Goal: Communication & Community: Answer question/provide support

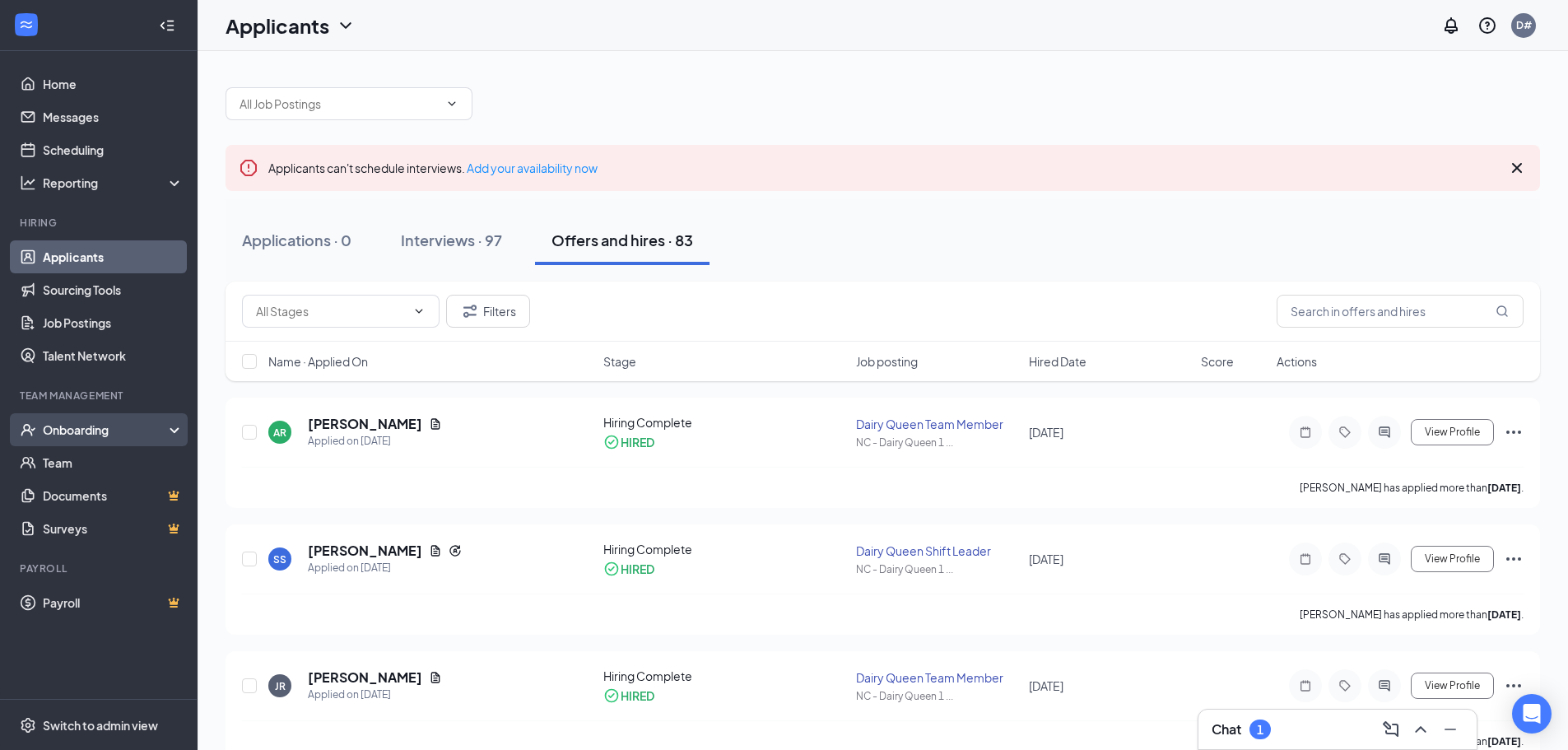
click at [39, 431] on div "Onboarding" at bounding box center [99, 430] width 198 height 33
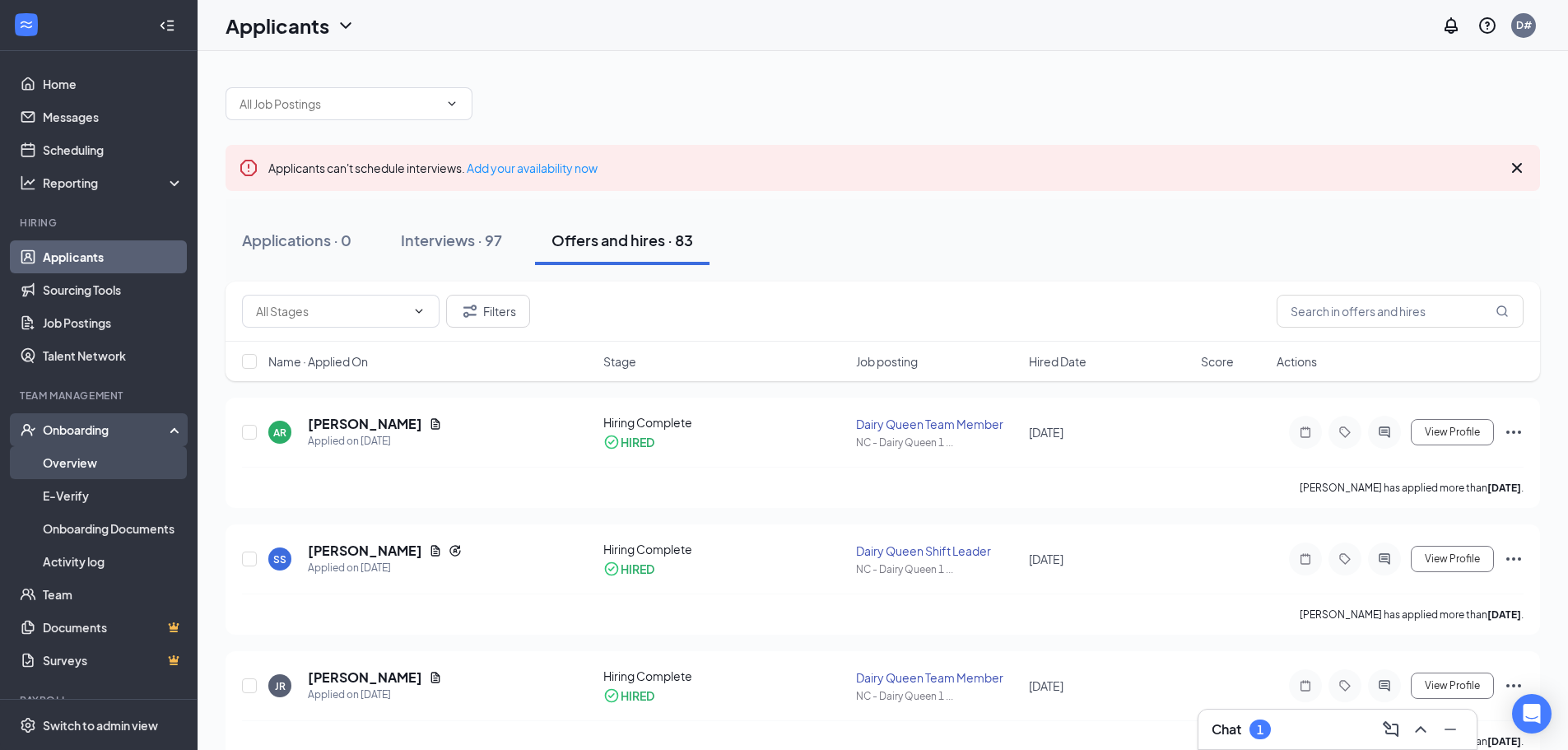
click at [146, 472] on link "Overview" at bounding box center [112, 463] width 141 height 33
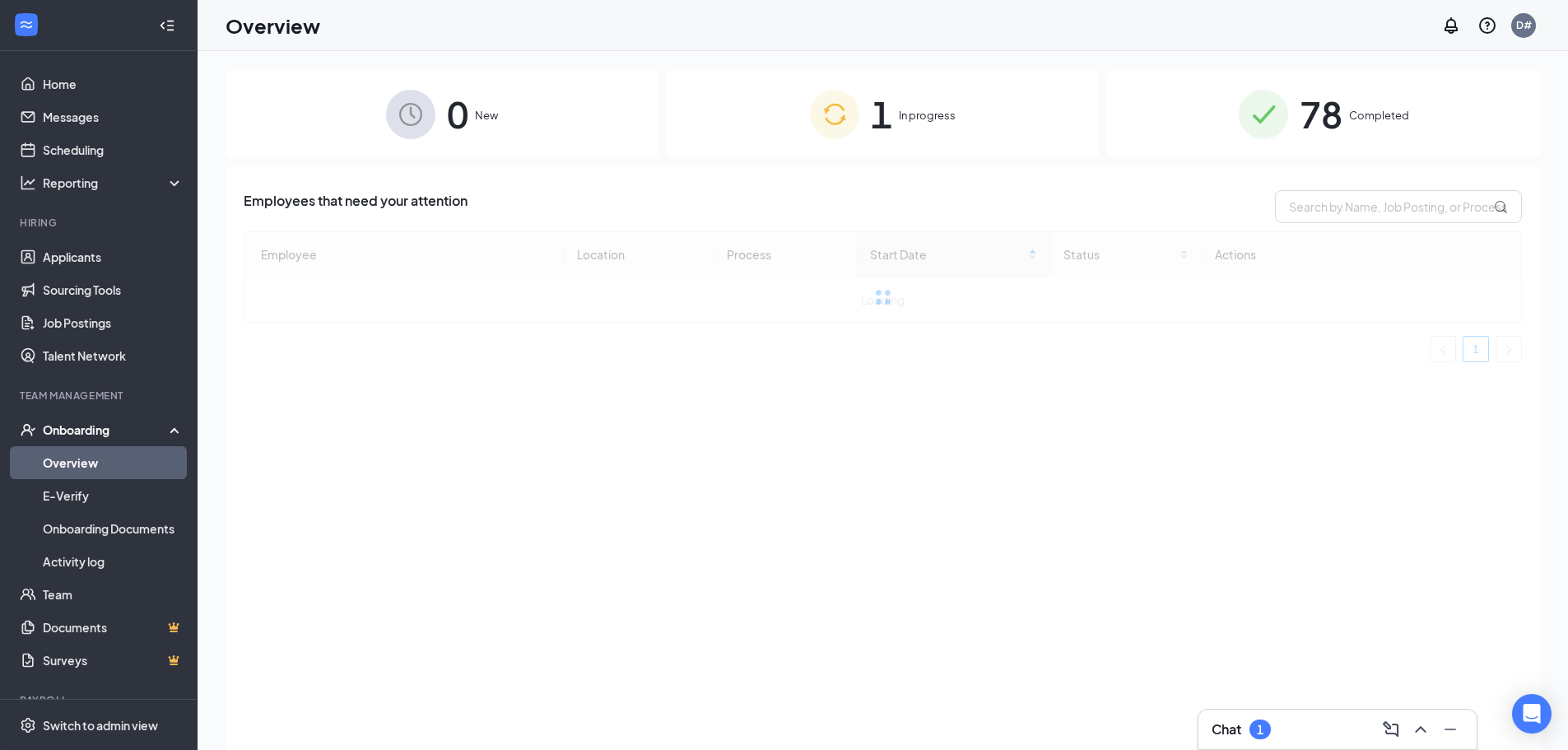
click at [736, 96] on div "1 In progress" at bounding box center [883, 114] width 433 height 87
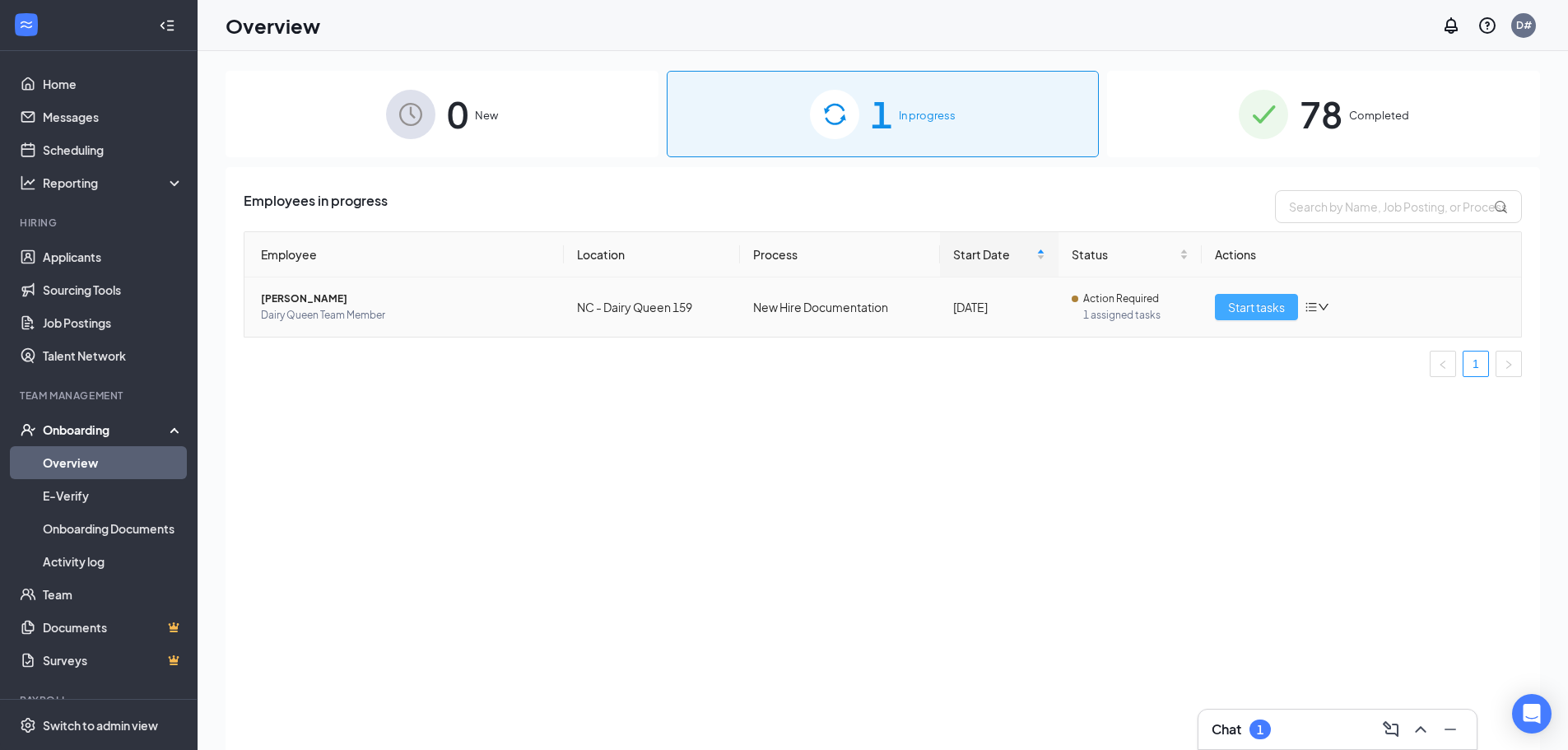
click at [1225, 302] on button "Start tasks" at bounding box center [1257, 306] width 83 height 27
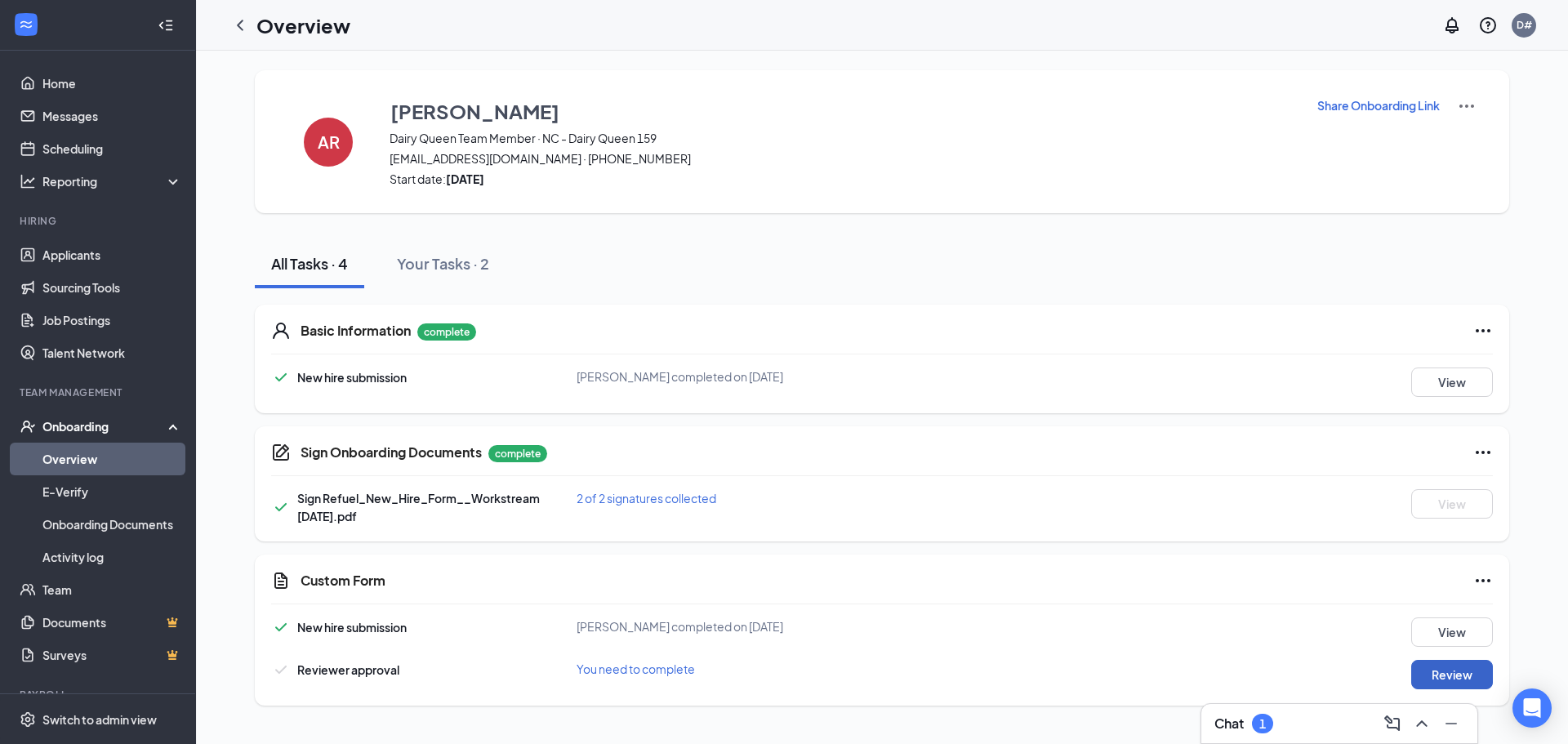
click at [1441, 673] on button "Review" at bounding box center [1451, 674] width 81 height 29
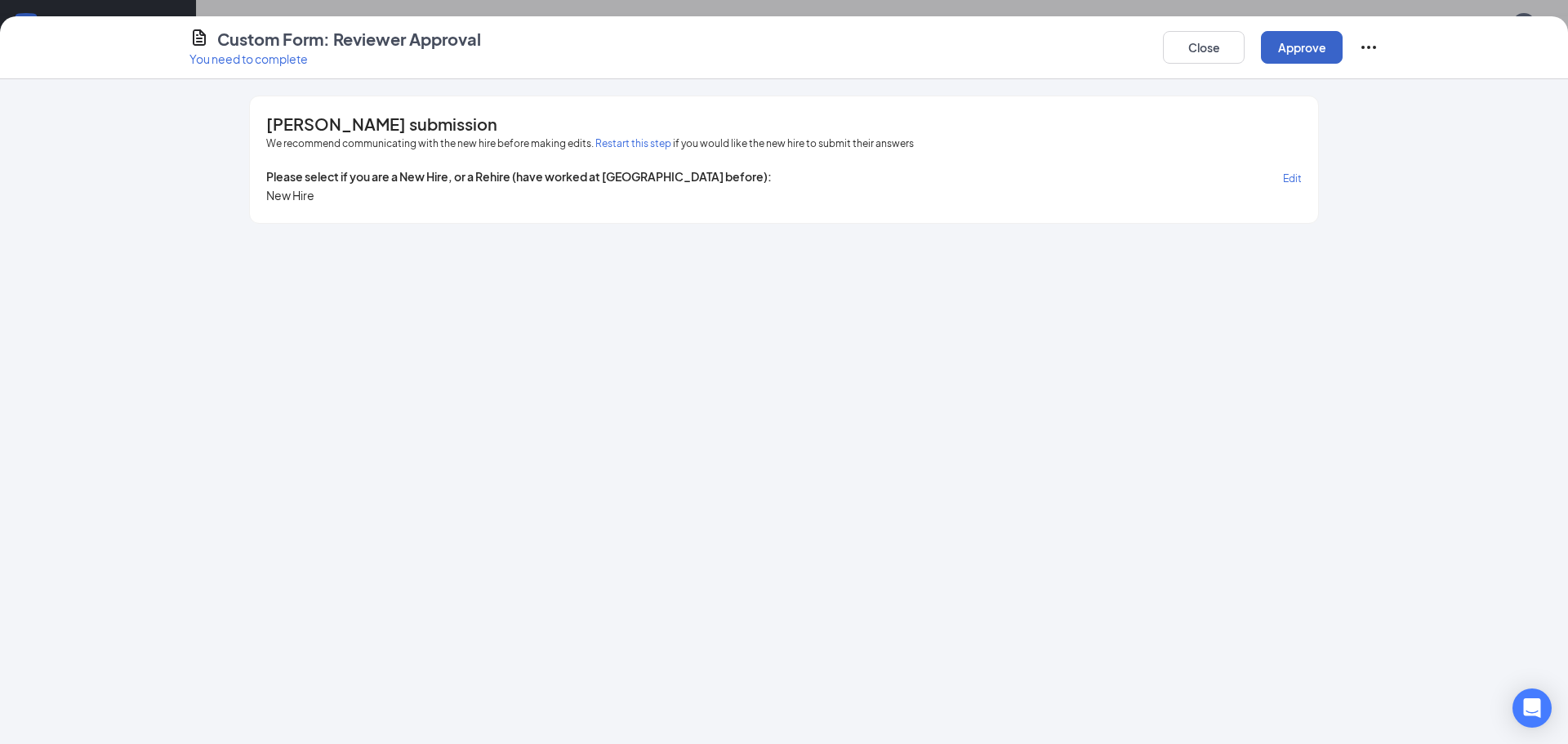
click at [1301, 52] on button "Approve" at bounding box center [1301, 47] width 81 height 33
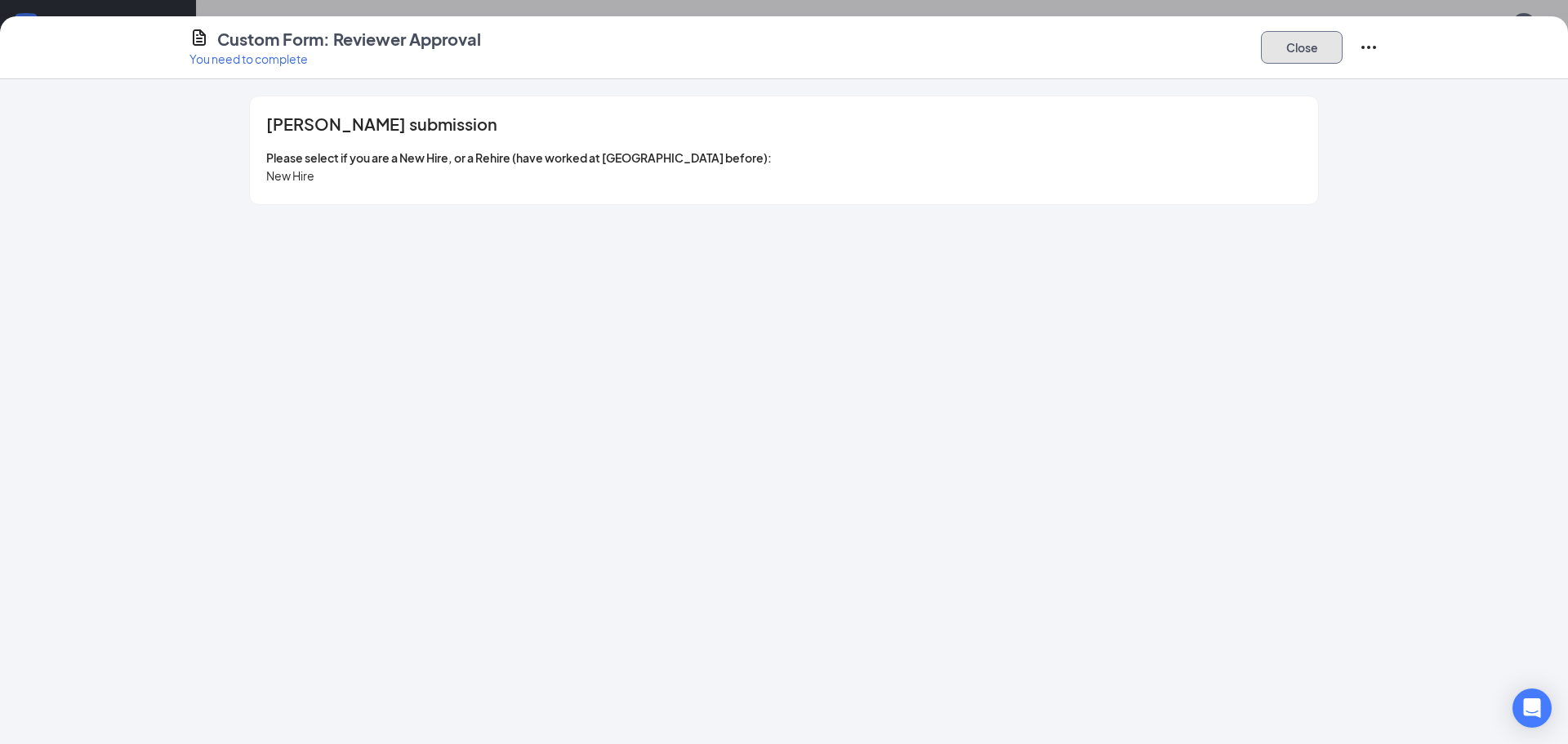
click at [1274, 58] on button "Close" at bounding box center [1301, 47] width 81 height 33
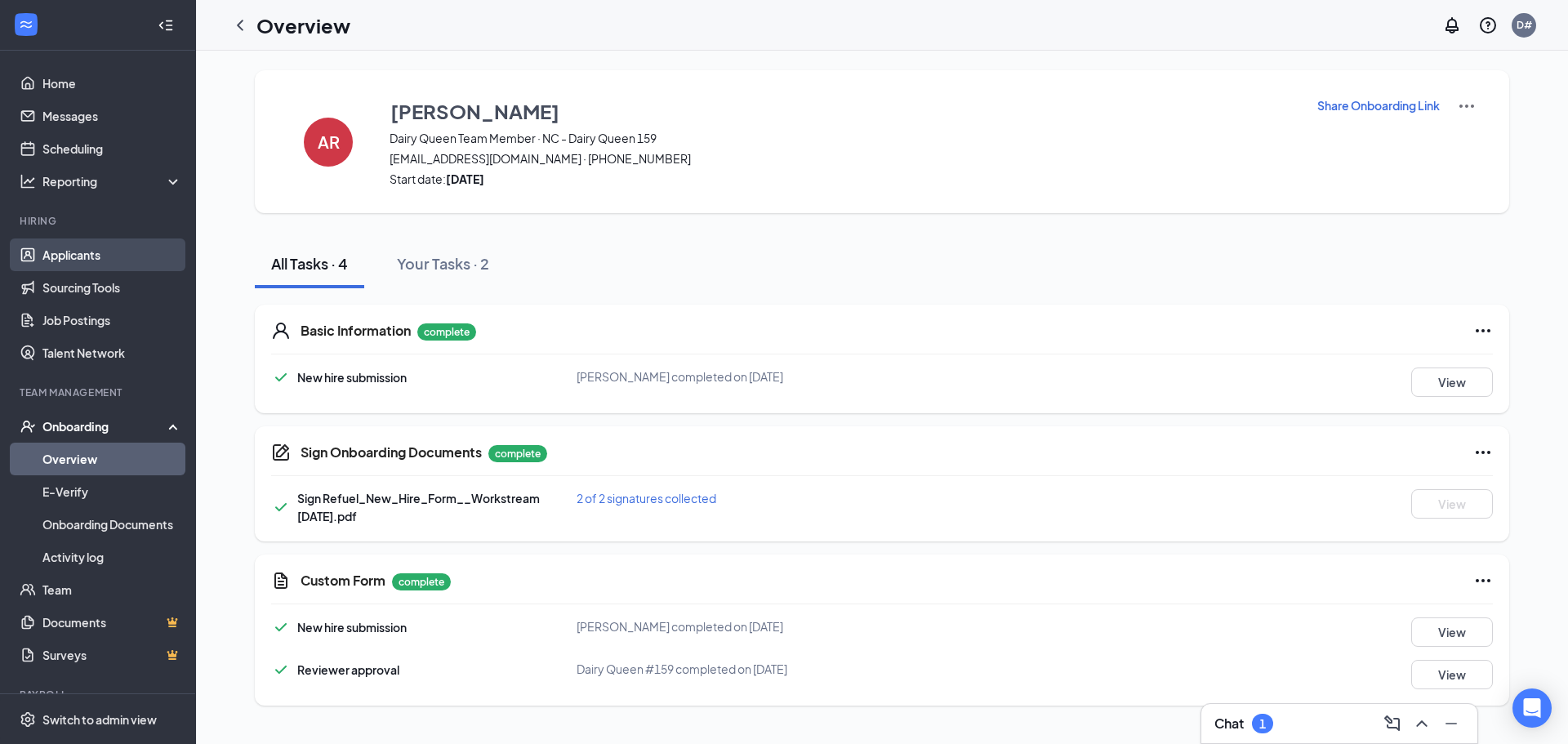
click at [89, 258] on link "Applicants" at bounding box center [111, 255] width 140 height 33
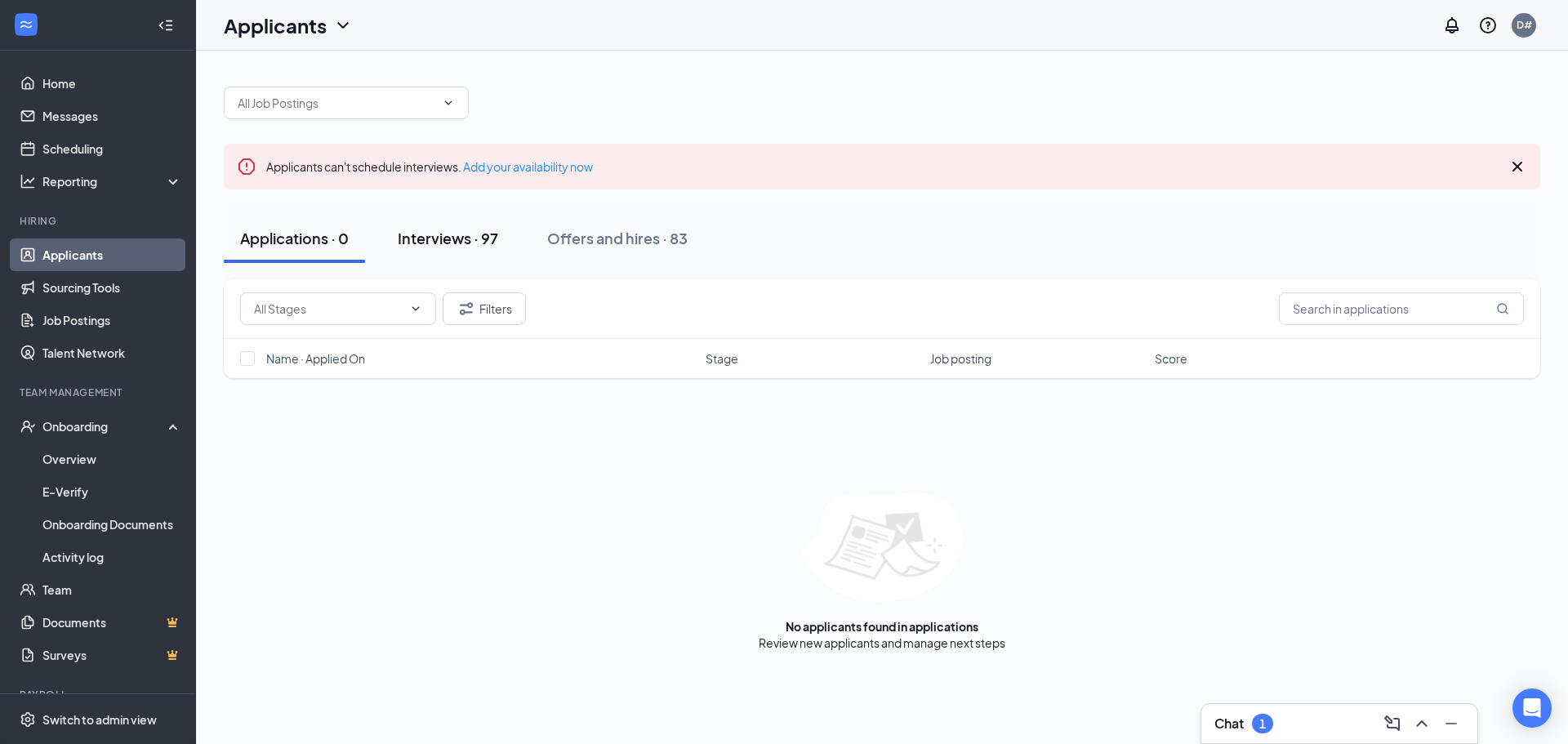
click at [441, 235] on div "Interviews · 97" at bounding box center [447, 237] width 100 height 20
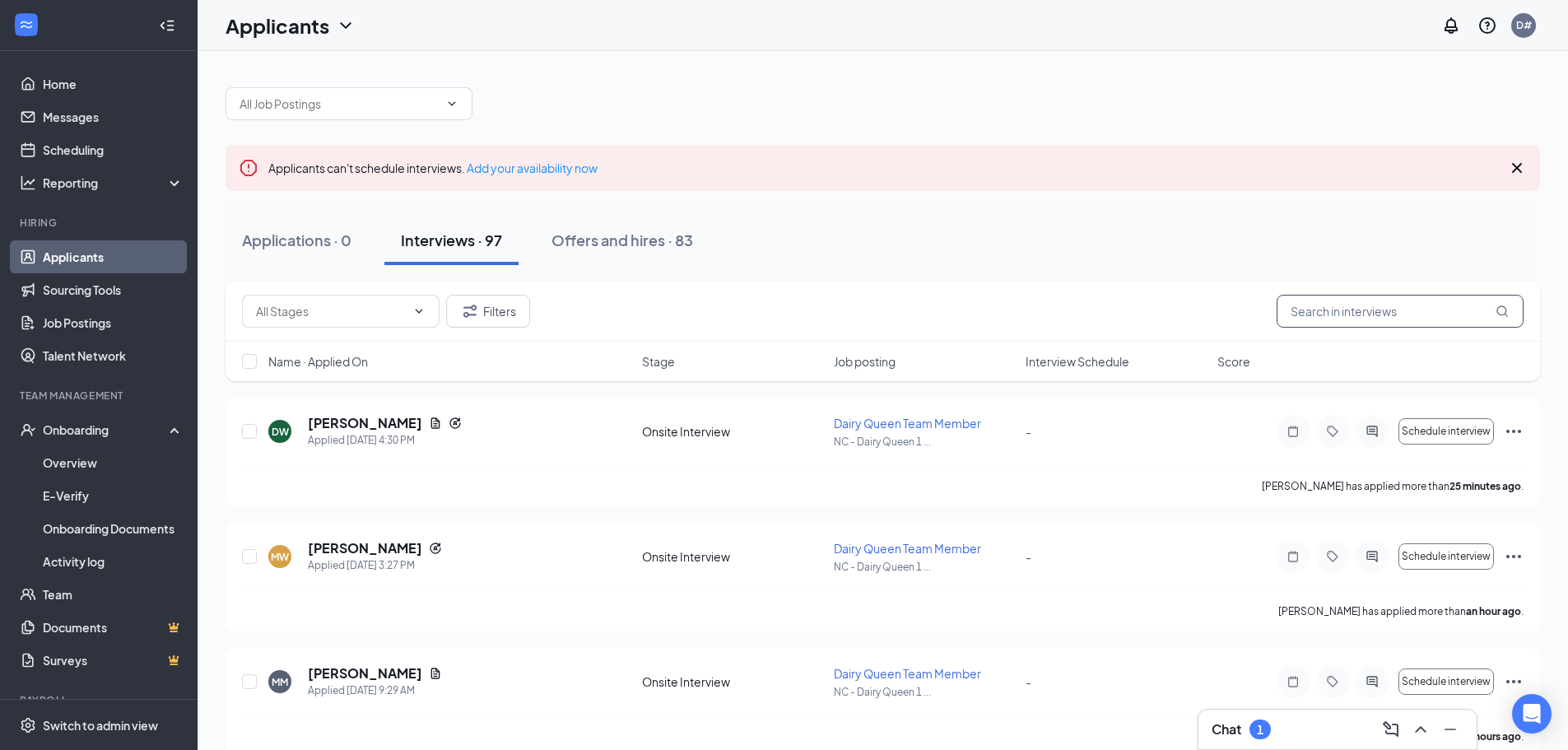
click at [1311, 300] on input "text" at bounding box center [1400, 311] width 247 height 33
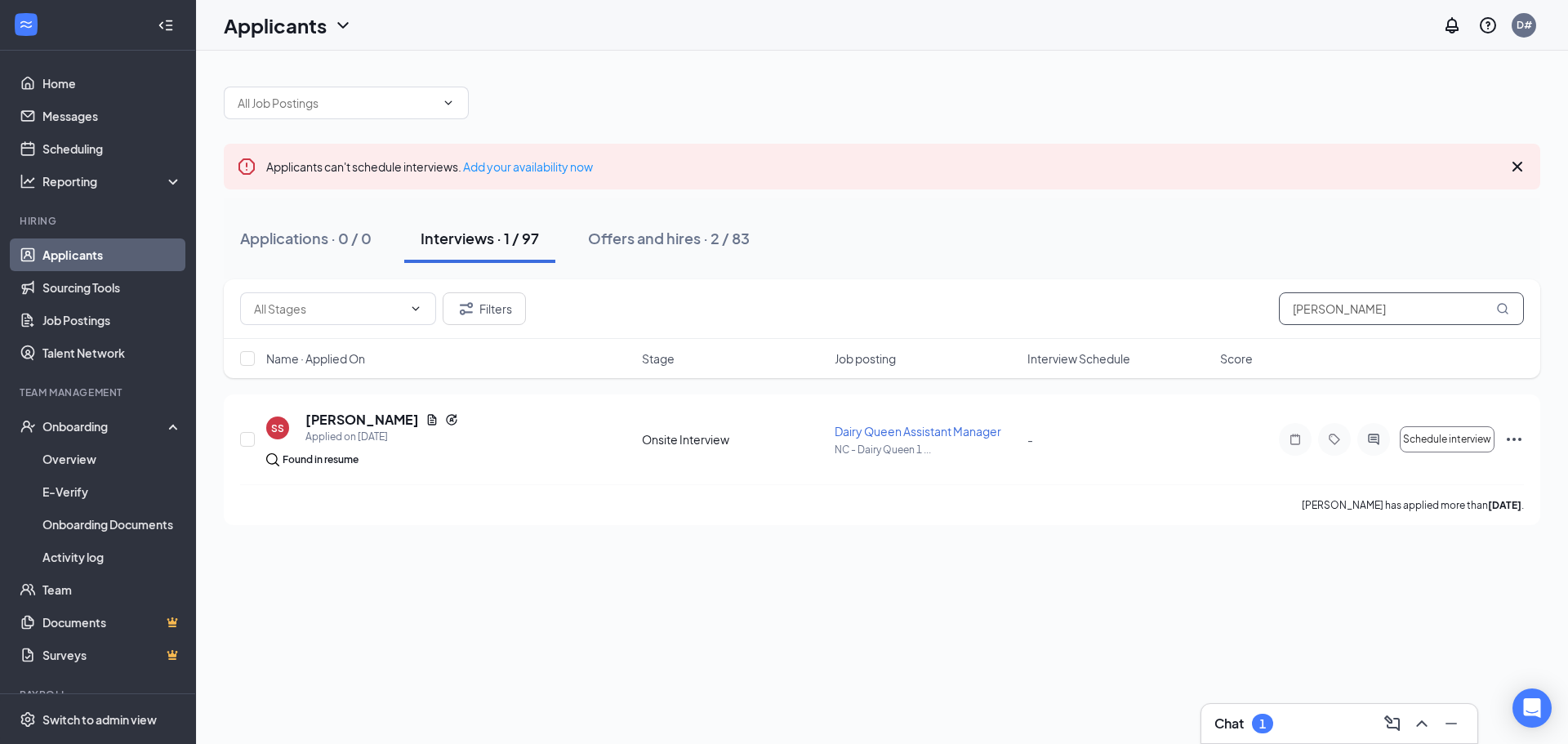
drag, startPoint x: 1270, startPoint y: 338, endPoint x: 1152, endPoint y: 330, distance: 118.3
click at [1152, 330] on div "Filters [PERSON_NAME]" at bounding box center [881, 309] width 1316 height 59
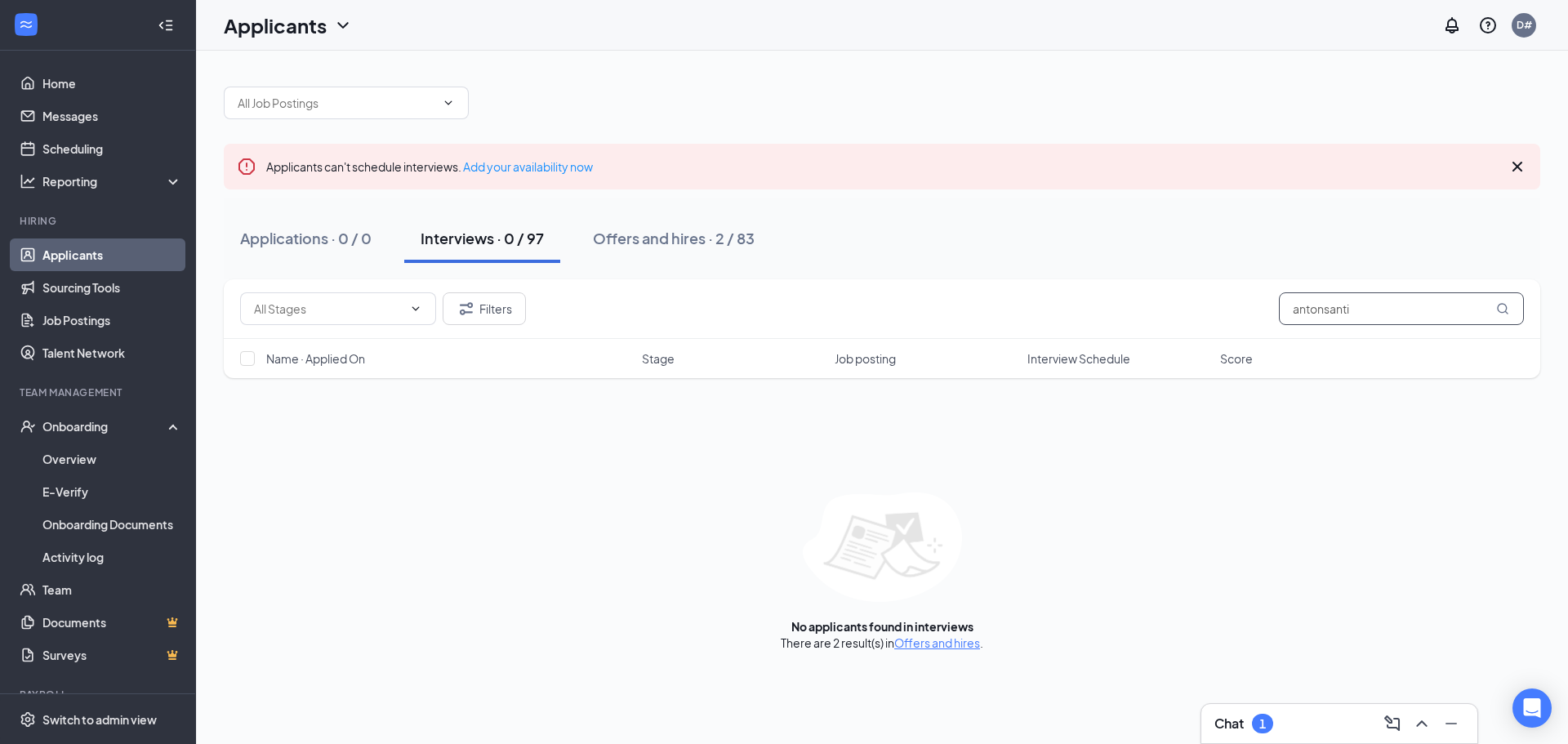
click at [1451, 311] on input "antonsanti" at bounding box center [1401, 309] width 245 height 33
type input "antonsanti"
click at [518, 299] on button "Filters" at bounding box center [484, 309] width 83 height 33
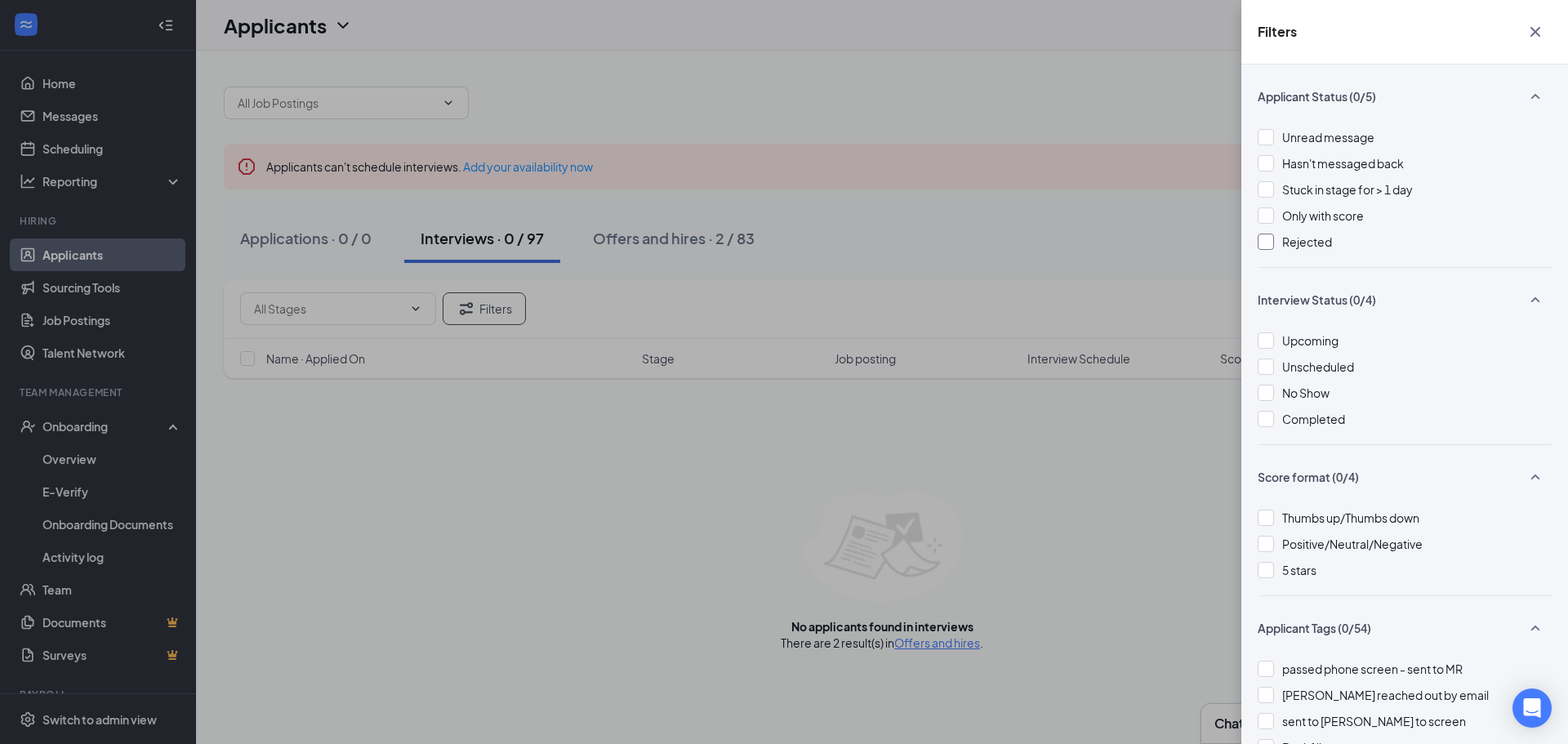
click at [1311, 236] on span "Rejected" at bounding box center [1307, 242] width 50 height 15
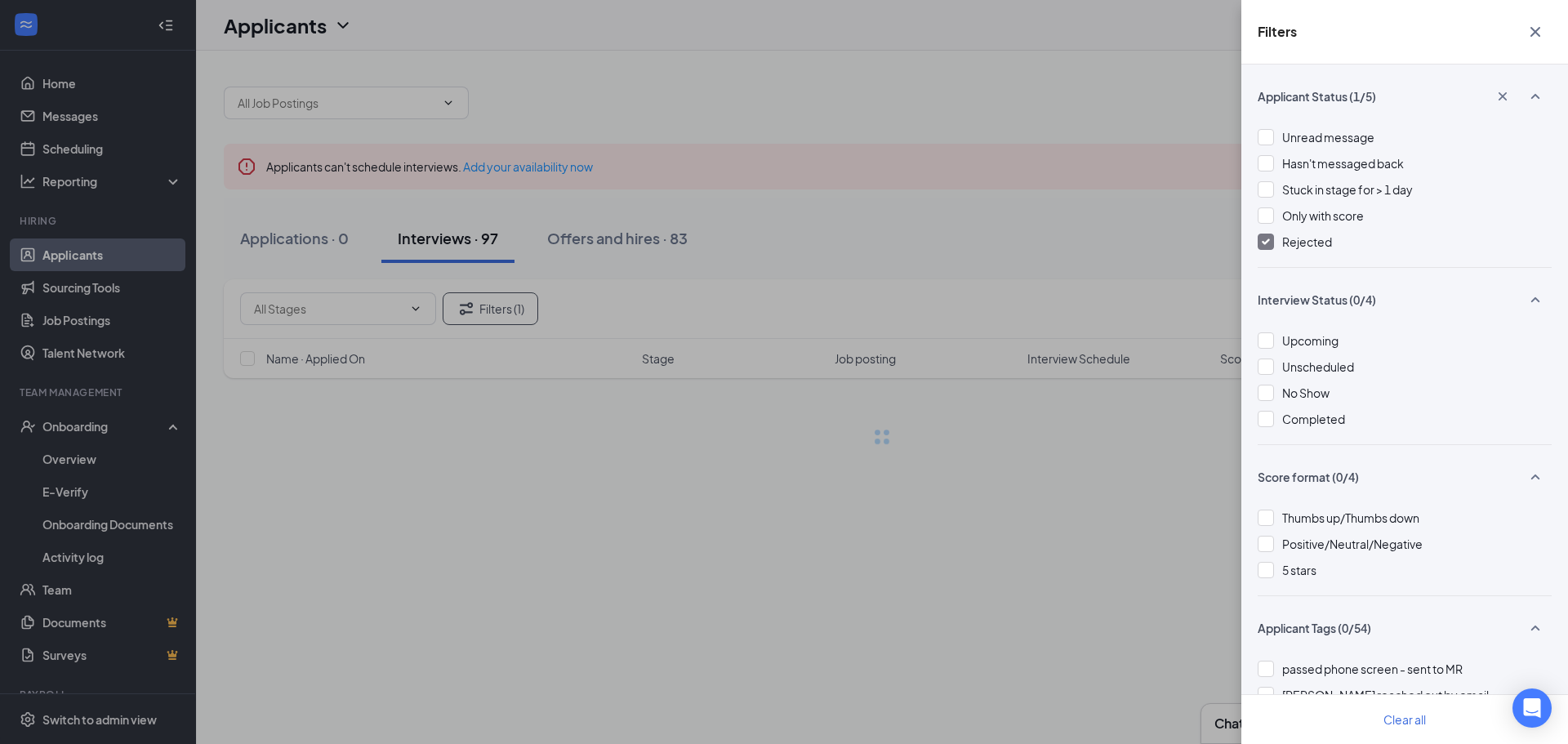
click at [1529, 39] on icon "Cross" at bounding box center [1534, 31] width 19 height 19
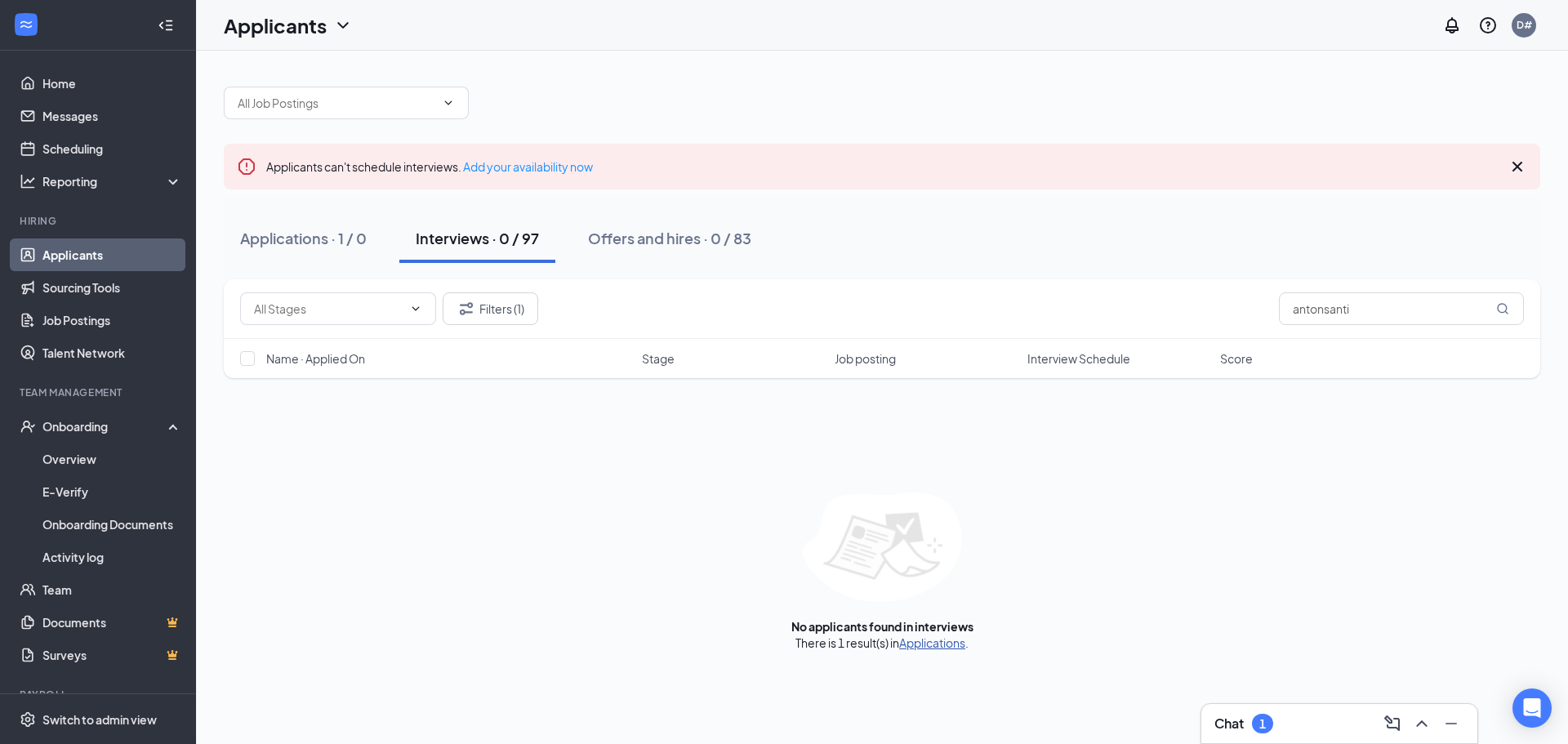
click at [930, 641] on link "Applications" at bounding box center [931, 643] width 66 height 15
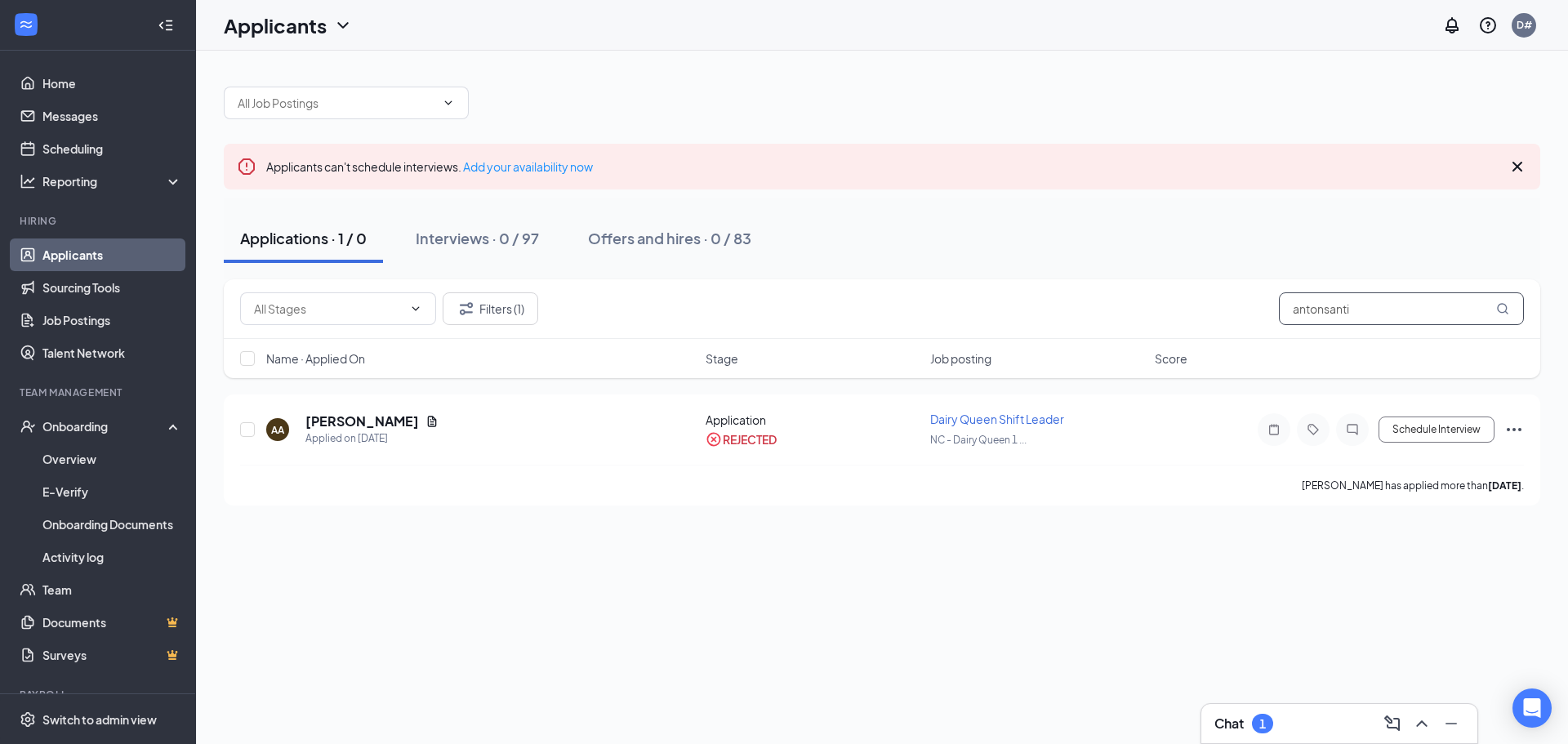
drag, startPoint x: 1392, startPoint y: 299, endPoint x: 1127, endPoint y: 341, distance: 268.3
click at [1136, 332] on div "Filters (1) antonsanti" at bounding box center [881, 309] width 1316 height 59
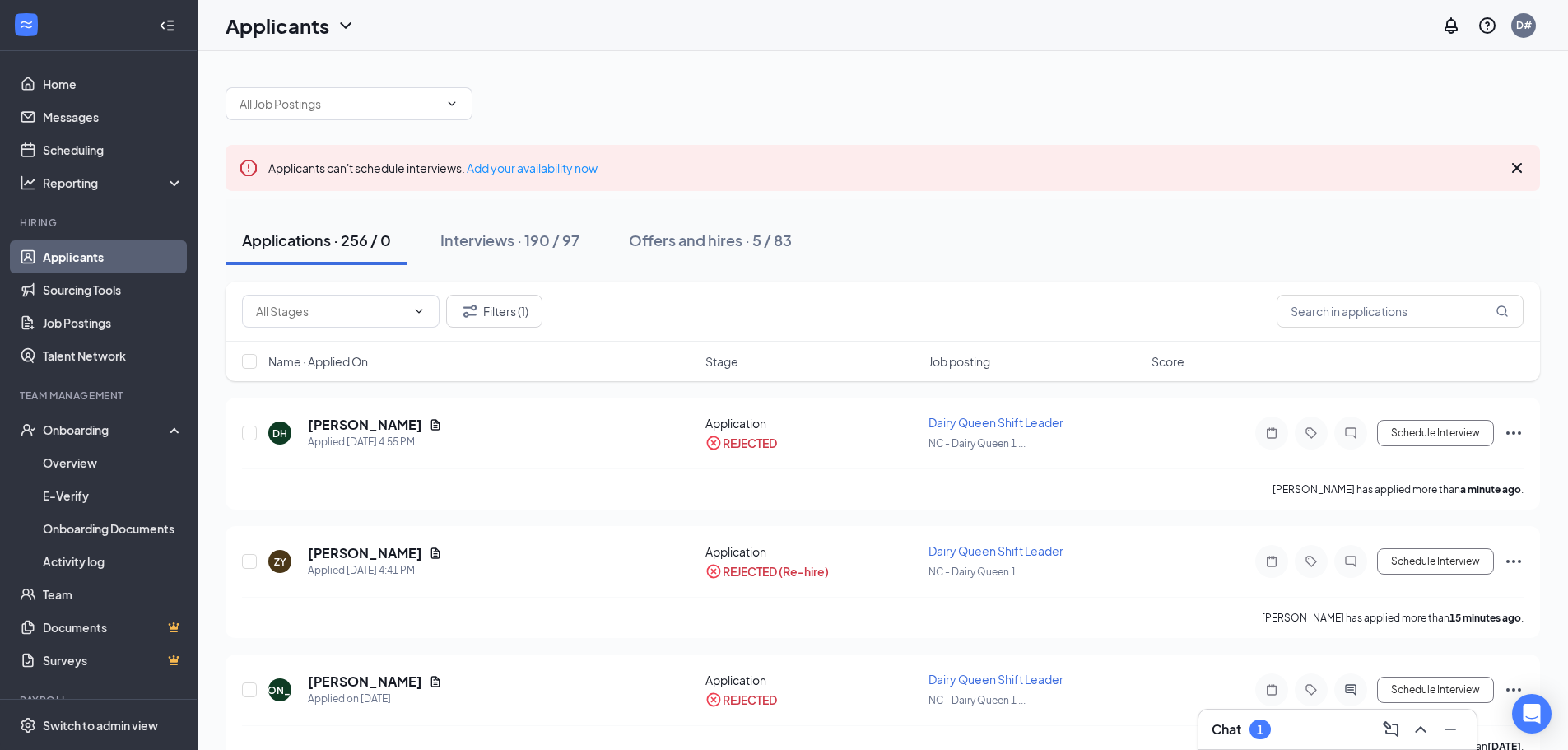
click at [74, 255] on link "Applicants" at bounding box center [112, 257] width 141 height 33
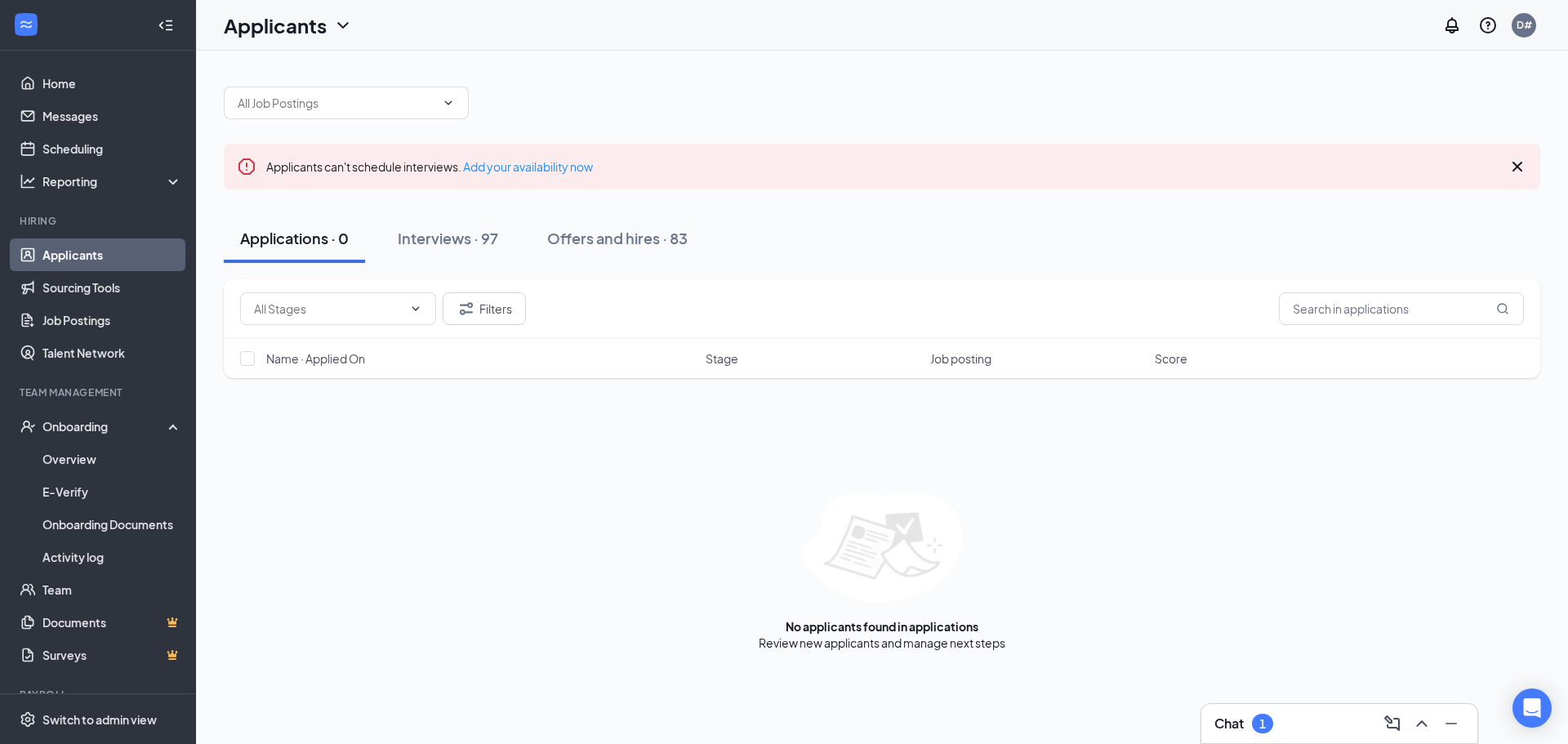
click at [1226, 718] on h3 "Chat" at bounding box center [1229, 723] width 29 height 18
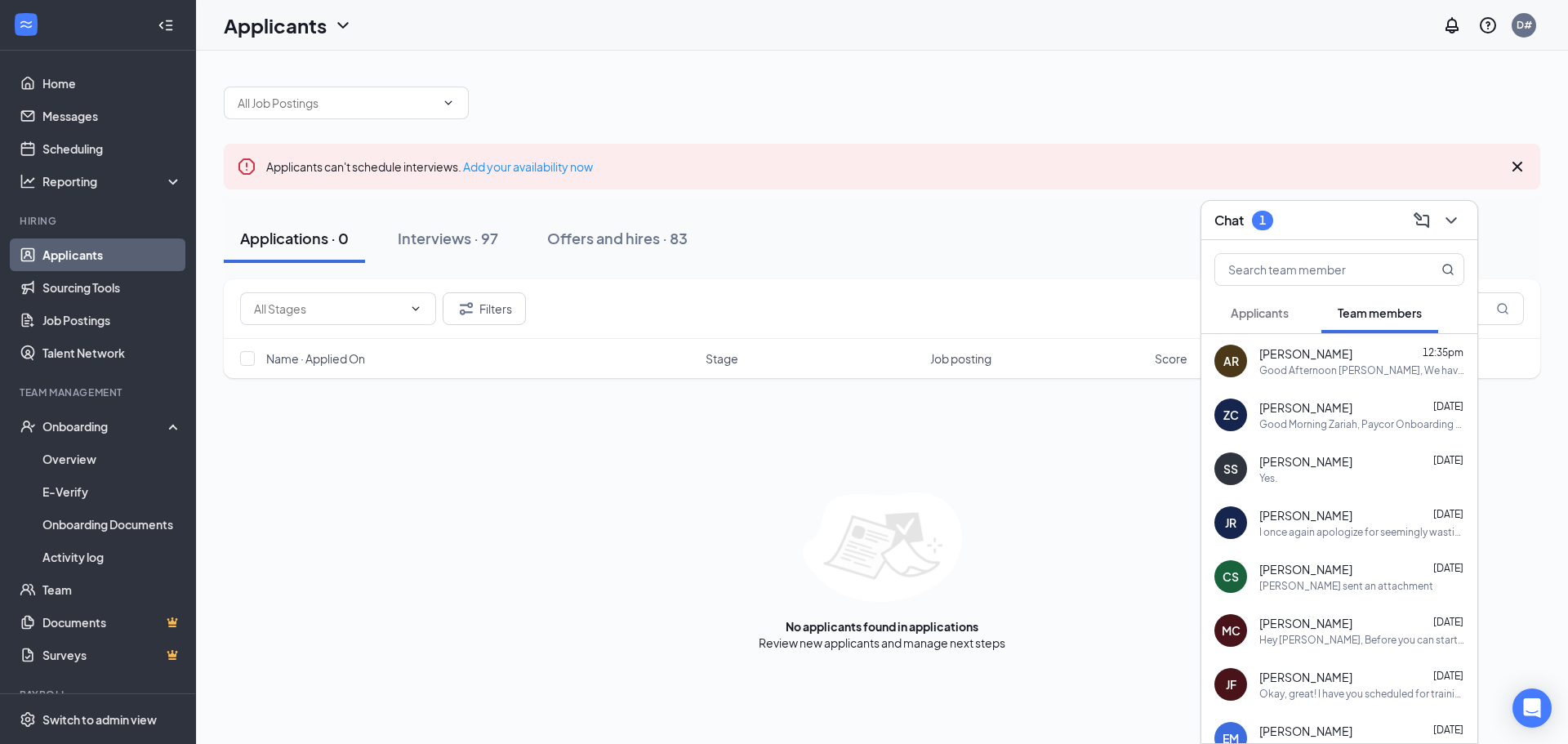
click at [1264, 317] on span "Applicants" at bounding box center [1258, 312] width 58 height 15
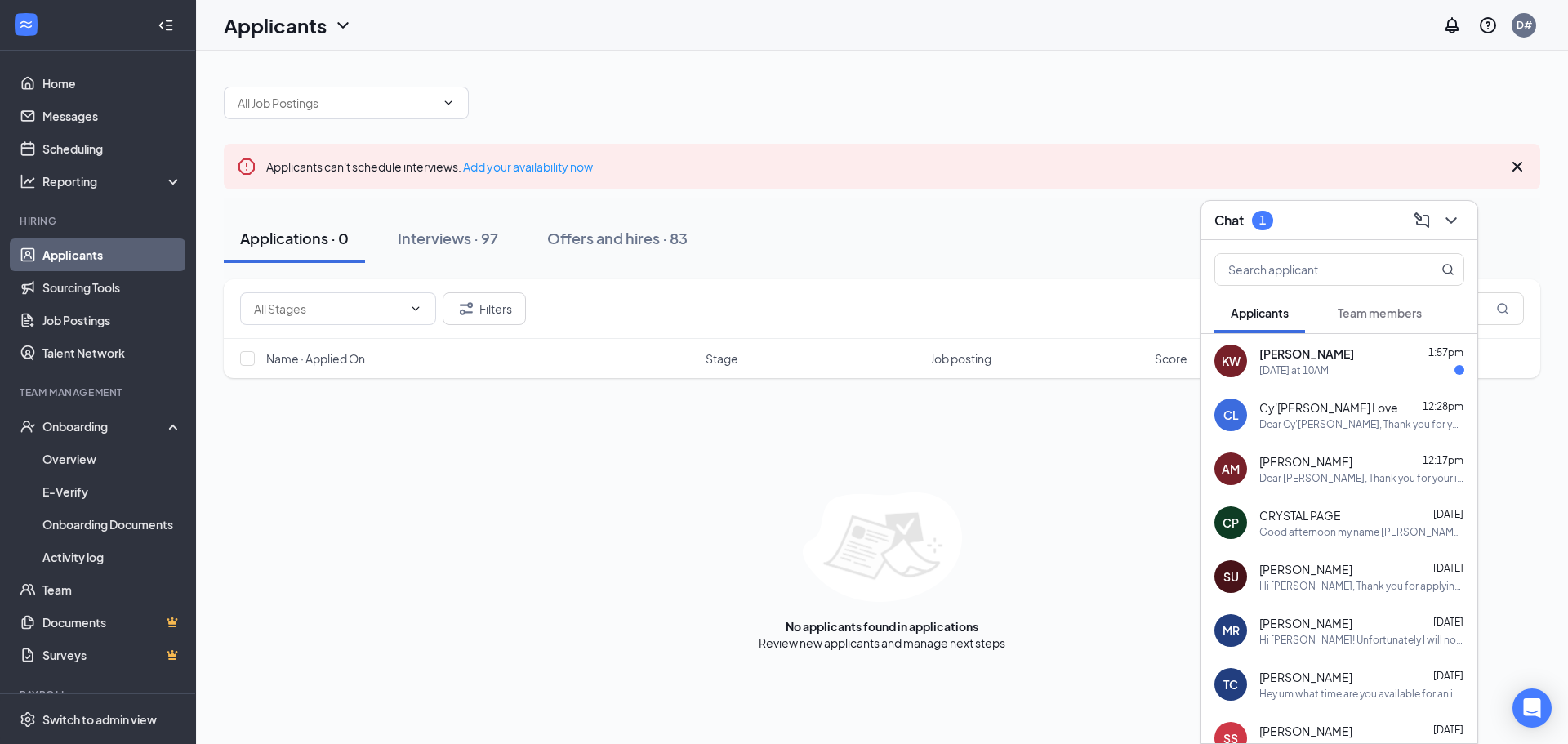
click at [1267, 343] on div "KW kiya white 1:57pm [DATE] at 10AM" at bounding box center [1339, 361] width 276 height 54
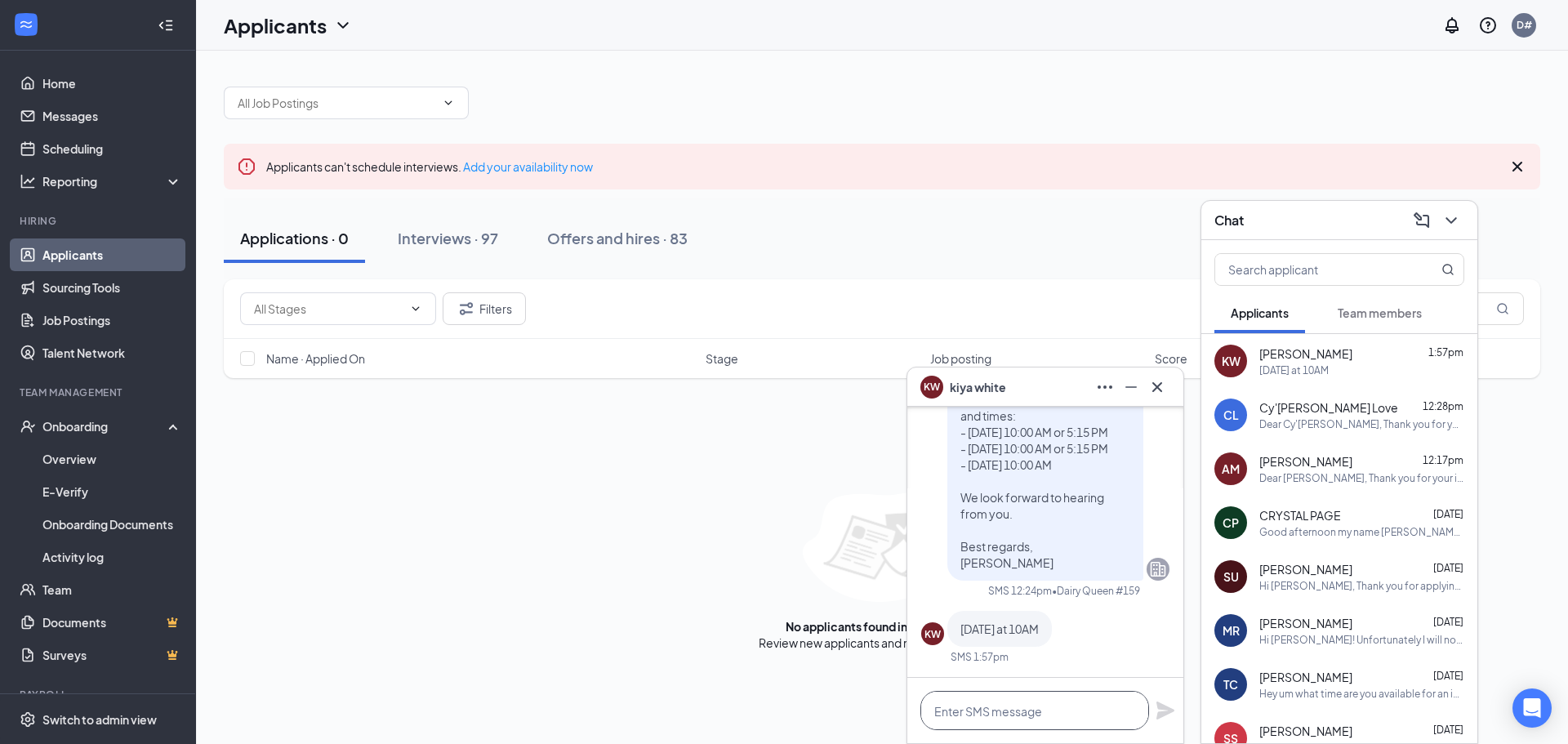
click at [1031, 718] on textarea at bounding box center [1035, 709] width 228 height 39
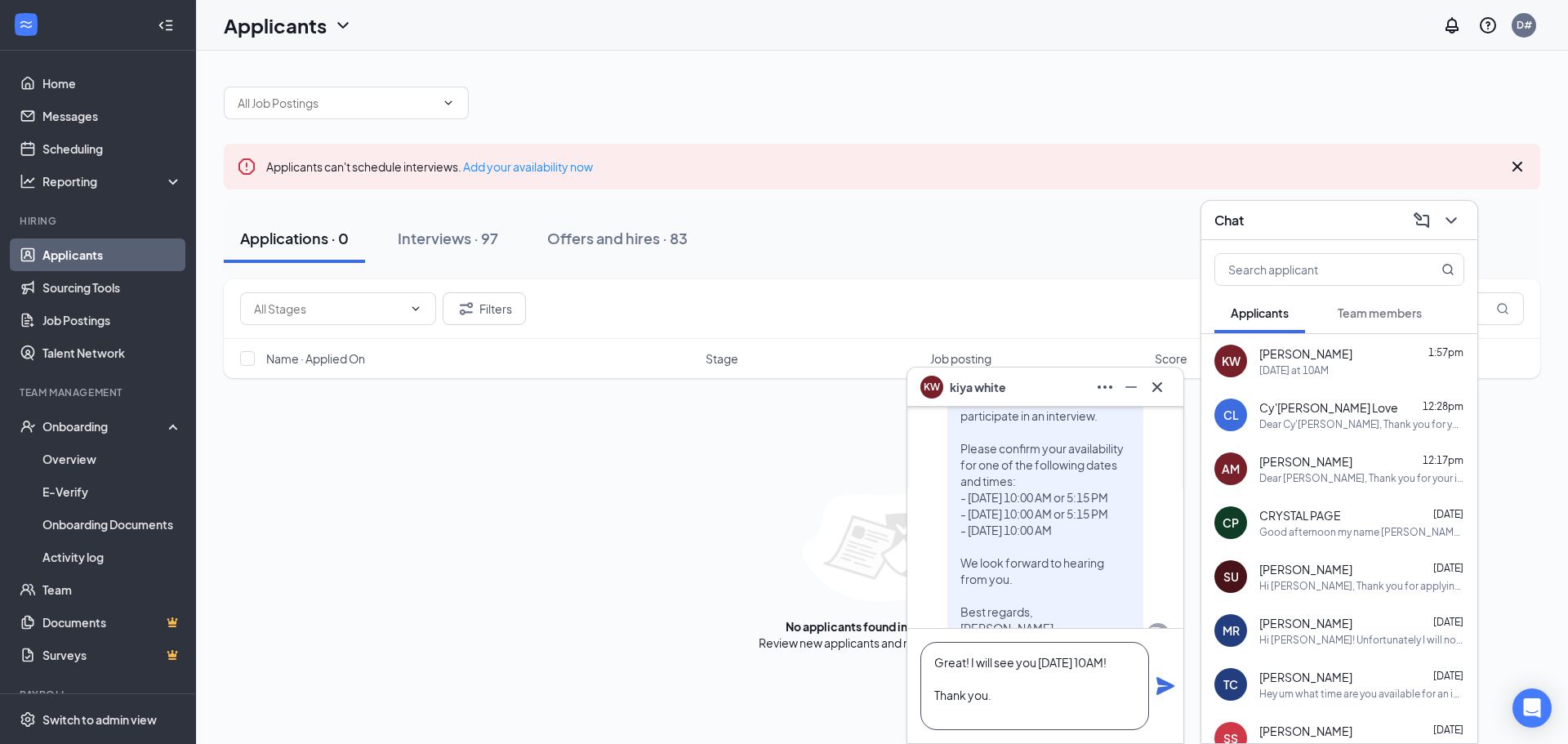
scroll to position [17, 0]
type textarea "Great! I will see you [DATE] 10AM! Thank you. [PERSON_NAME]"
click at [1170, 688] on icon "Plane" at bounding box center [1165, 686] width 18 height 18
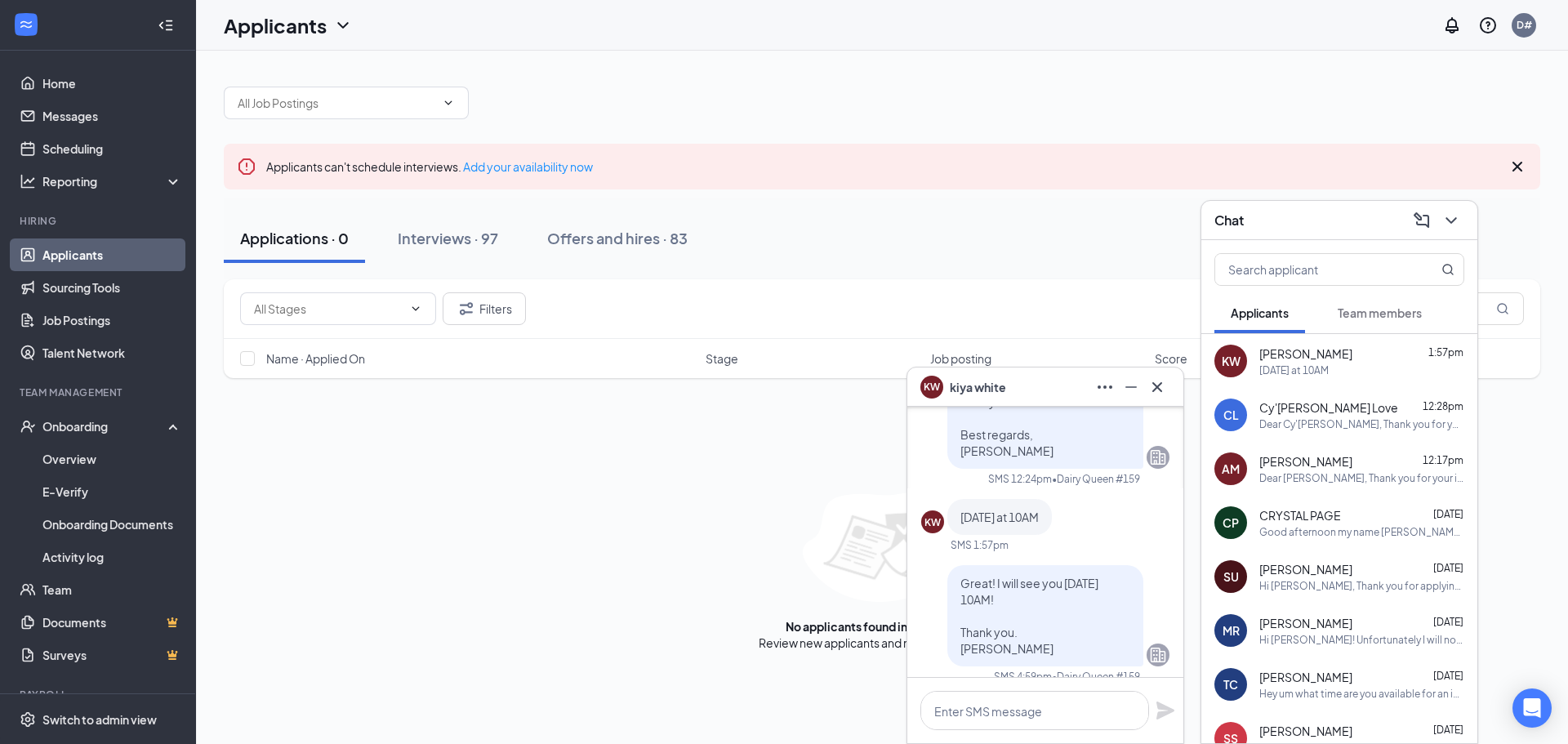
scroll to position [0, 0]
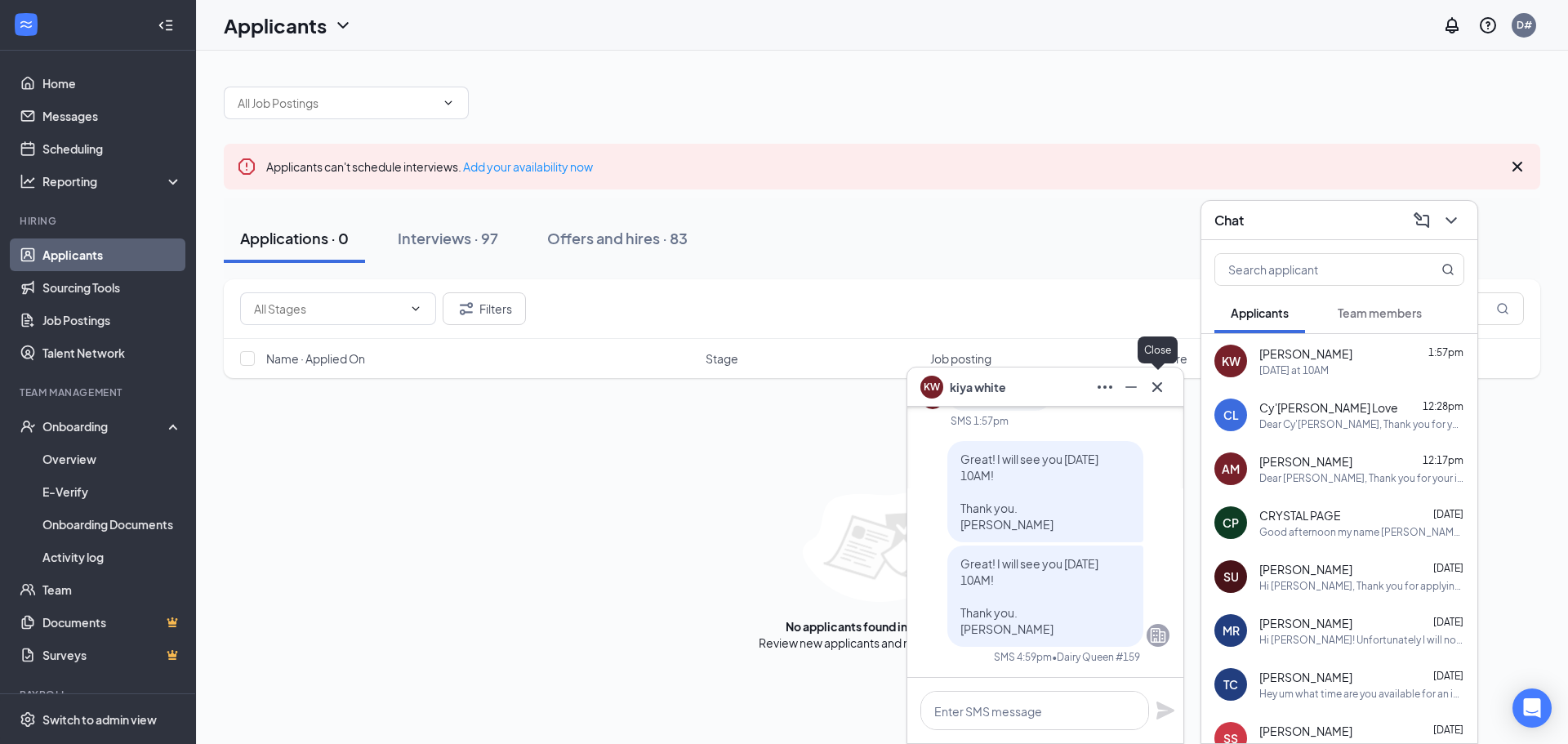
click at [1151, 387] on icon "Cross" at bounding box center [1156, 386] width 19 height 19
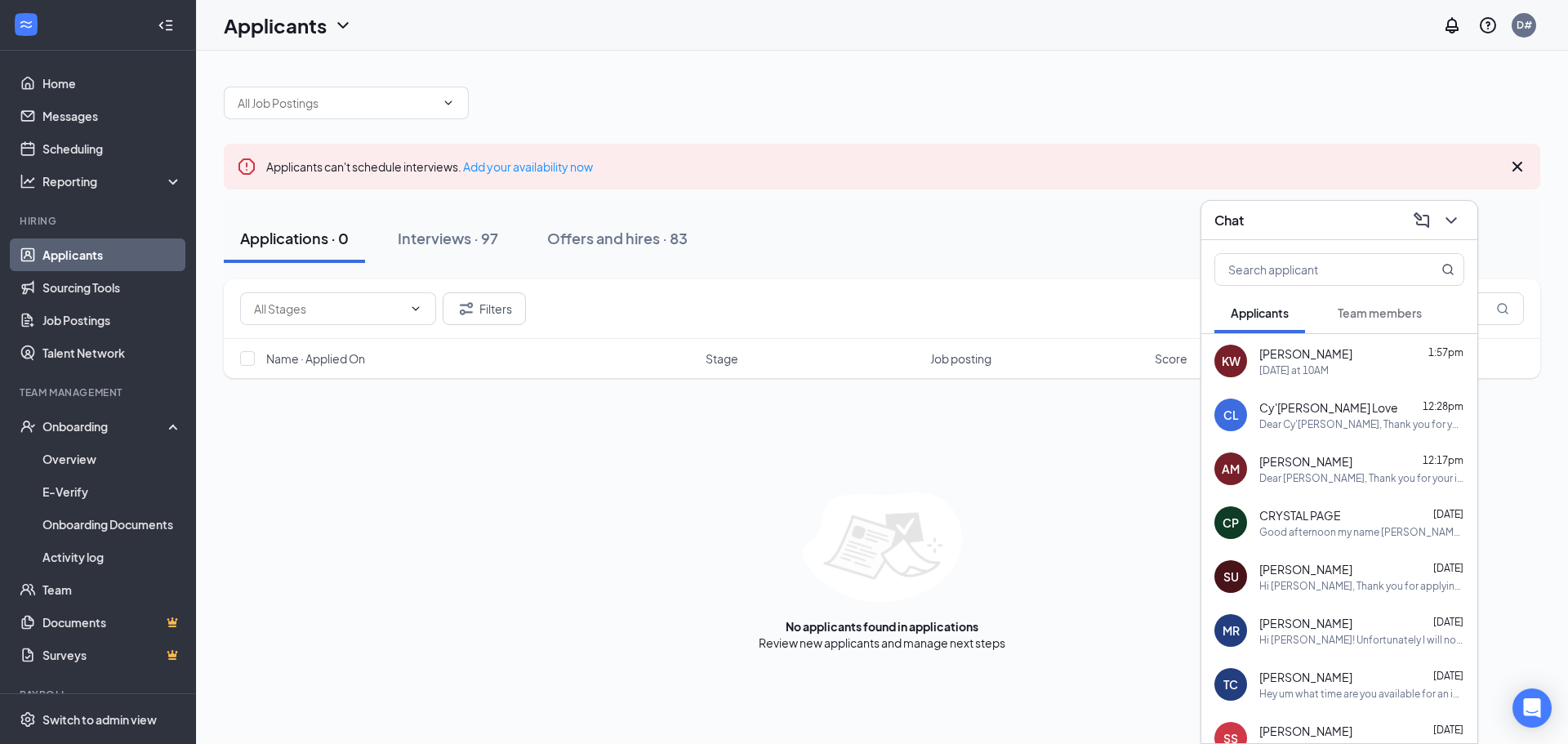
drag, startPoint x: 1307, startPoint y: 235, endPoint x: 1307, endPoint y: 266, distance: 31.0
click at [1307, 235] on div "Chat" at bounding box center [1339, 220] width 276 height 39
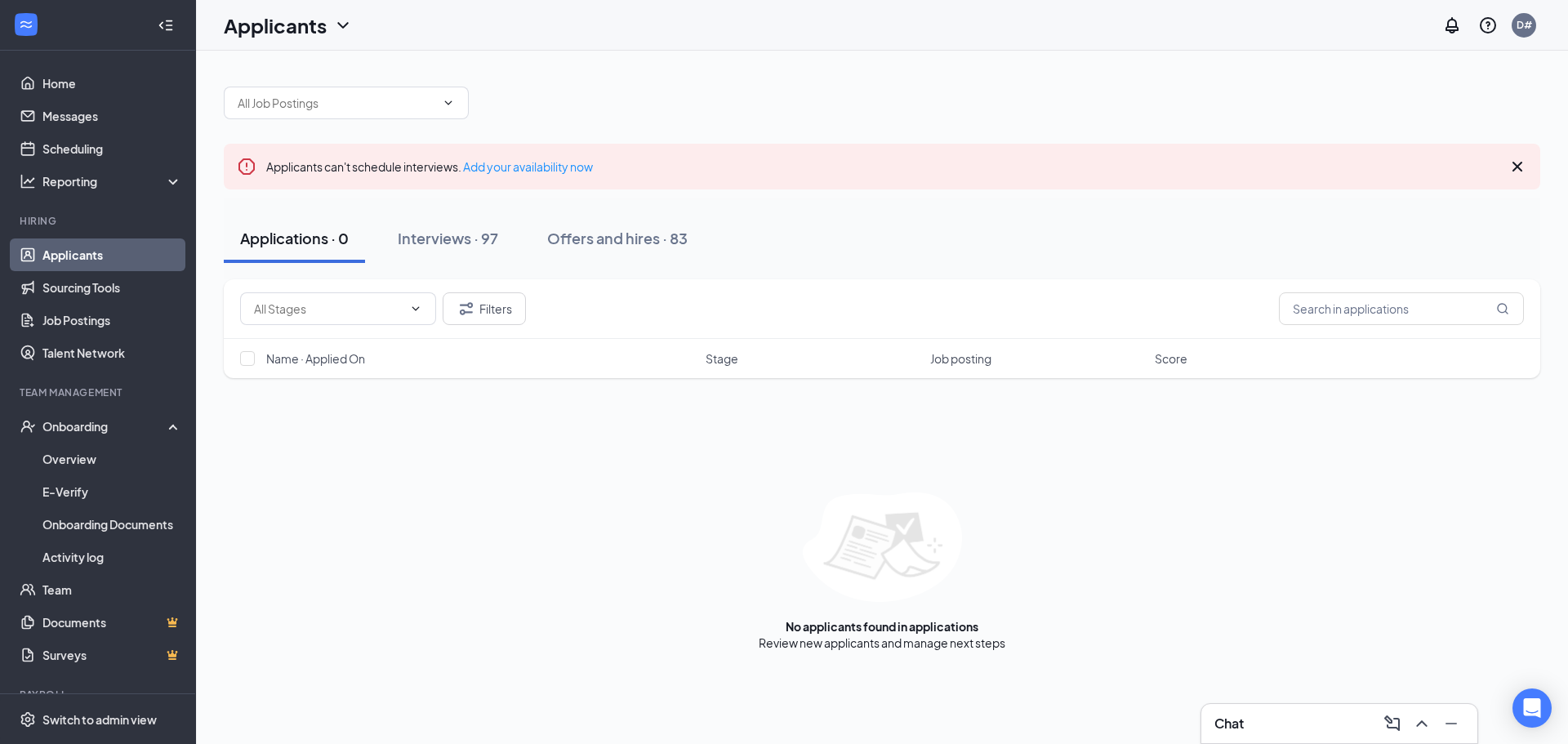
click at [1307, 722] on div "Chat" at bounding box center [1340, 723] width 250 height 26
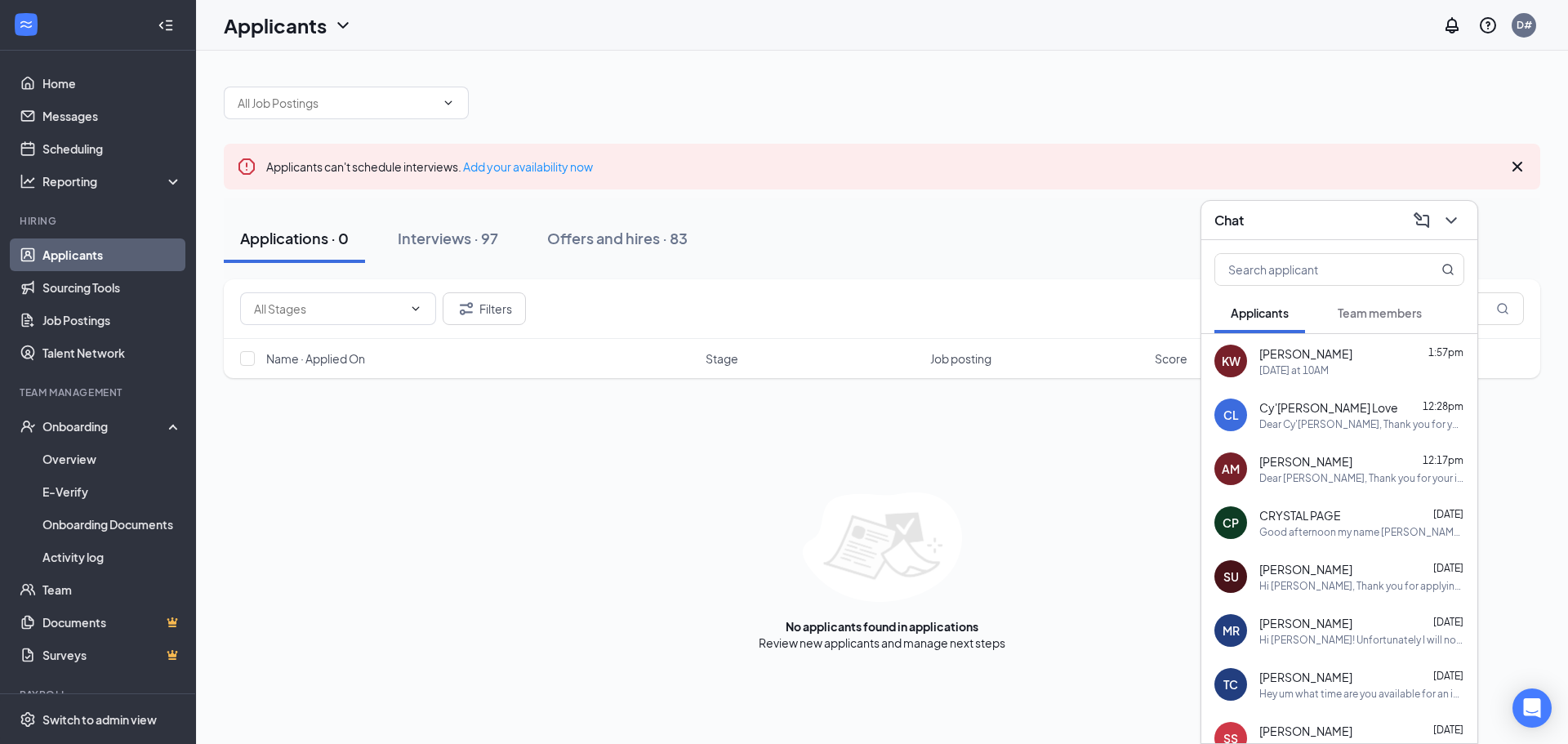
click at [1405, 318] on span "Team members" at bounding box center [1380, 312] width 84 height 15
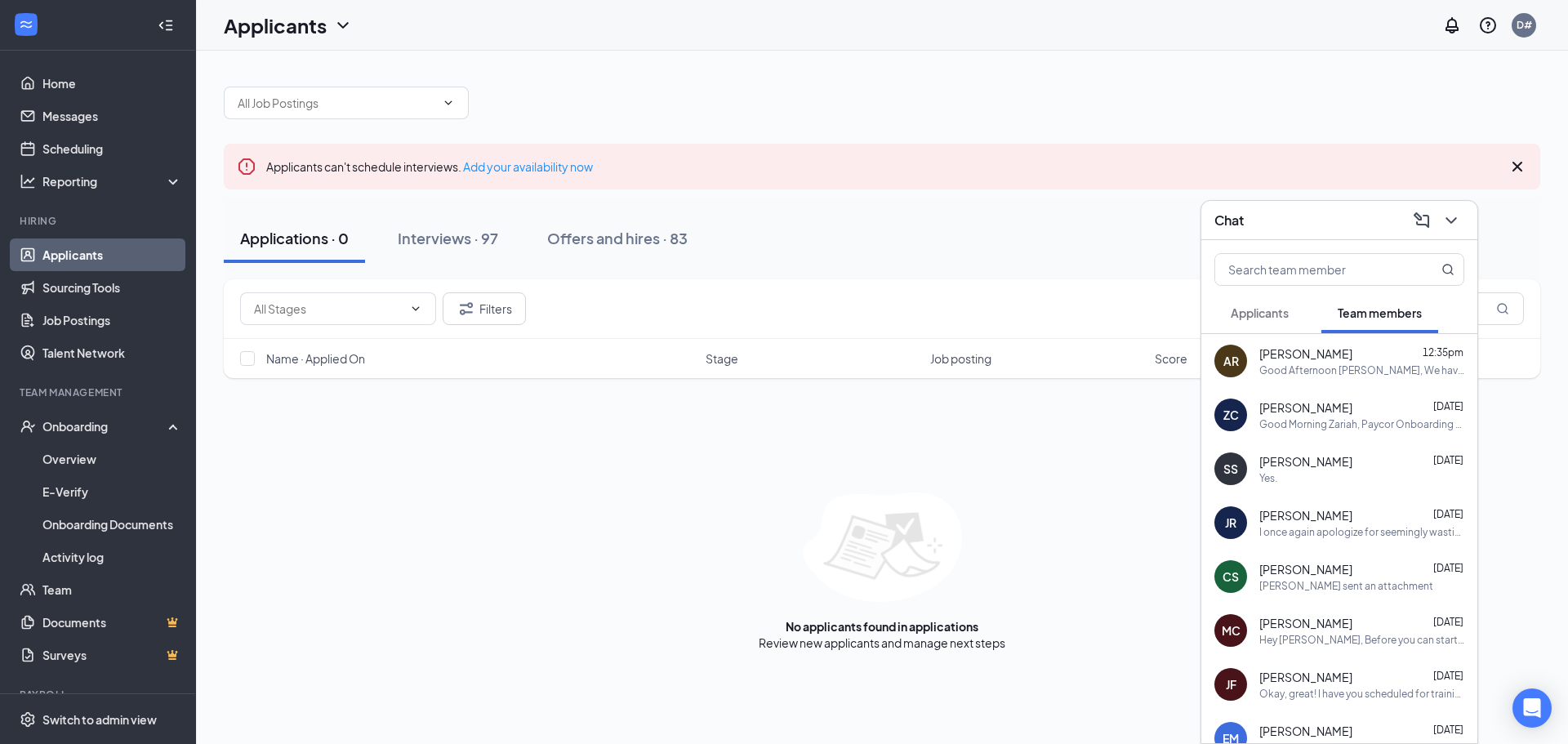
click at [1440, 234] on div "Chat" at bounding box center [1339, 220] width 276 height 39
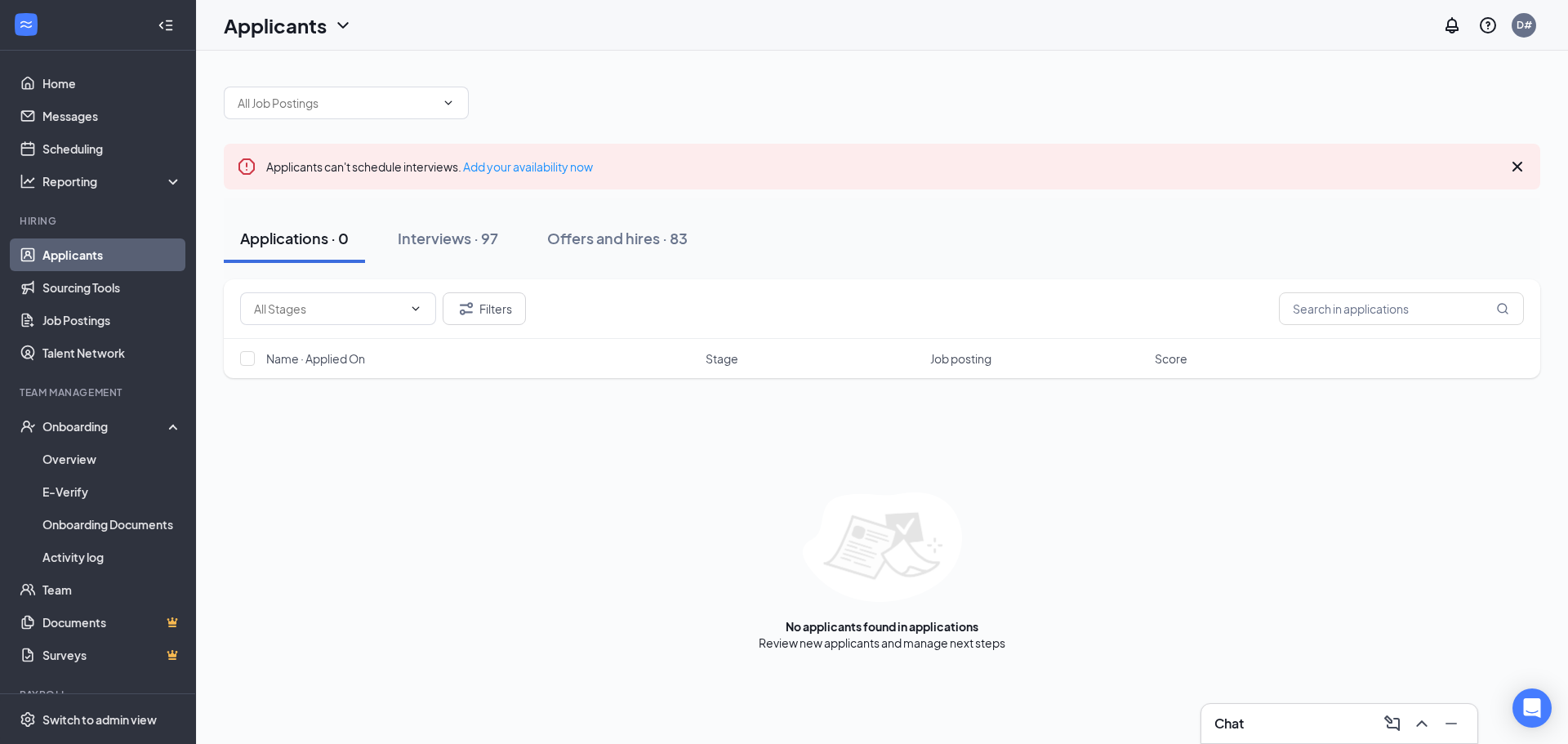
click at [1296, 729] on div "Chat" at bounding box center [1340, 723] width 250 height 26
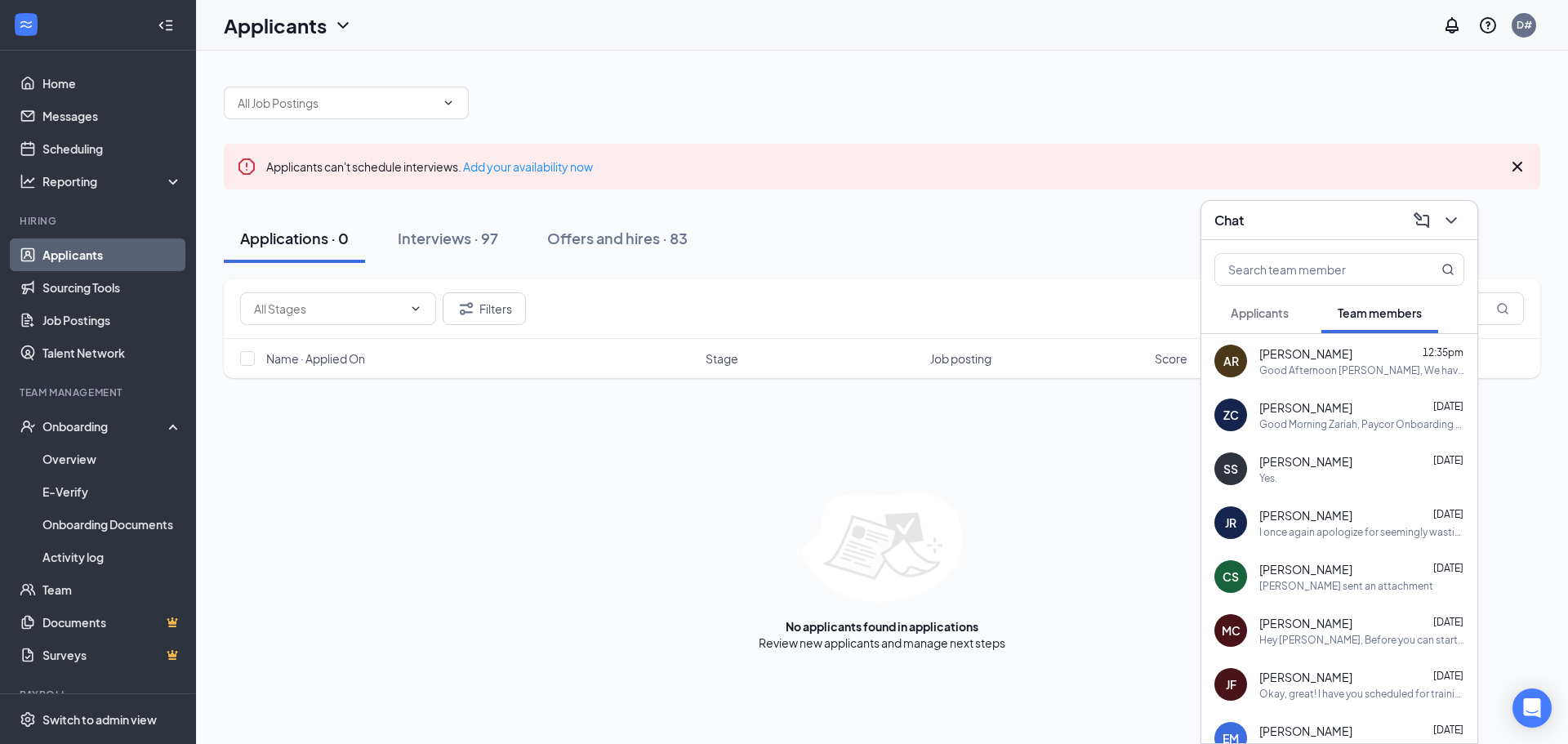
click at [1302, 314] on button "Applicants" at bounding box center [1259, 312] width 90 height 41
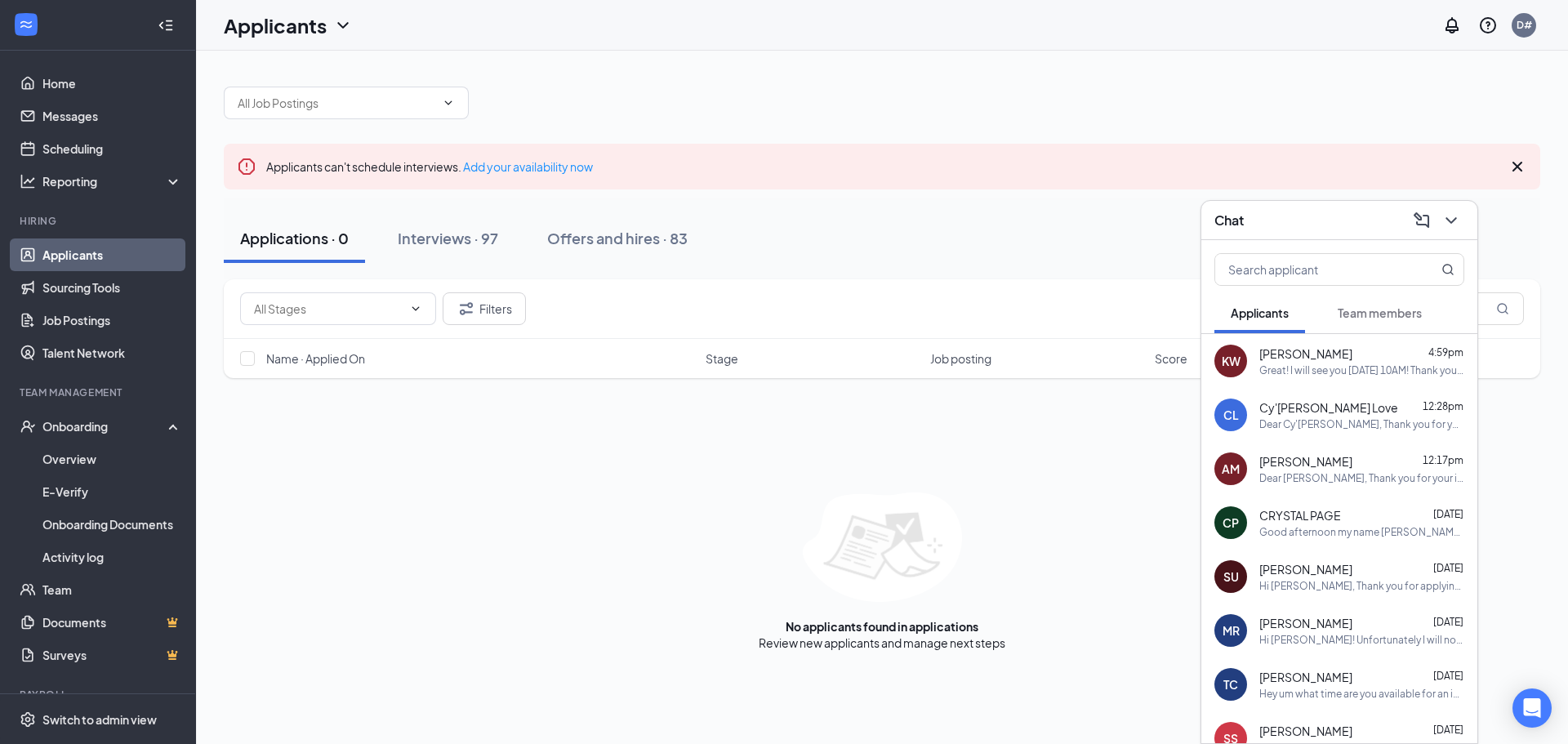
click at [1373, 367] on div "Great! I will see you [DATE] 10AM! Thank you. [PERSON_NAME]" at bounding box center [1362, 370] width 205 height 14
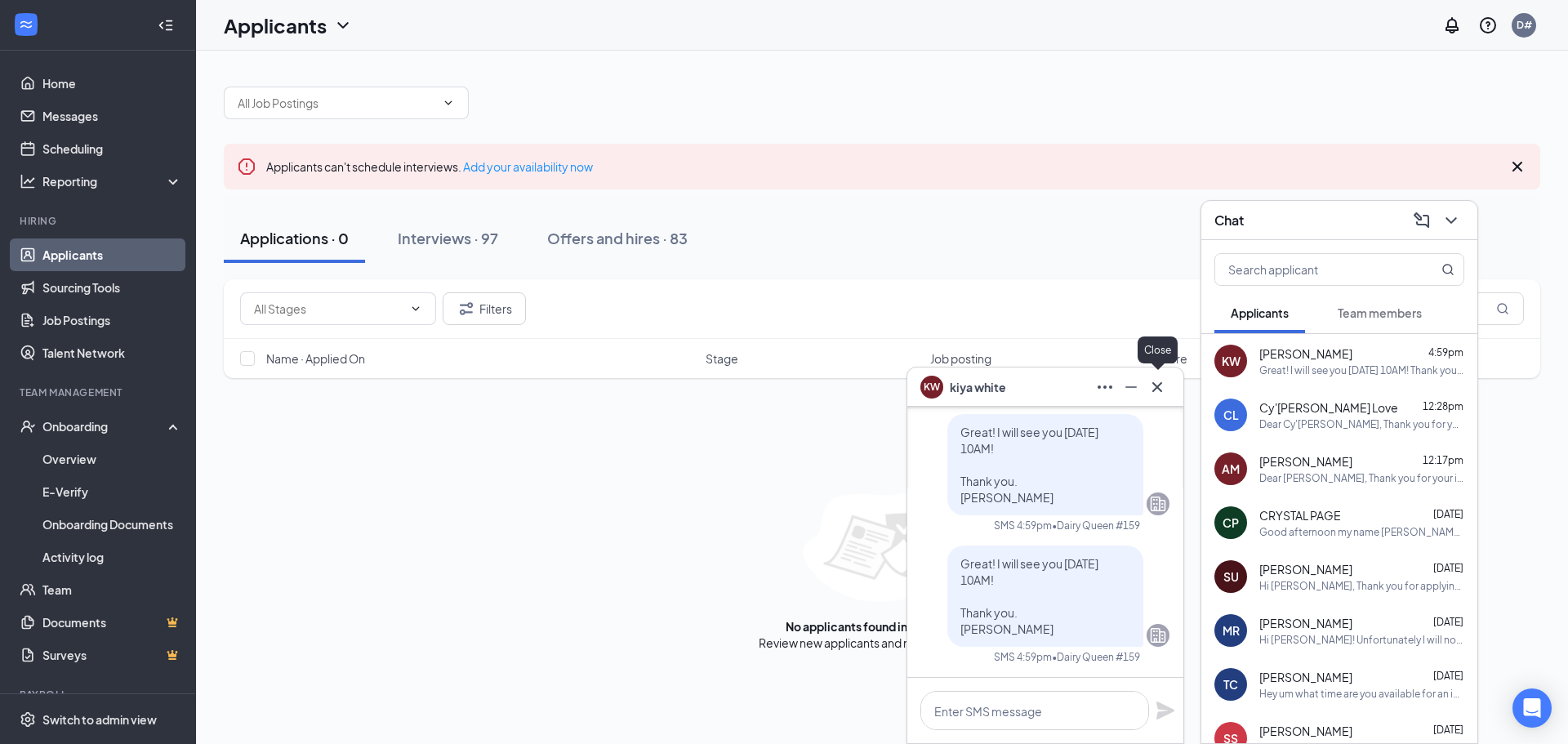
click at [1159, 392] on icon "Cross" at bounding box center [1156, 386] width 19 height 19
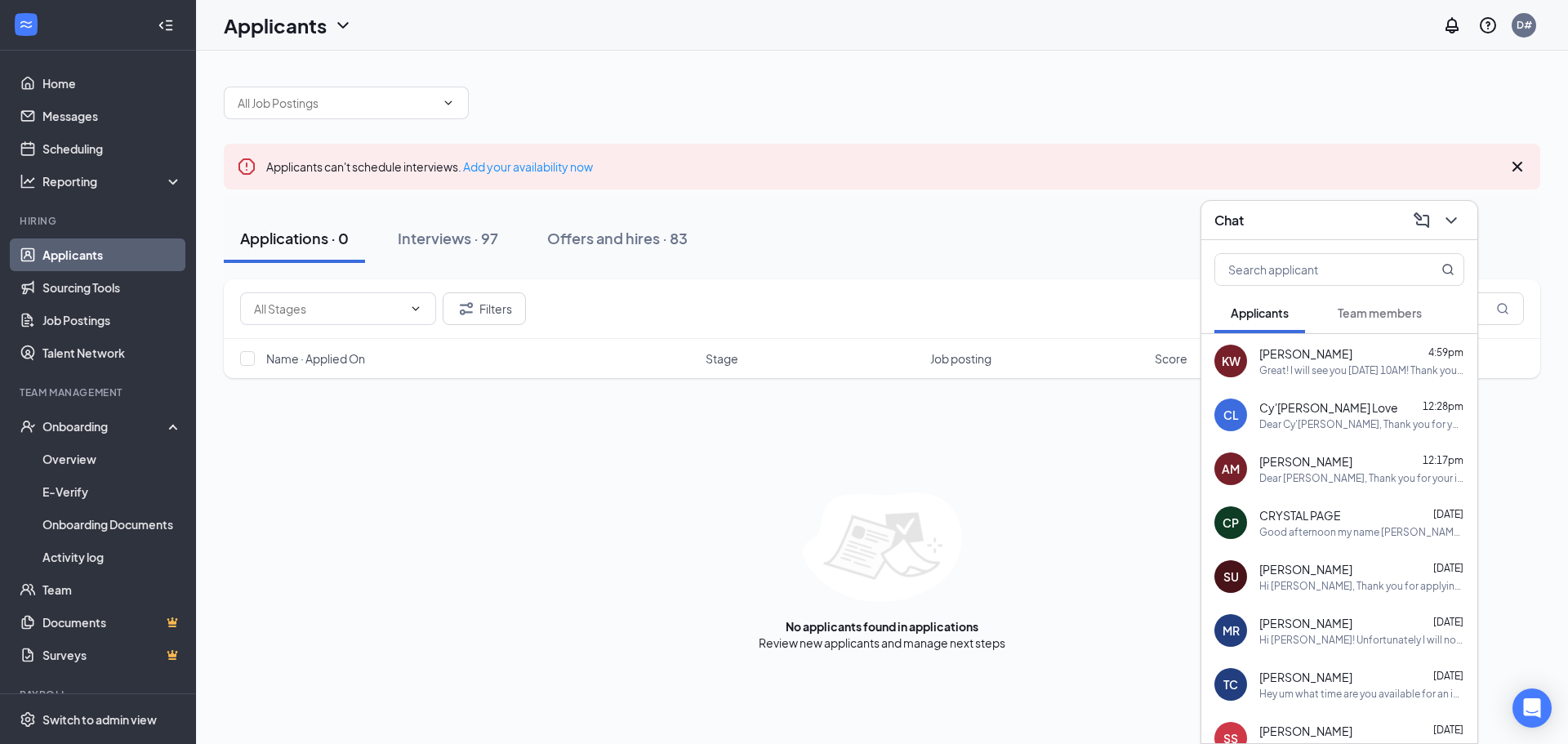
click at [1350, 635] on div "Hi [PERSON_NAME]! Unfortunately I will not be able to do any interviews [DATE].…" at bounding box center [1362, 639] width 205 height 14
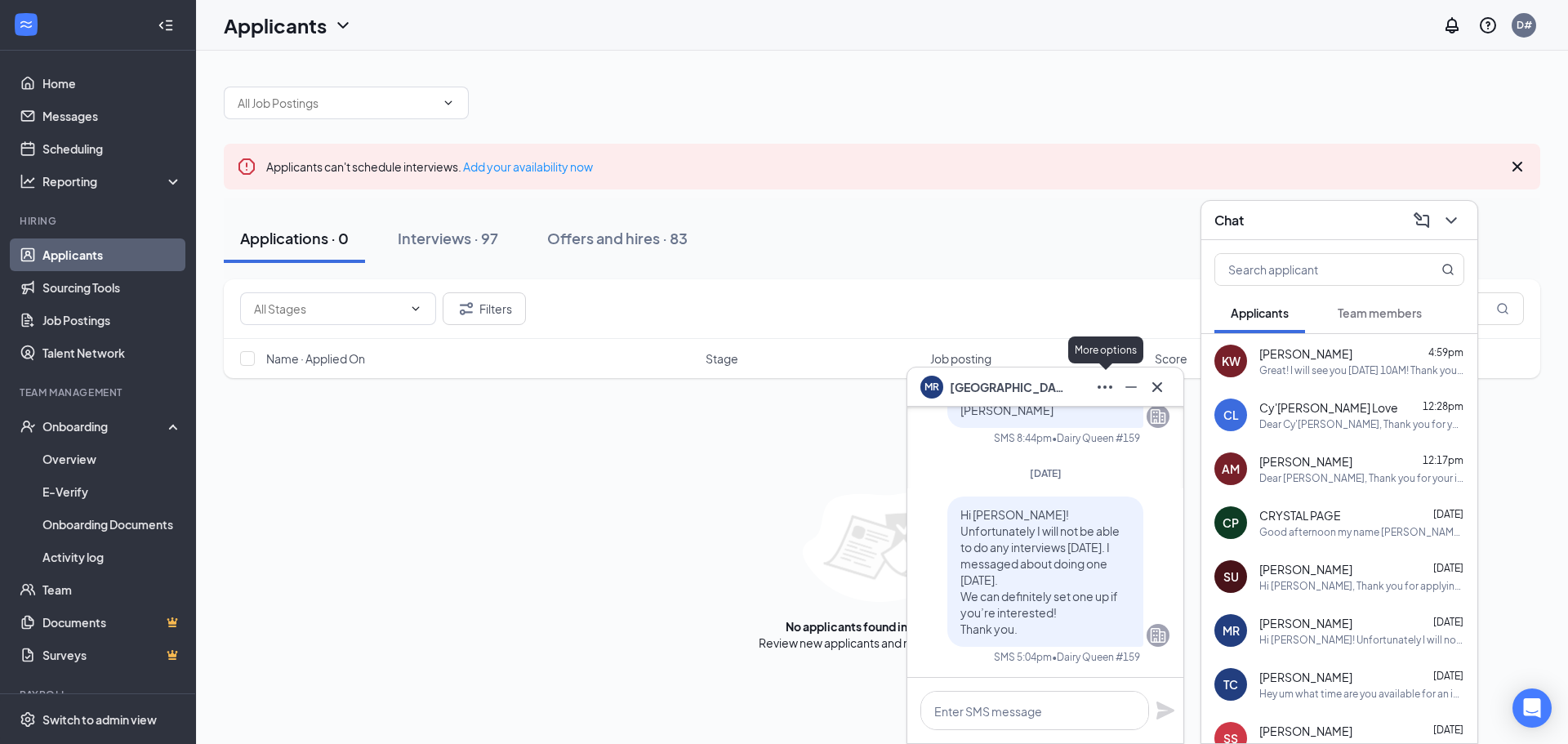
click at [1100, 382] on icon "Ellipses" at bounding box center [1104, 386] width 19 height 19
click at [1151, 396] on icon "Cross" at bounding box center [1156, 386] width 19 height 19
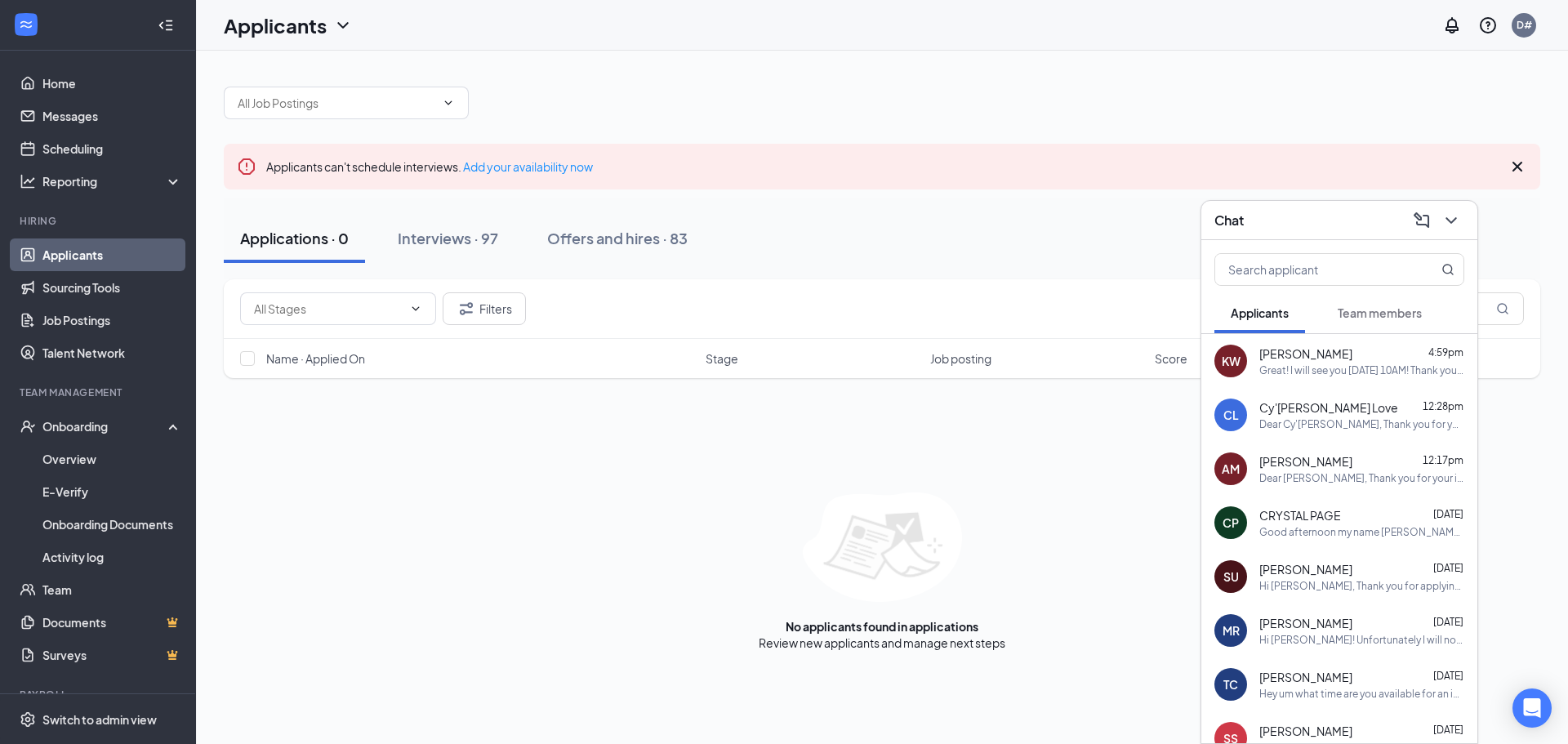
click at [1253, 635] on div "[PERSON_NAME] [PERSON_NAME] [DATE] Hi [PERSON_NAME]! Unfortunately I will not b…" at bounding box center [1339, 630] width 276 height 54
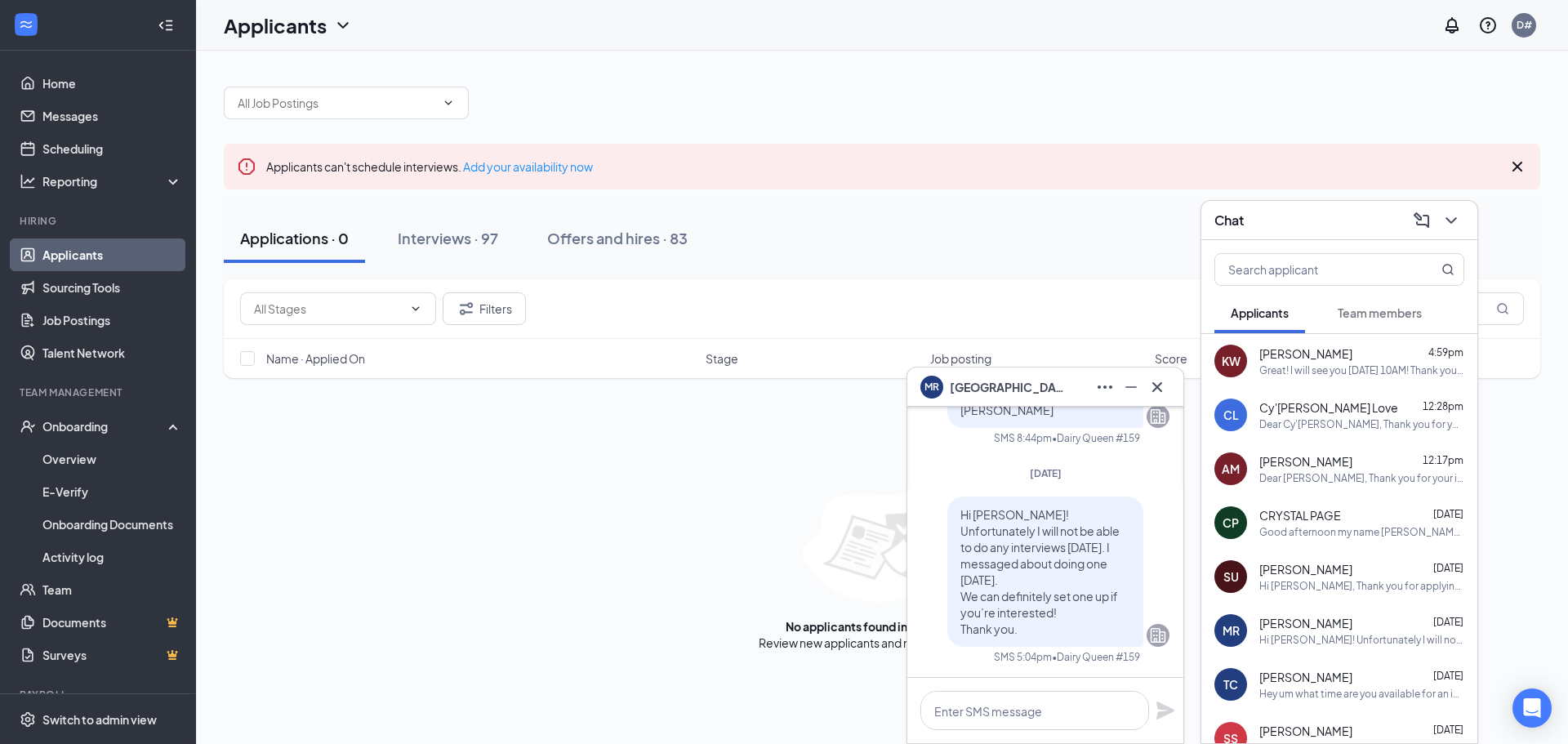
click at [971, 382] on span "[PERSON_NAME]" at bounding box center [1006, 387] width 114 height 18
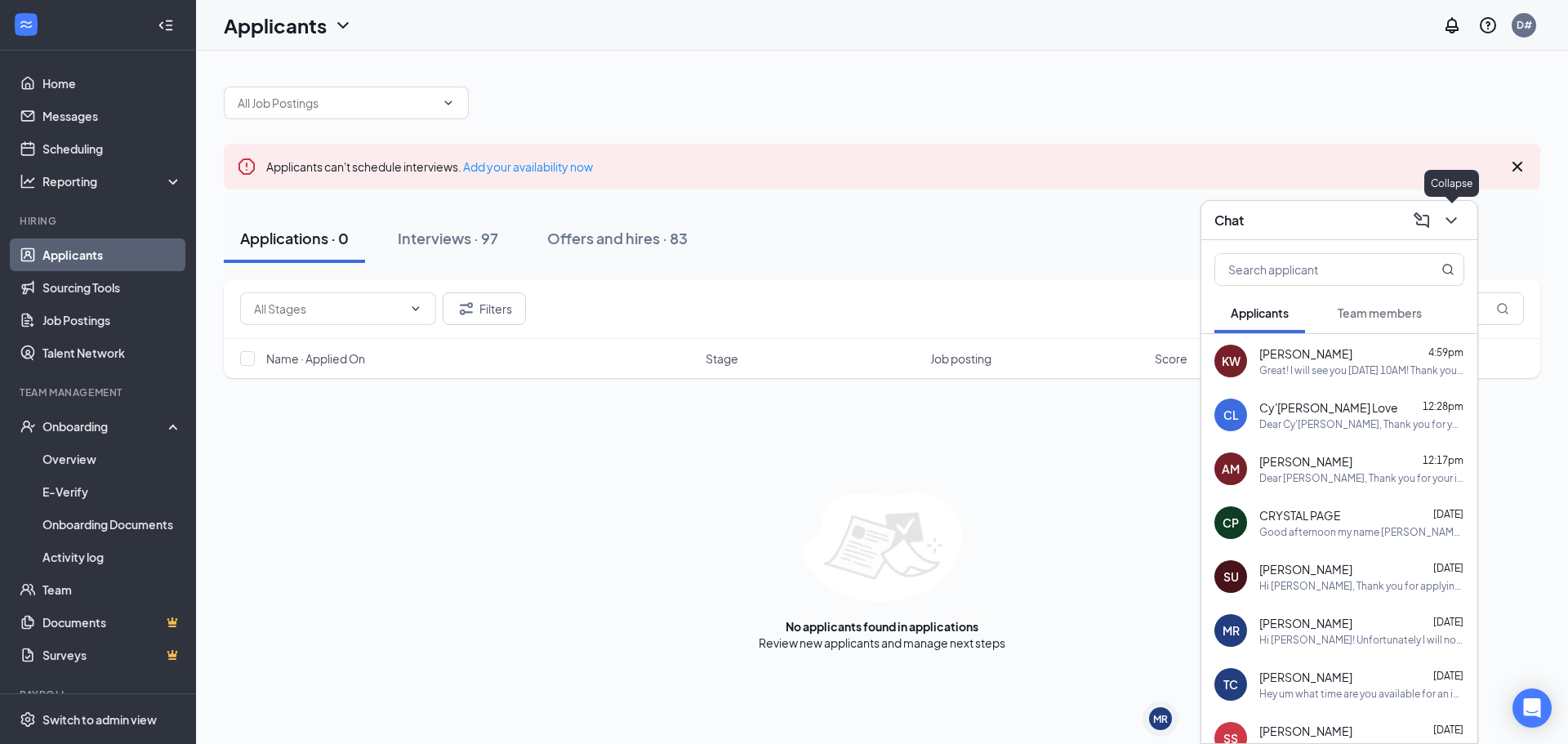
click at [1455, 220] on icon "ChevronDown" at bounding box center [1450, 220] width 19 height 19
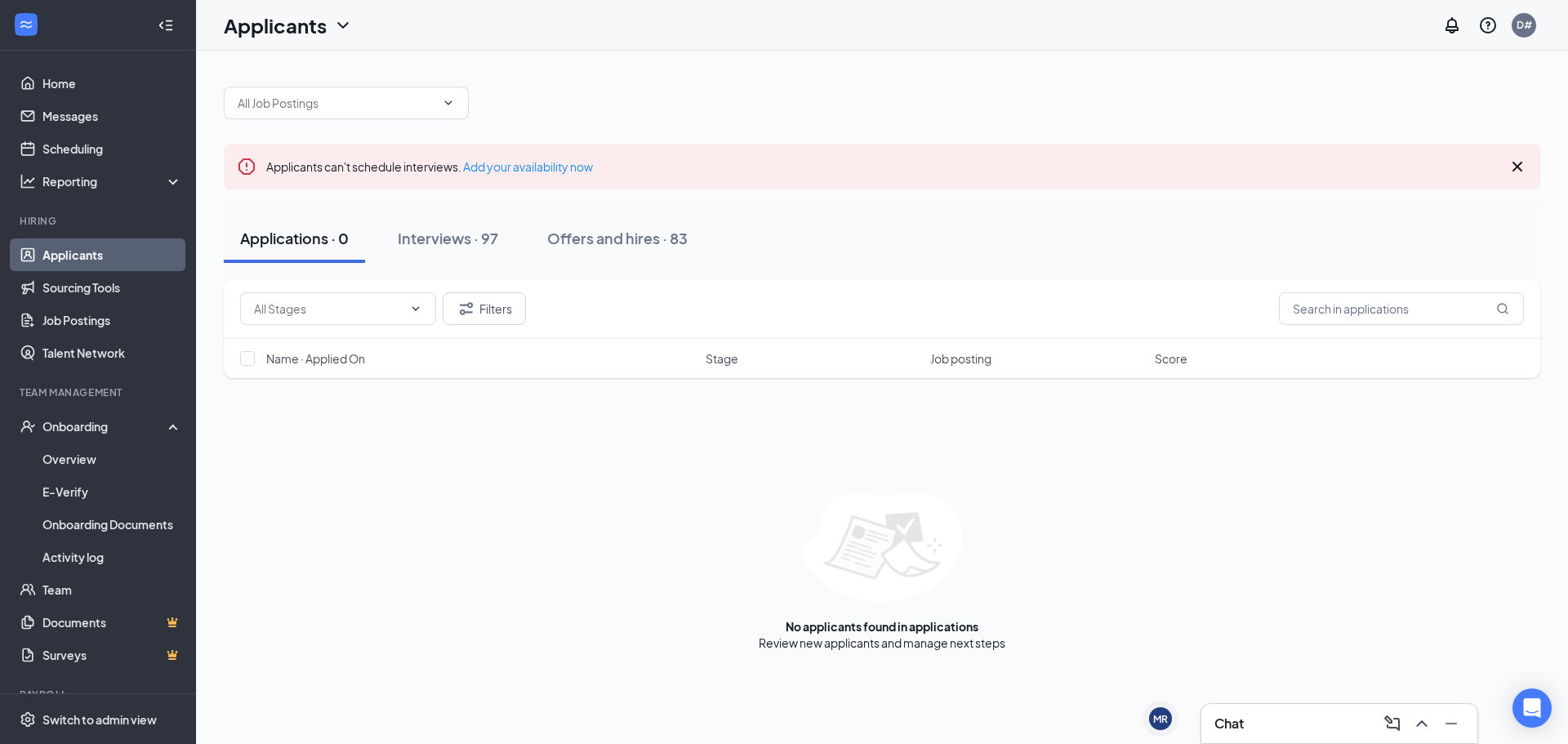
click at [98, 257] on link "Applicants" at bounding box center [111, 255] width 140 height 33
click at [444, 229] on div "Interviews · 97" at bounding box center [447, 237] width 100 height 20
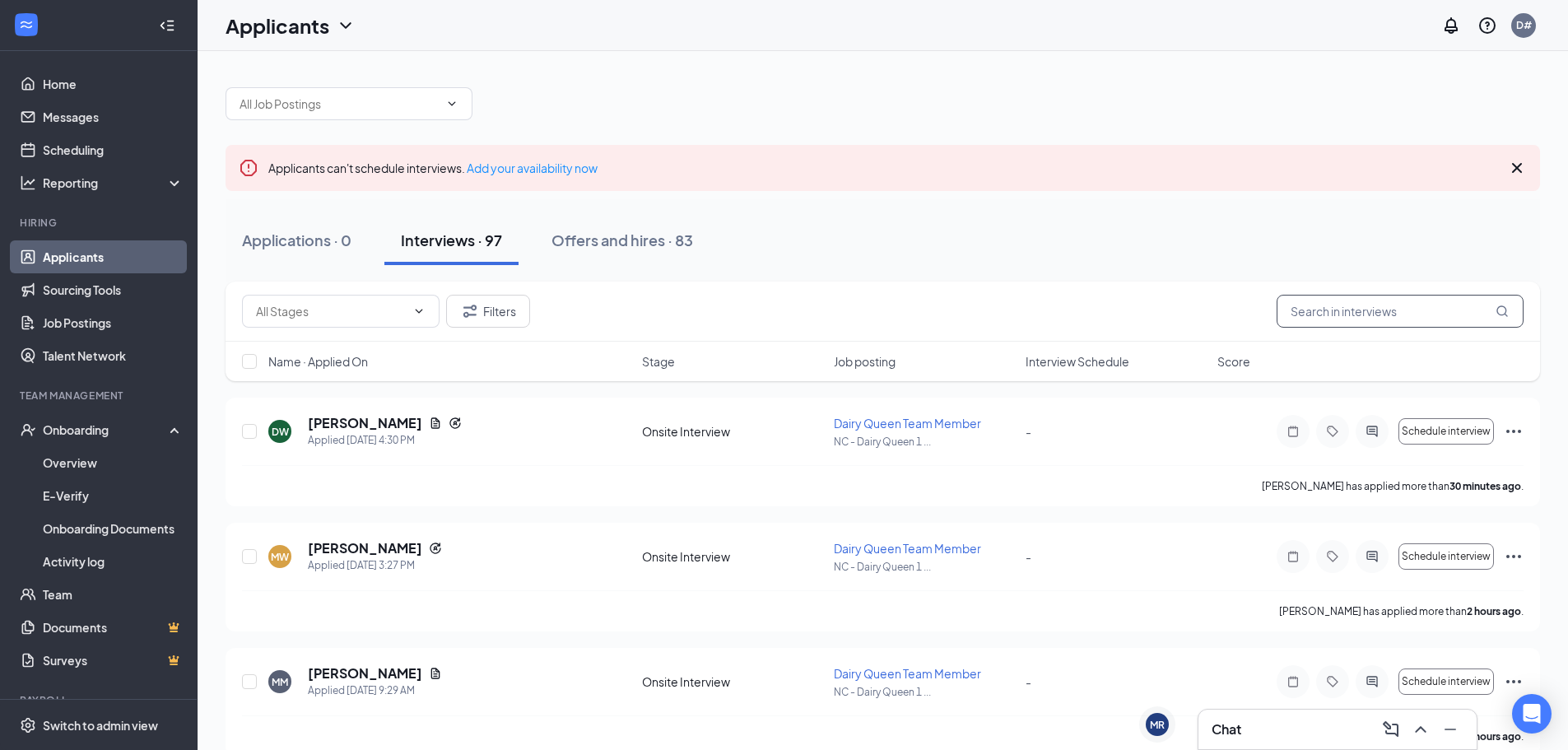
click at [1316, 309] on input "text" at bounding box center [1400, 311] width 247 height 33
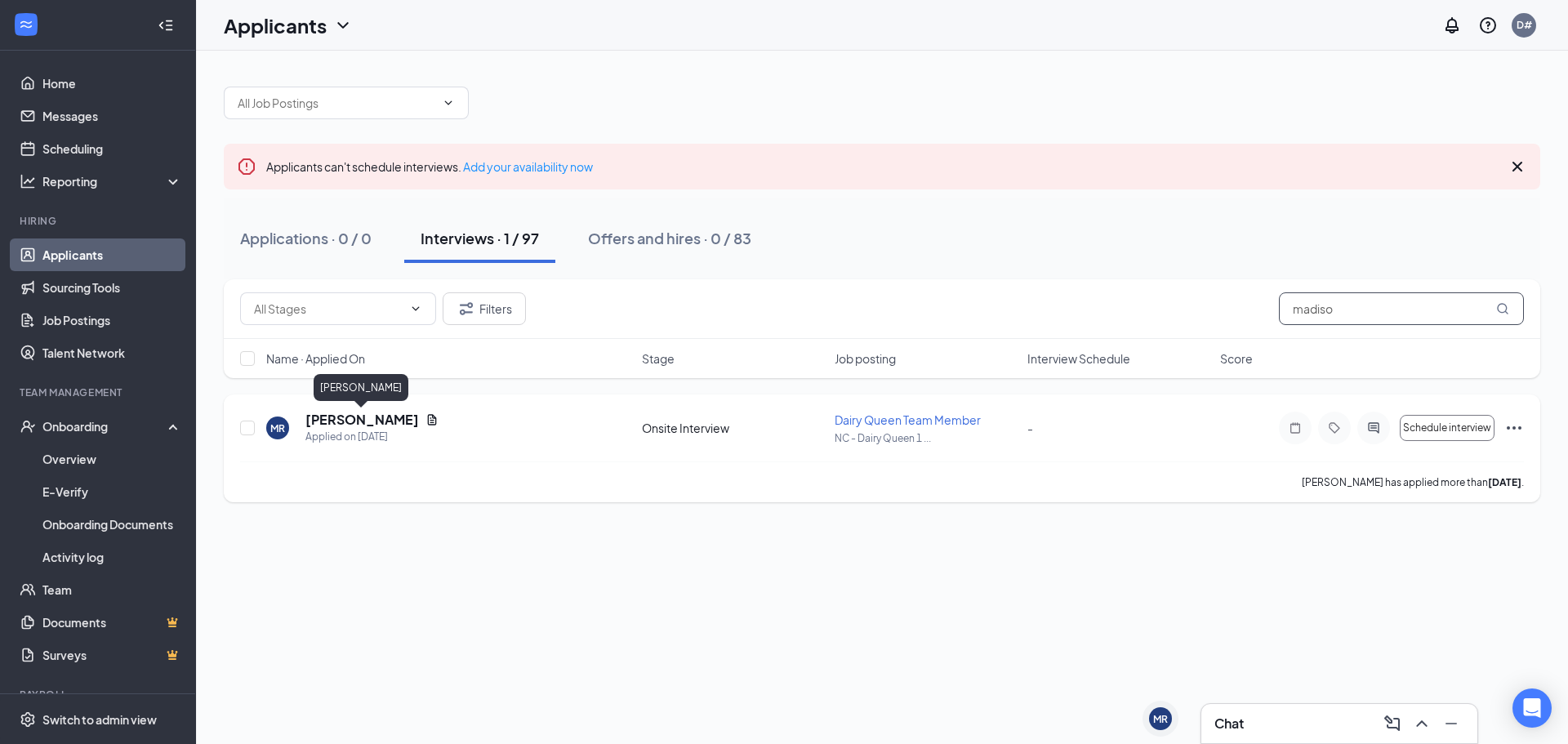
type input "madiso"
click at [373, 418] on h5 "[PERSON_NAME]" at bounding box center [362, 420] width 113 height 18
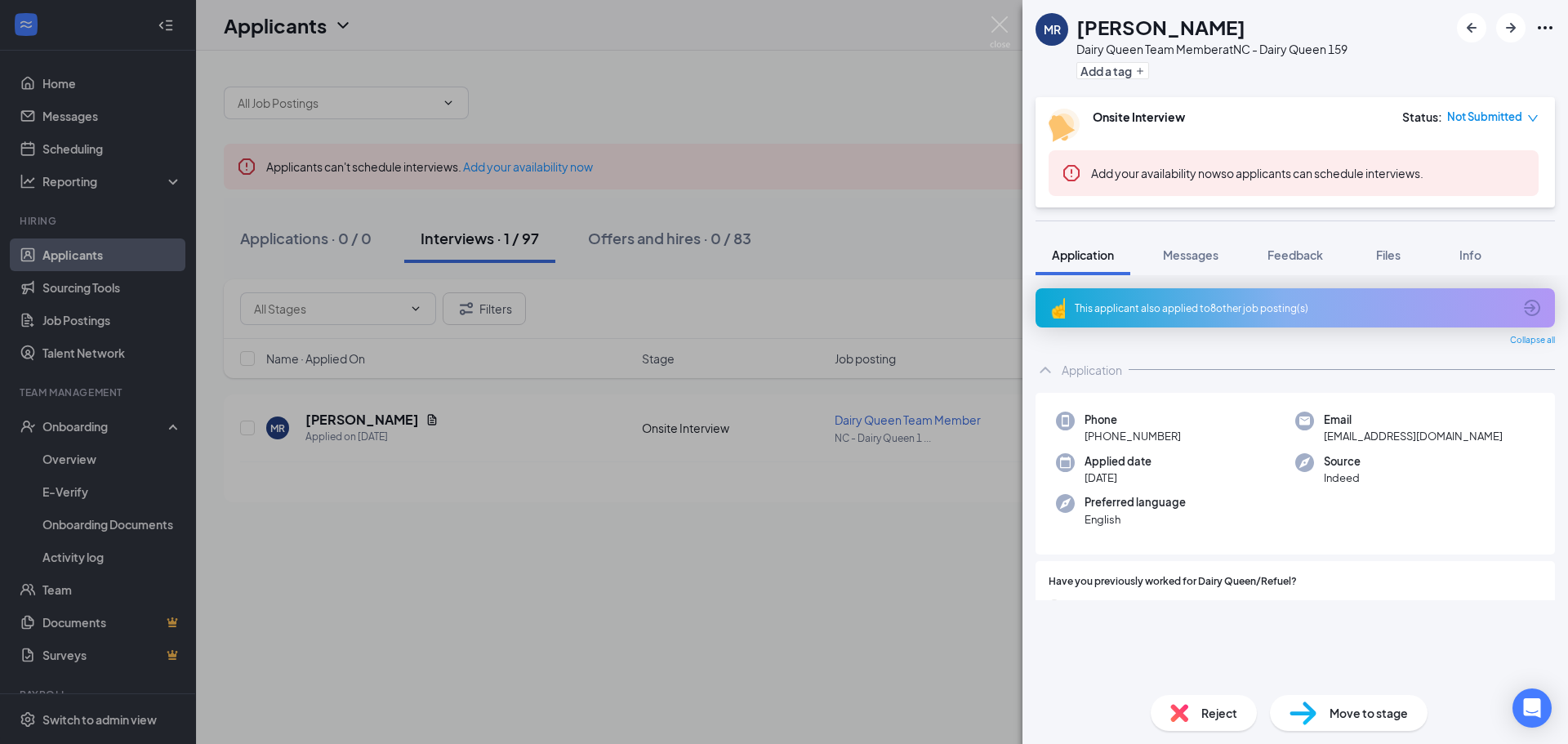
click at [1220, 713] on span "Reject" at bounding box center [1218, 713] width 36 height 18
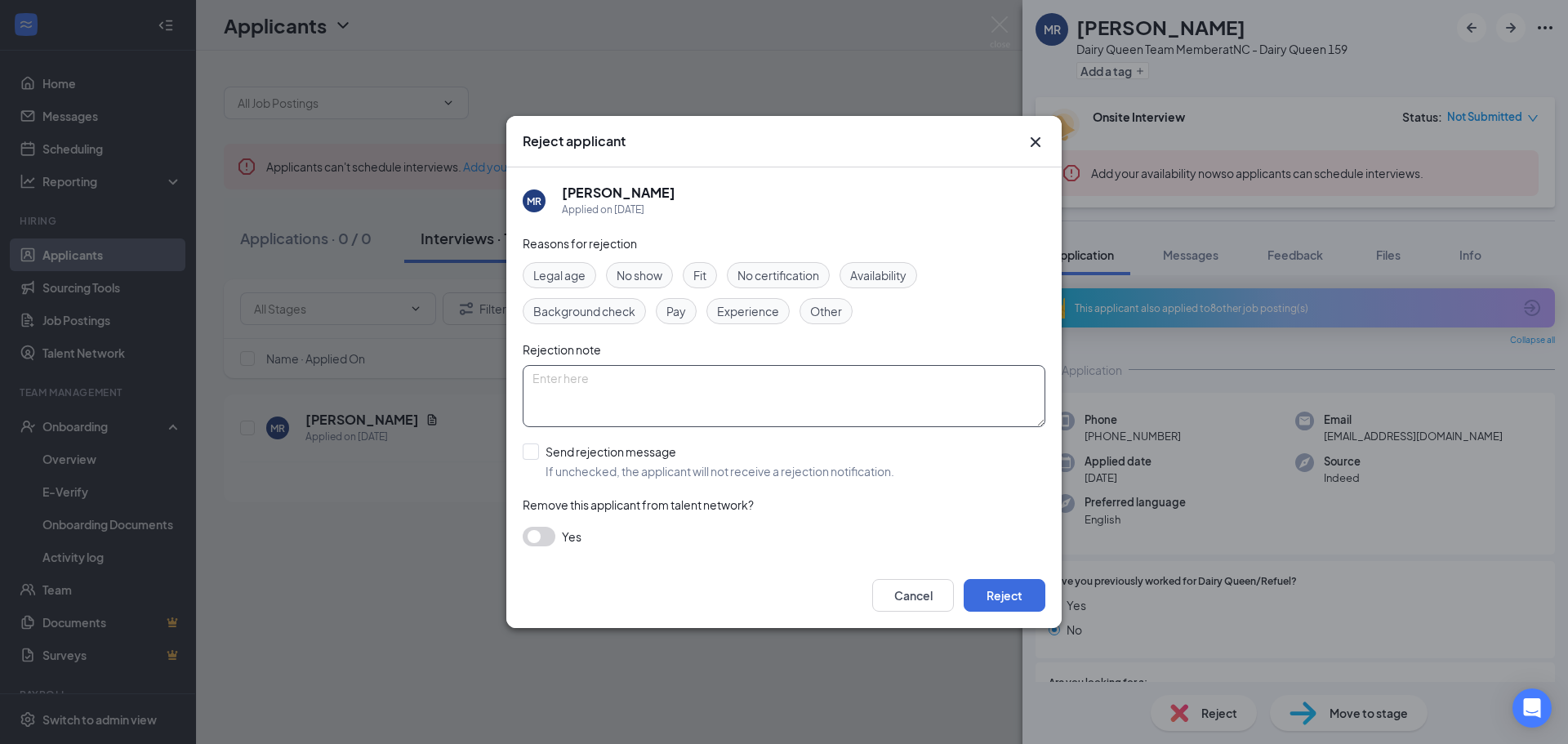
click at [742, 384] on textarea at bounding box center [784, 396] width 522 height 62
type textarea "no reply"
click at [1002, 599] on button "Reject" at bounding box center [1004, 595] width 81 height 33
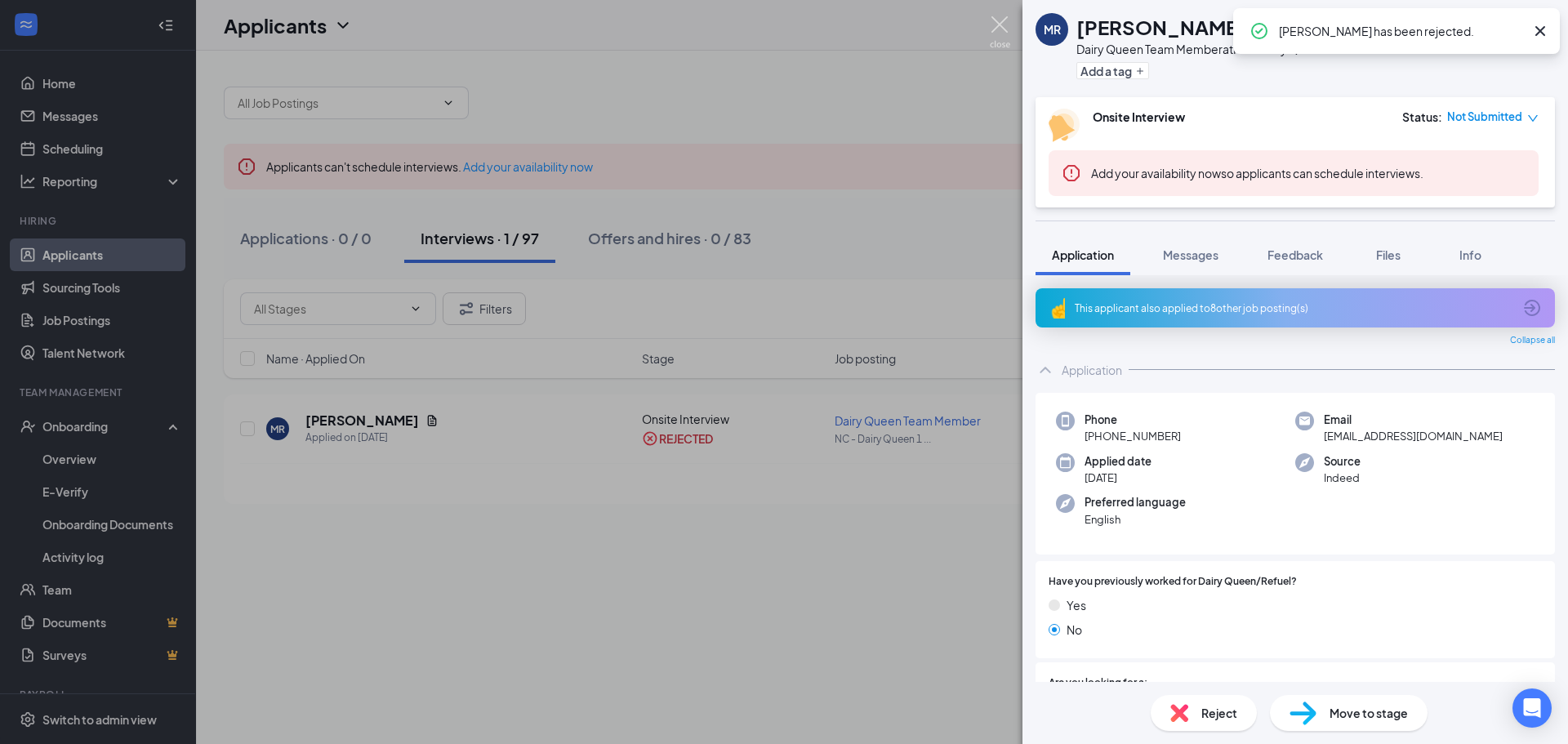
click at [1002, 30] on img at bounding box center [1000, 32] width 20 height 32
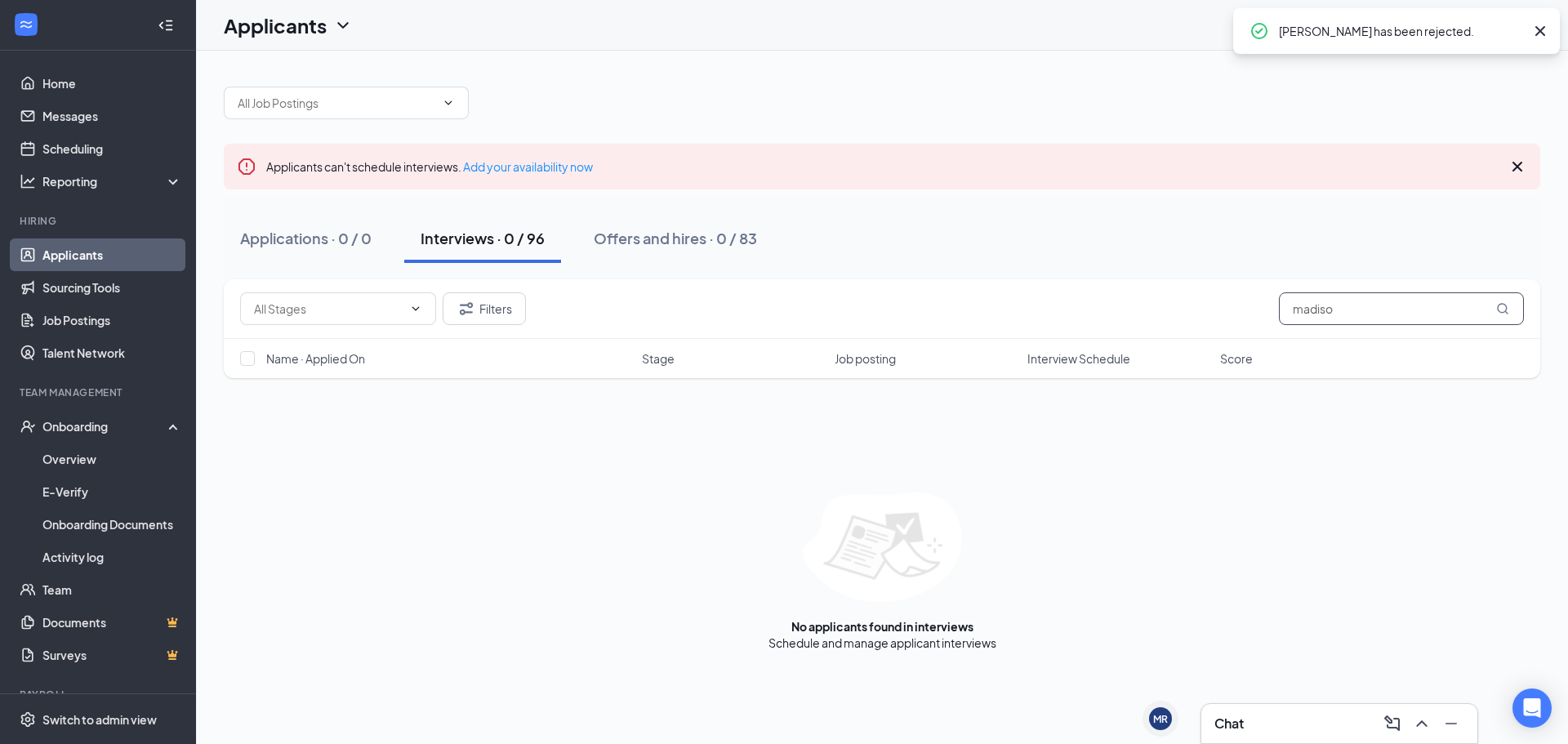
drag, startPoint x: 1411, startPoint y: 325, endPoint x: 1315, endPoint y: 305, distance: 98.1
click at [1332, 312] on div "Filters madiso" at bounding box center [881, 309] width 1316 height 59
drag, startPoint x: 1316, startPoint y: 302, endPoint x: 1324, endPoint y: 323, distance: 22.5
click at [1311, 310] on input "madiso" at bounding box center [1401, 309] width 245 height 33
drag, startPoint x: 1347, startPoint y: 305, endPoint x: 1143, endPoint y: 309, distance: 204.0
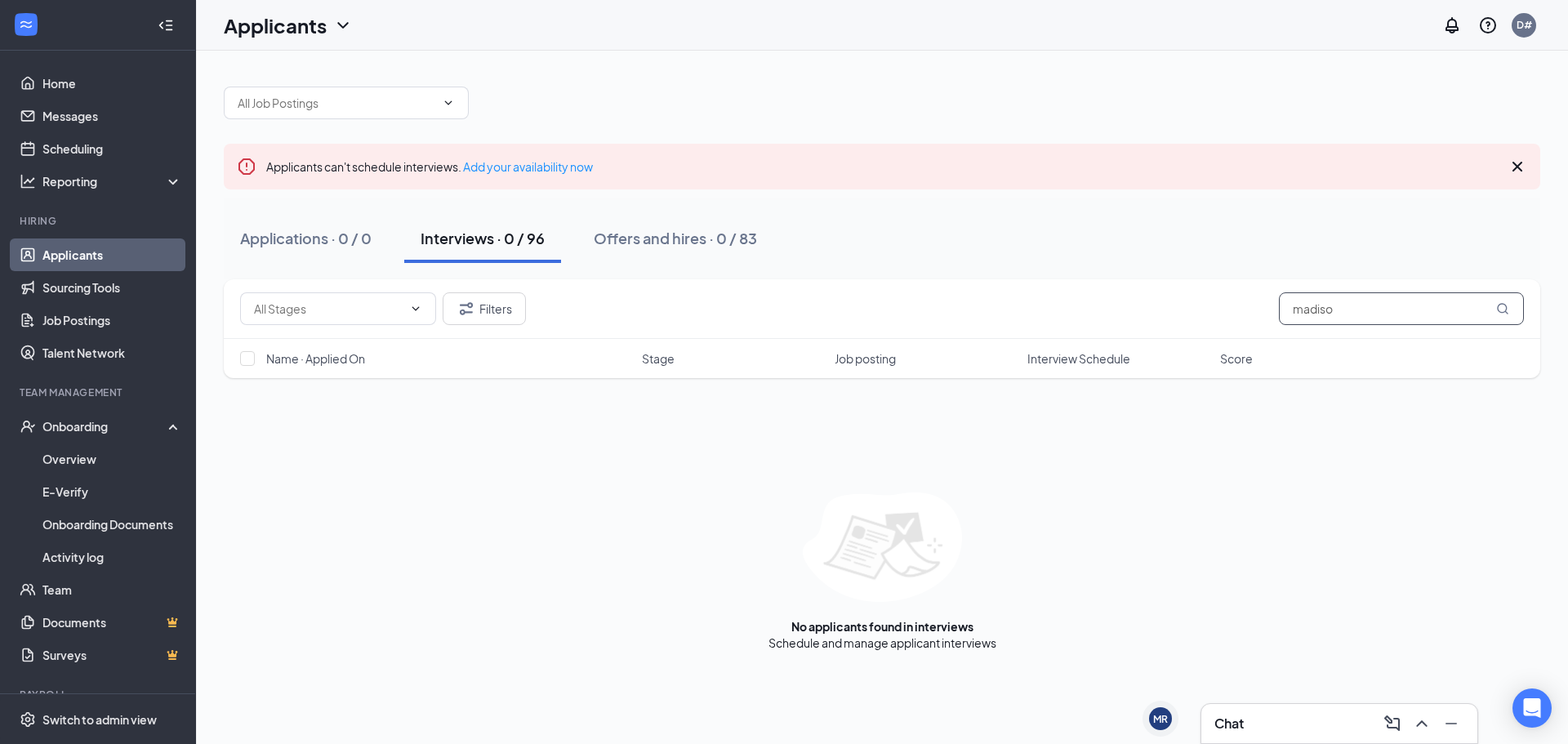
click at [1143, 309] on div "Filters madiso" at bounding box center [882, 309] width 1284 height 33
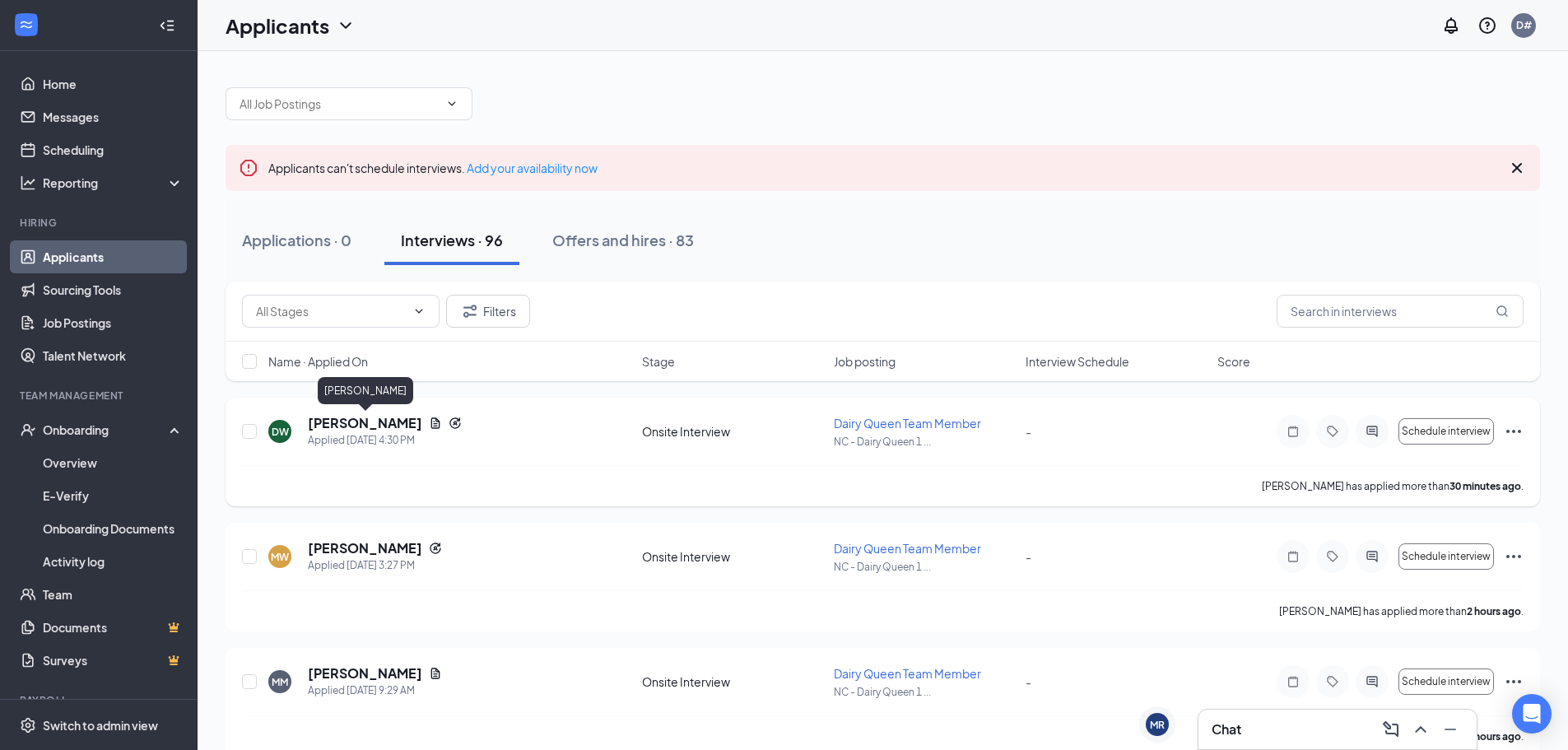
click at [385, 423] on h5 "[PERSON_NAME]" at bounding box center [365, 423] width 114 height 18
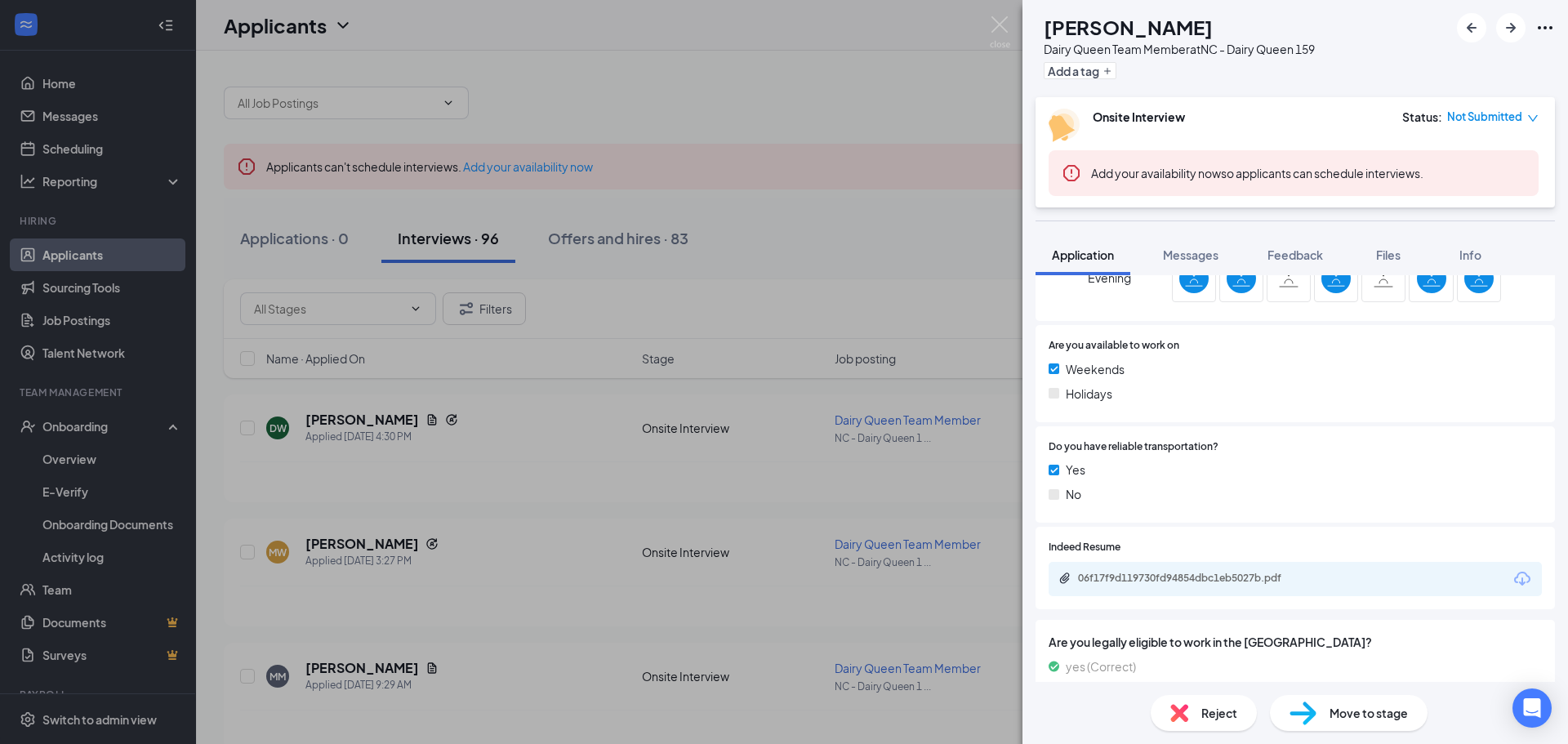
scroll to position [653, 0]
click at [1244, 576] on div "06f17f9d119730fd94854dbc1eb5027b.pdf" at bounding box center [1192, 576] width 228 height 13
click at [1006, 30] on img at bounding box center [1000, 32] width 20 height 32
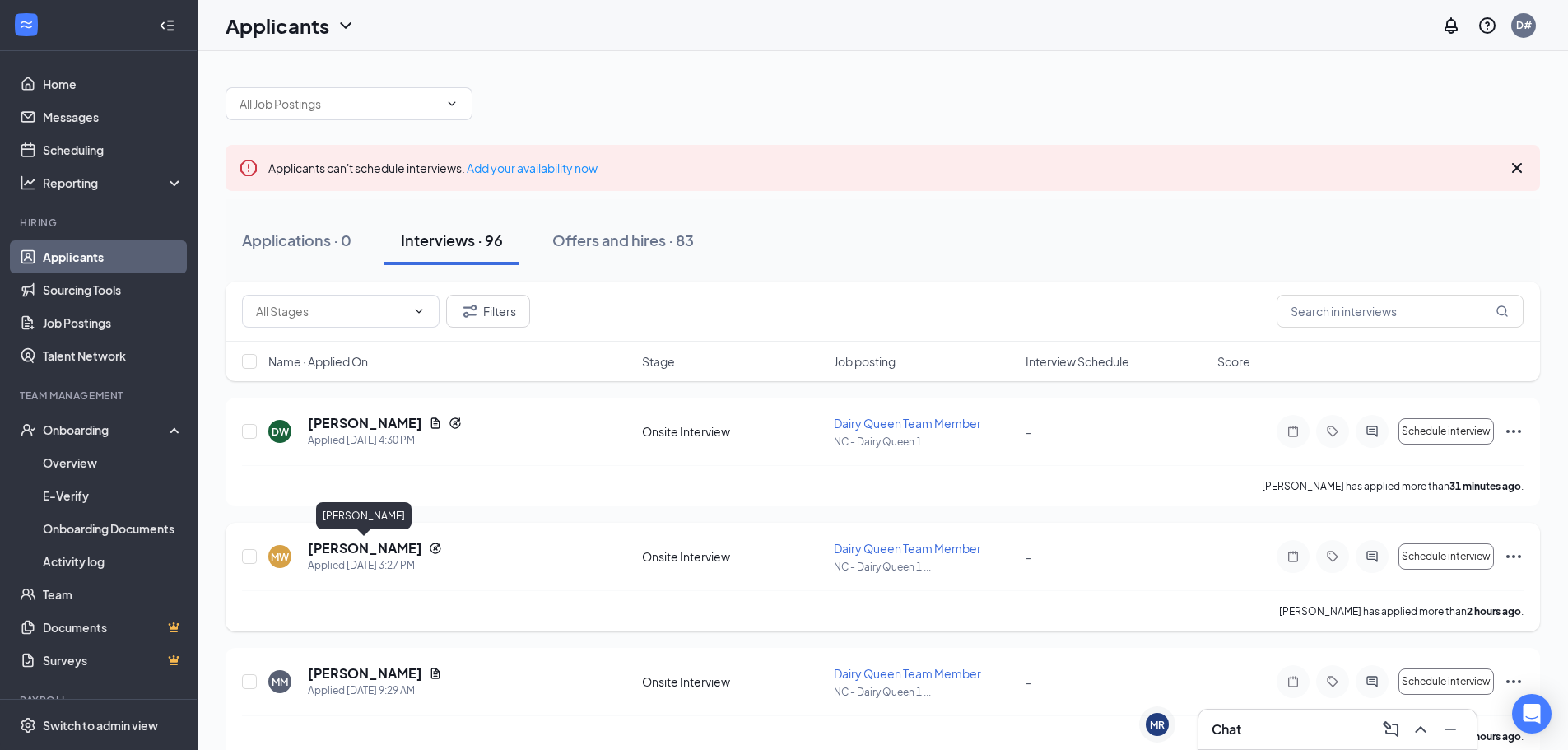
click at [362, 546] on h5 "[PERSON_NAME]" at bounding box center [365, 548] width 114 height 18
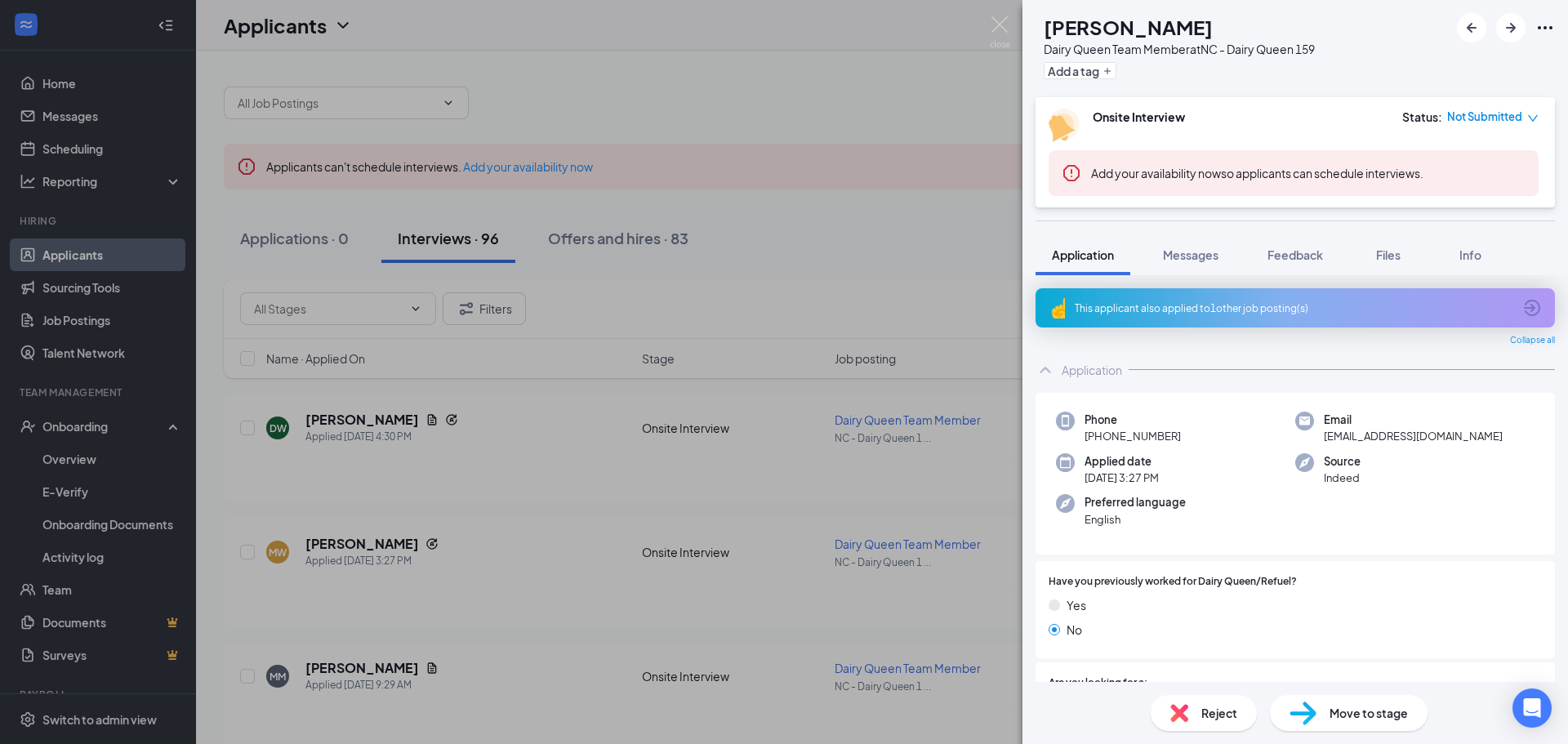
click at [1176, 307] on div "This applicant also applied to 1 other job posting(s)" at bounding box center [1293, 308] width 437 height 14
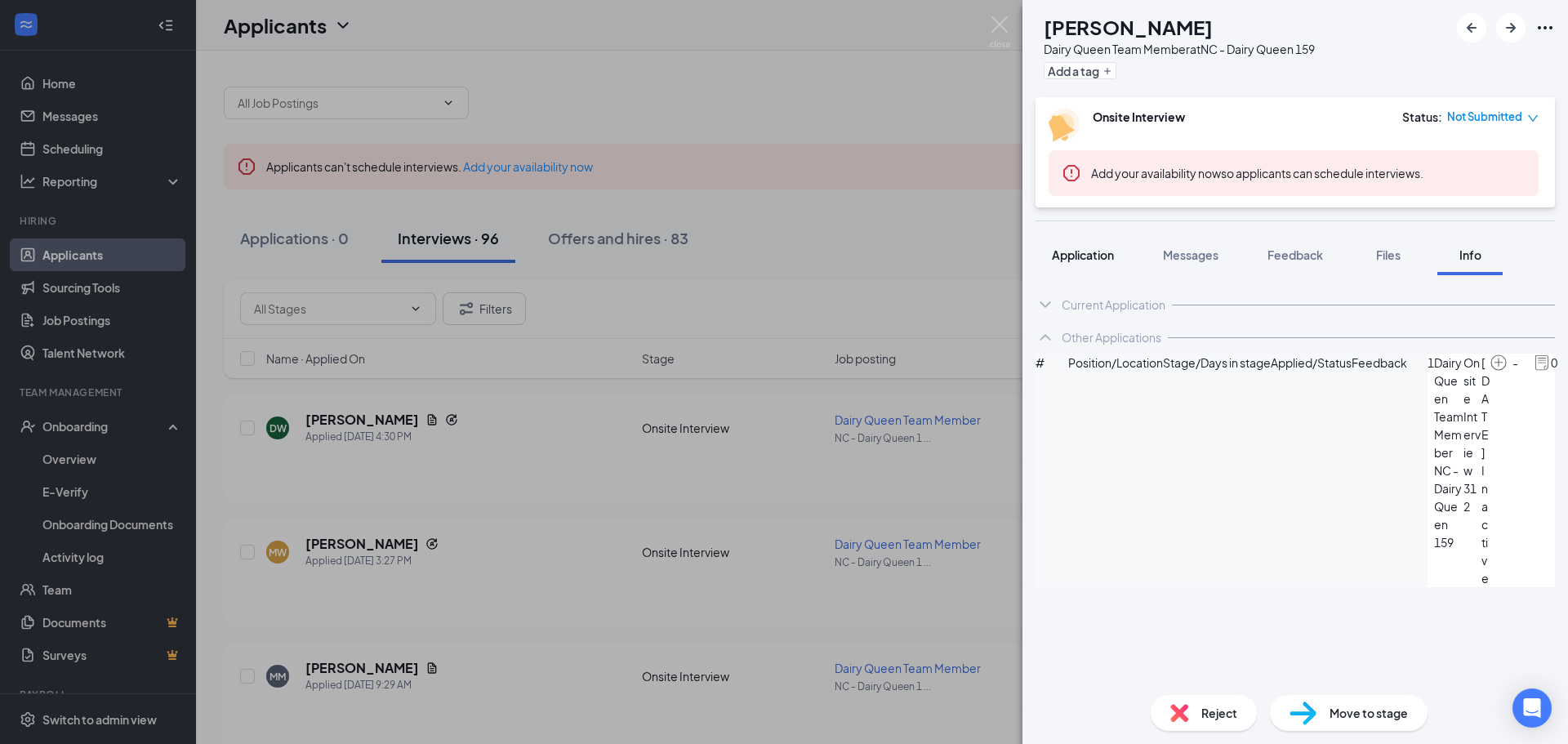
click at [1105, 246] on div "Application" at bounding box center [1083, 255] width 62 height 16
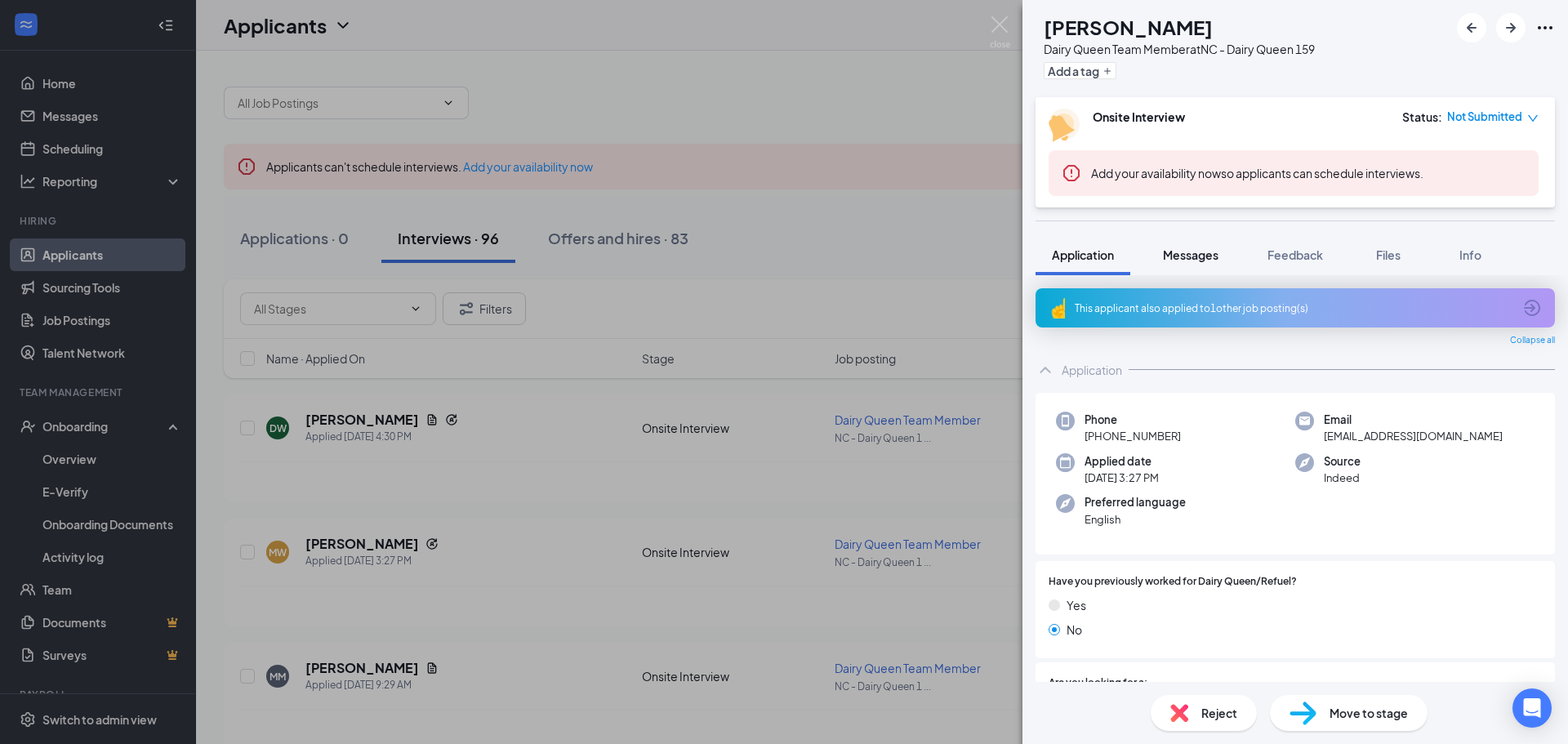
click at [1179, 259] on span "Messages" at bounding box center [1190, 255] width 56 height 15
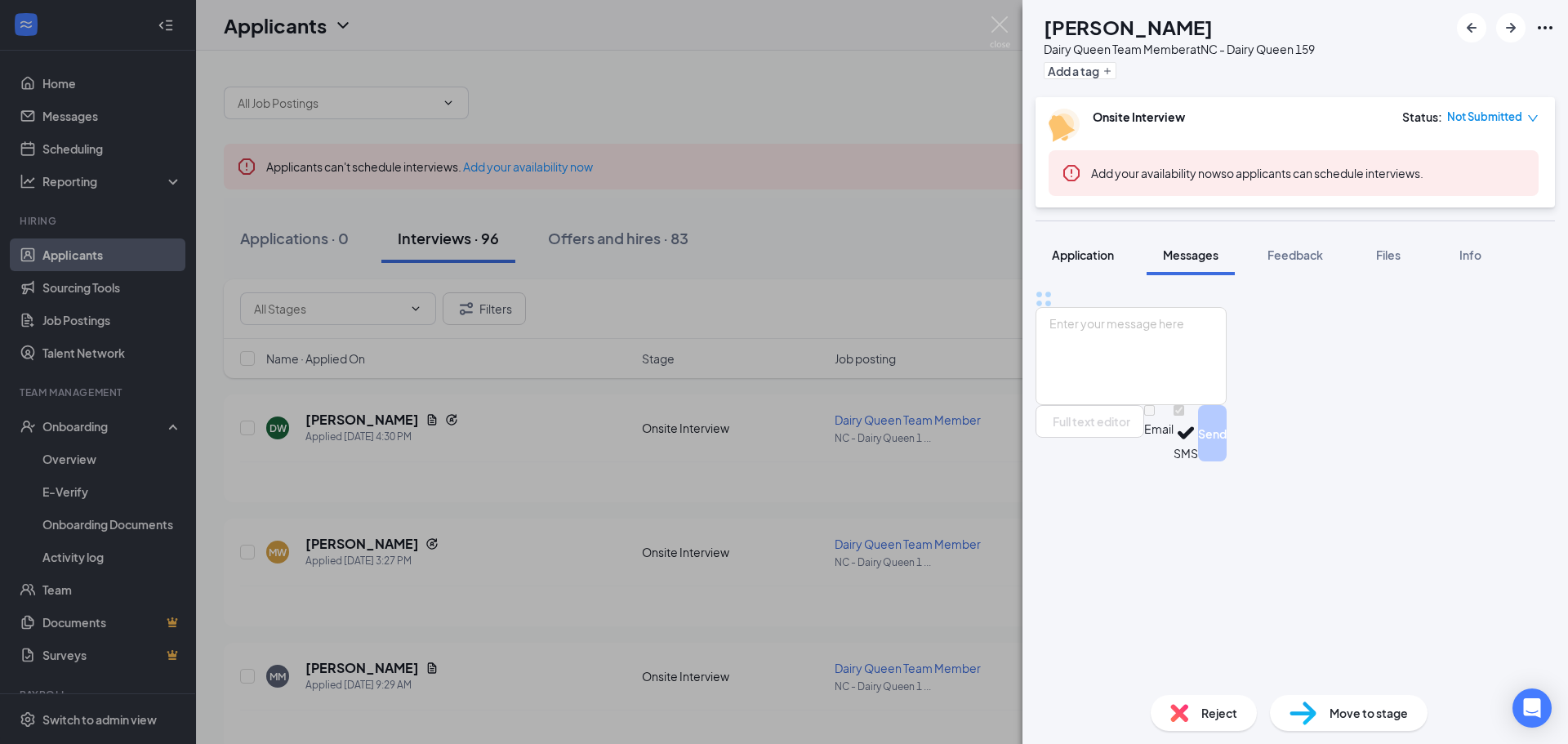
click at [1098, 258] on span "Application" at bounding box center [1083, 255] width 62 height 15
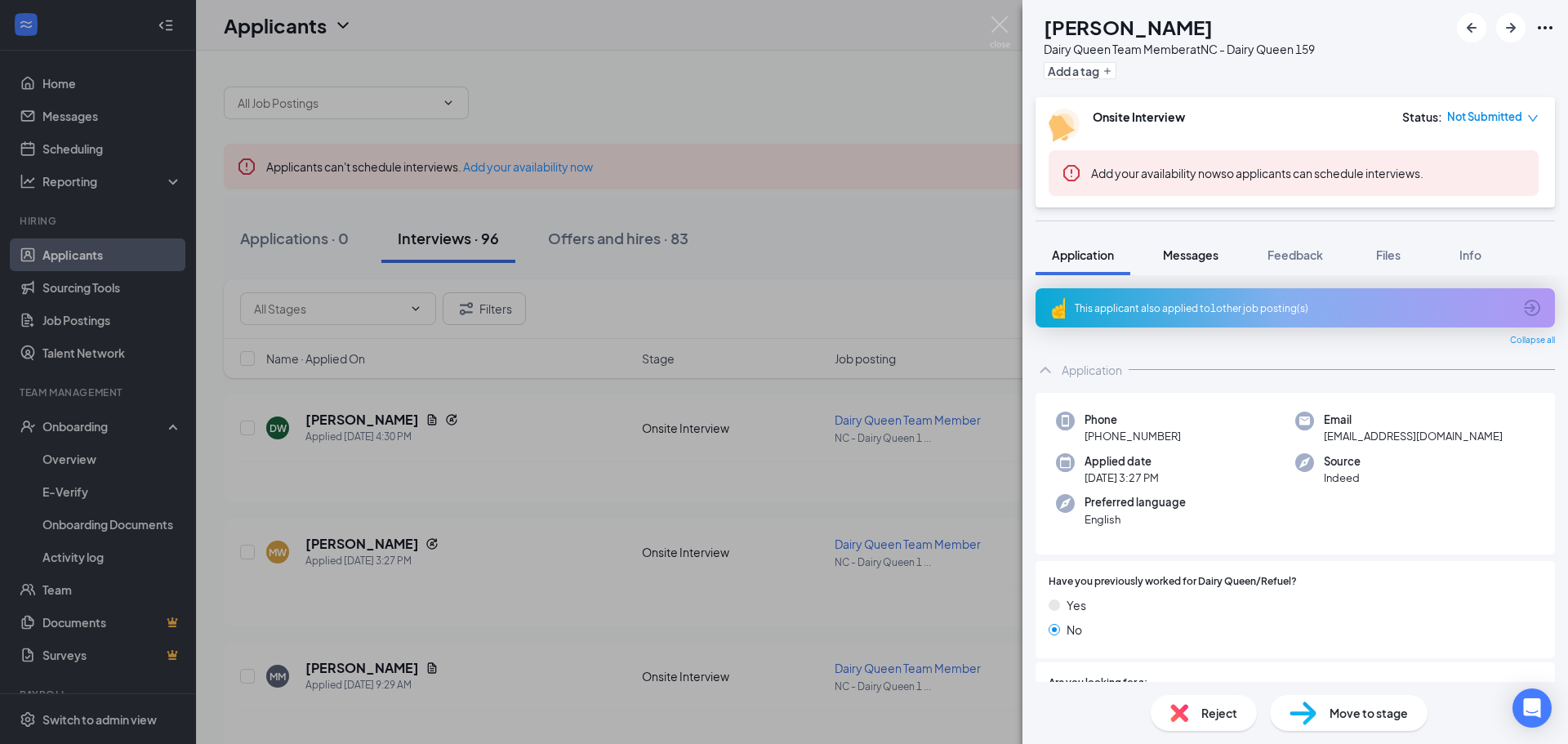
click at [1182, 258] on span "Messages" at bounding box center [1190, 255] width 56 height 15
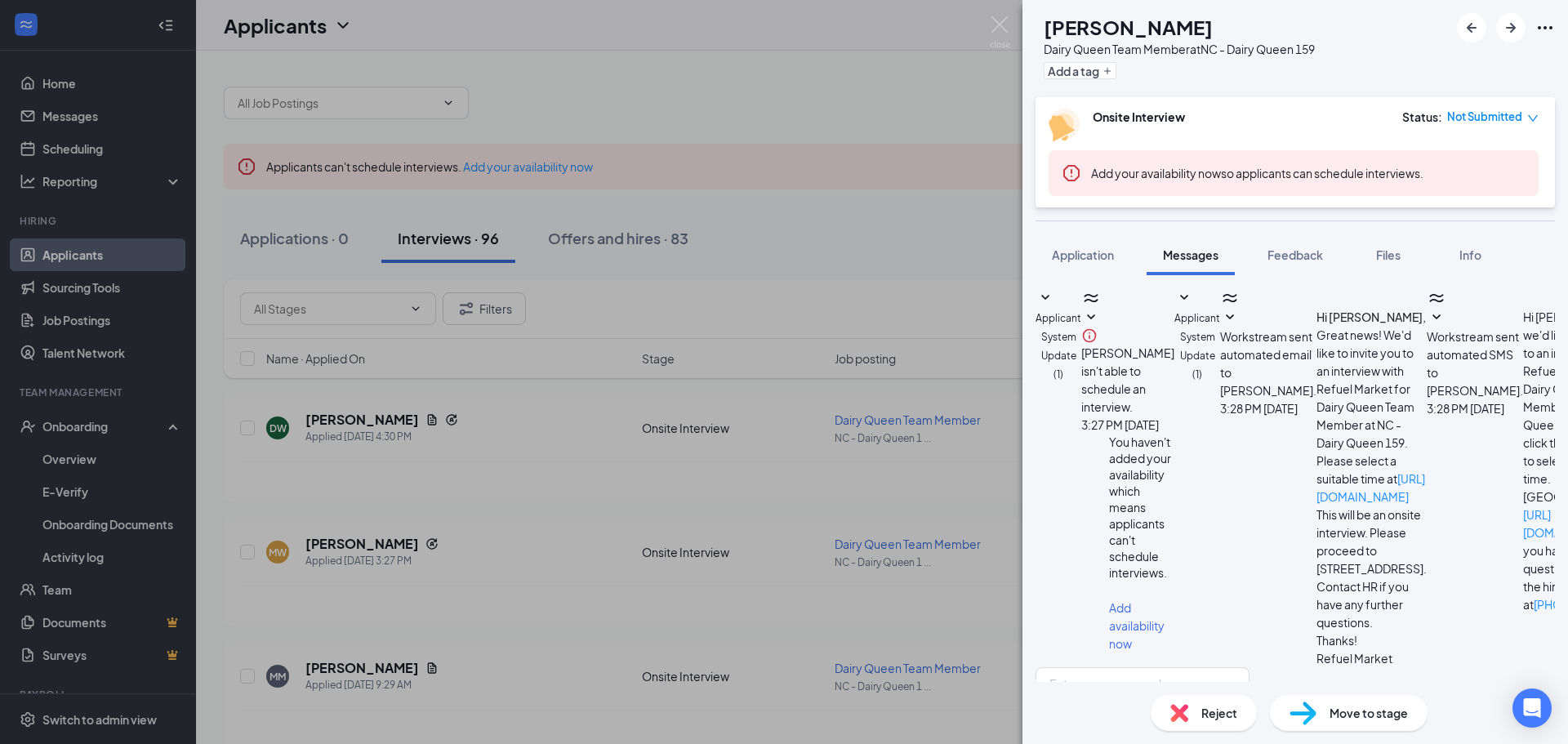
scroll to position [204, 0]
click at [1249, 666] on textarea at bounding box center [1142, 715] width 214 height 98
drag, startPoint x: 1205, startPoint y: 617, endPoint x: 1022, endPoint y: 485, distance: 225.6
click at [1022, 485] on div "Applicant System Update (1) [PERSON_NAME] isn't able to schedule an interview. …" at bounding box center [1294, 477] width 545 height 406
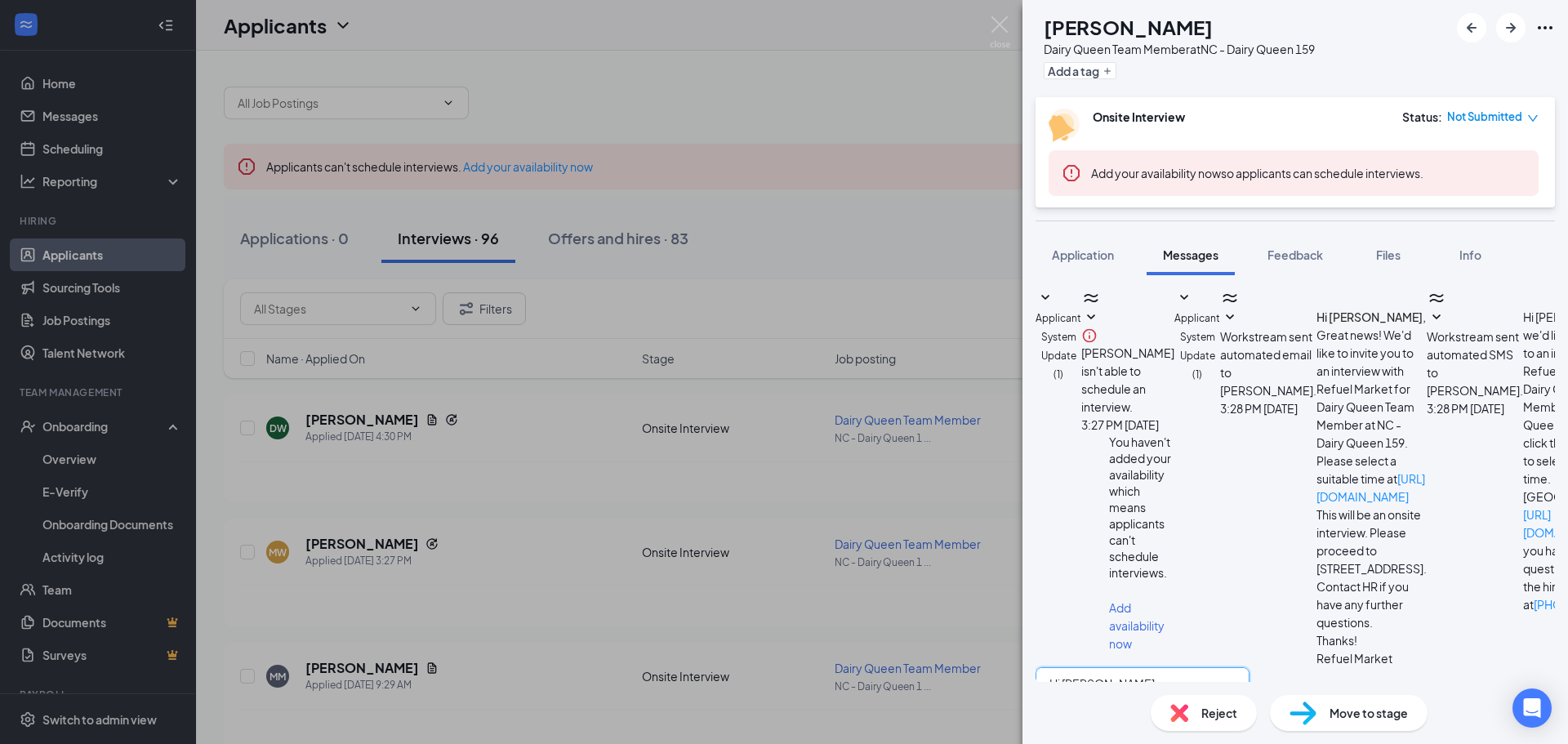
paste textarea "Dear [PERSON_NAME], Thank you for your application to Dairy Queen. We would lik…"
click at [1190, 666] on textarea "Dear [PERSON_NAME], Thank you for your application to Dairy Queen. We would lik…" at bounding box center [1142, 715] width 214 height 98
type textarea "Dear [PERSON_NAME], Thank you for your application to Dairy Queen. We would lik…"
checkbox input "true"
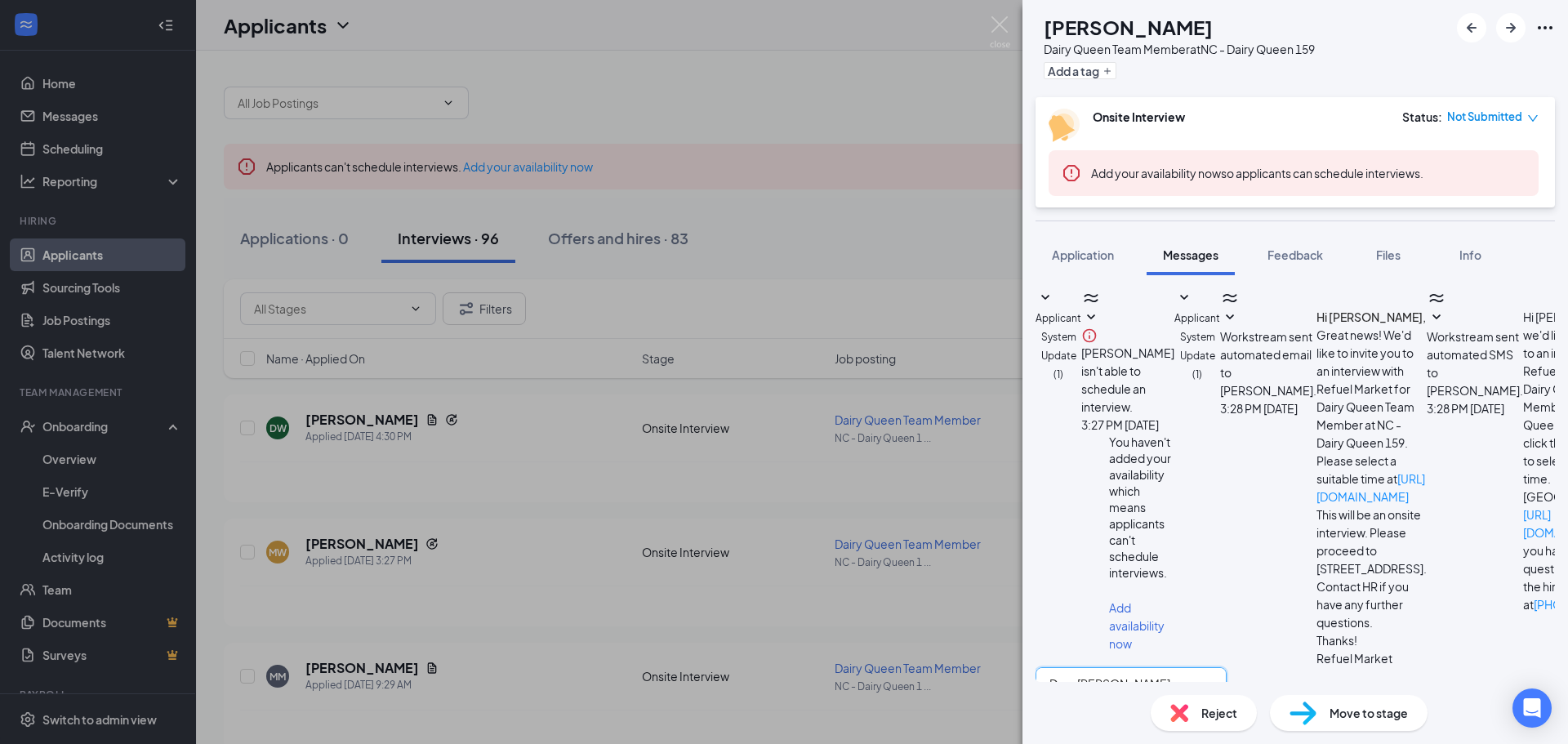
click at [1226, 666] on textarea "Dear [PERSON_NAME], Thank you for your application to Dairy Queen. We would lik…" at bounding box center [1131, 715] width 191 height 98
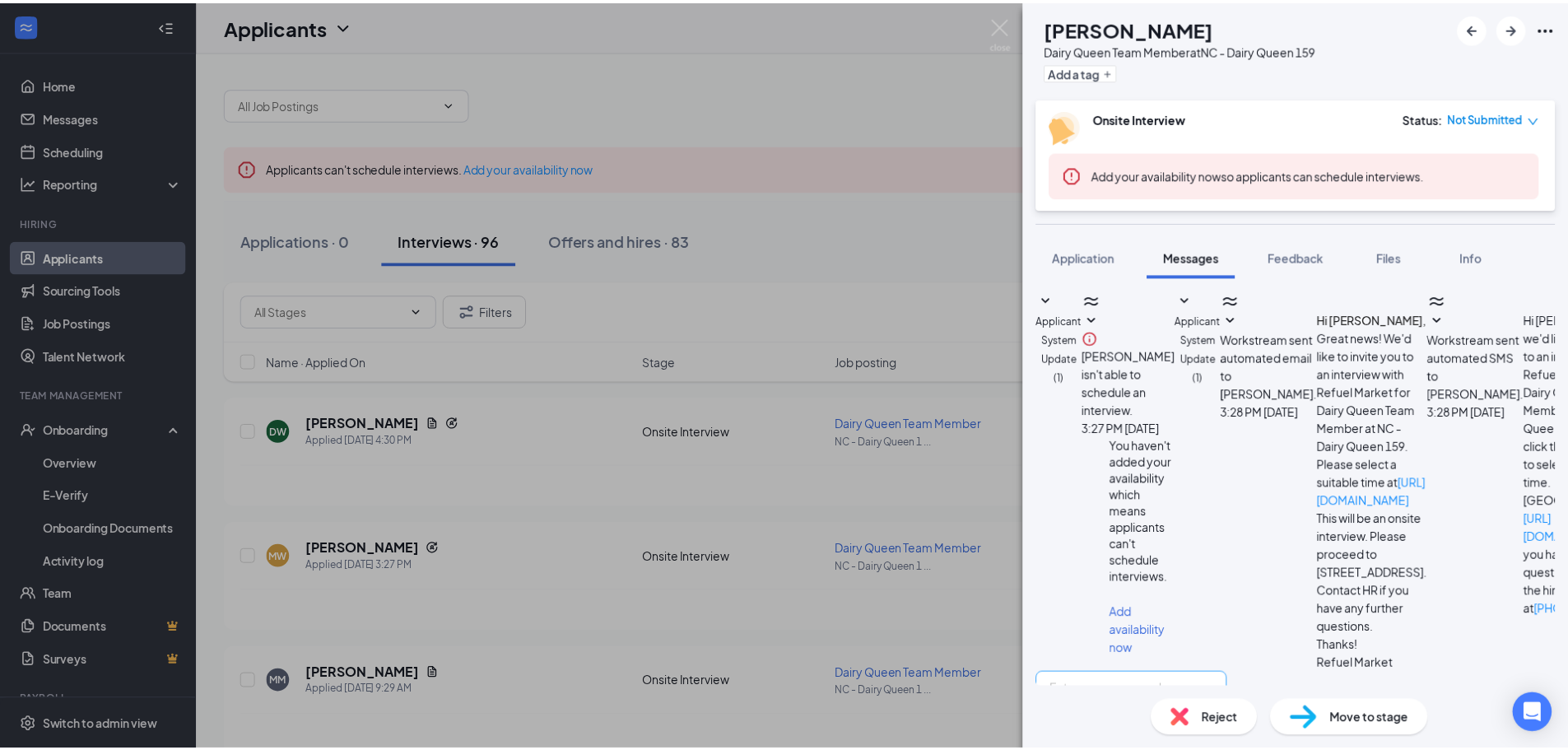
scroll to position [779, 0]
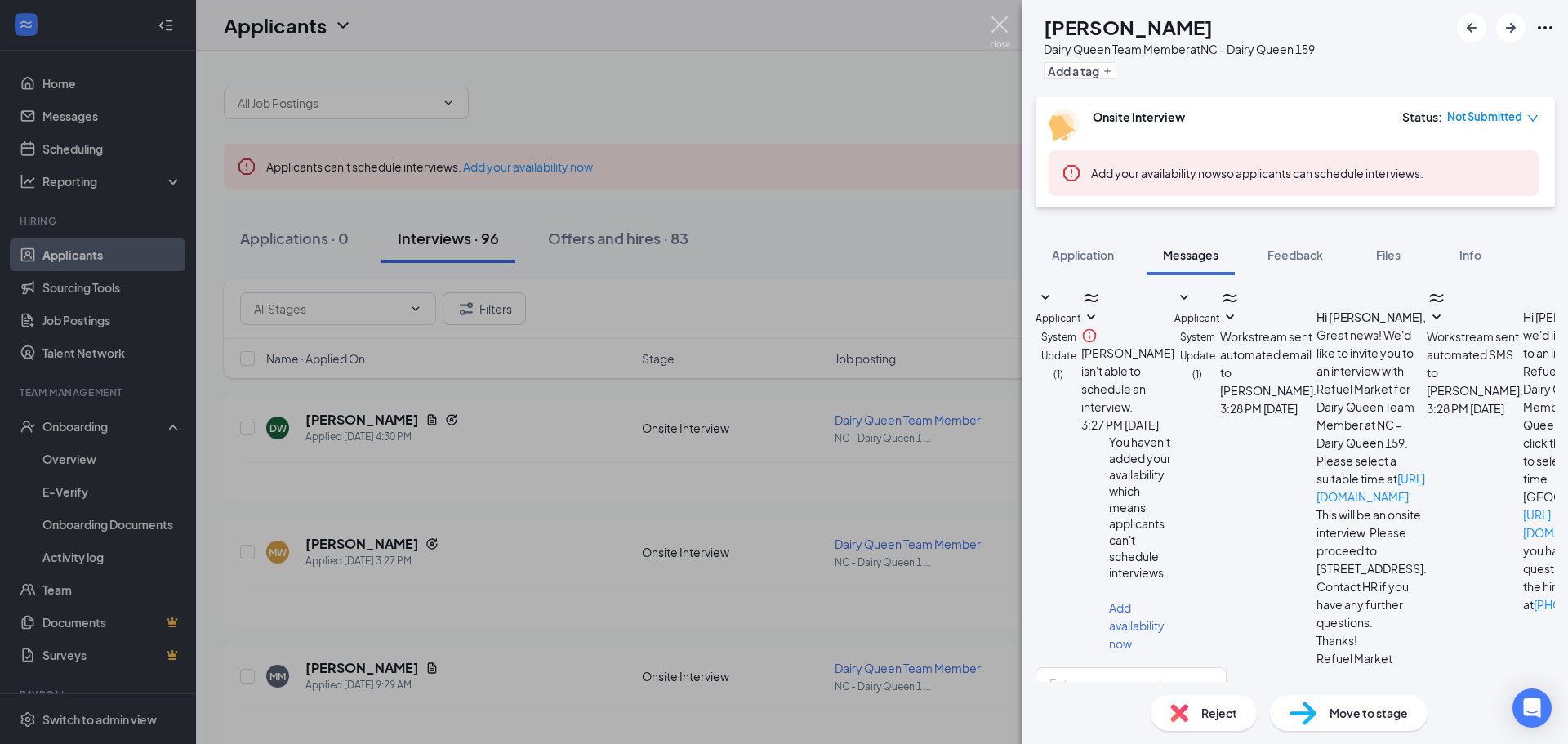
click at [1006, 42] on img at bounding box center [1000, 32] width 20 height 32
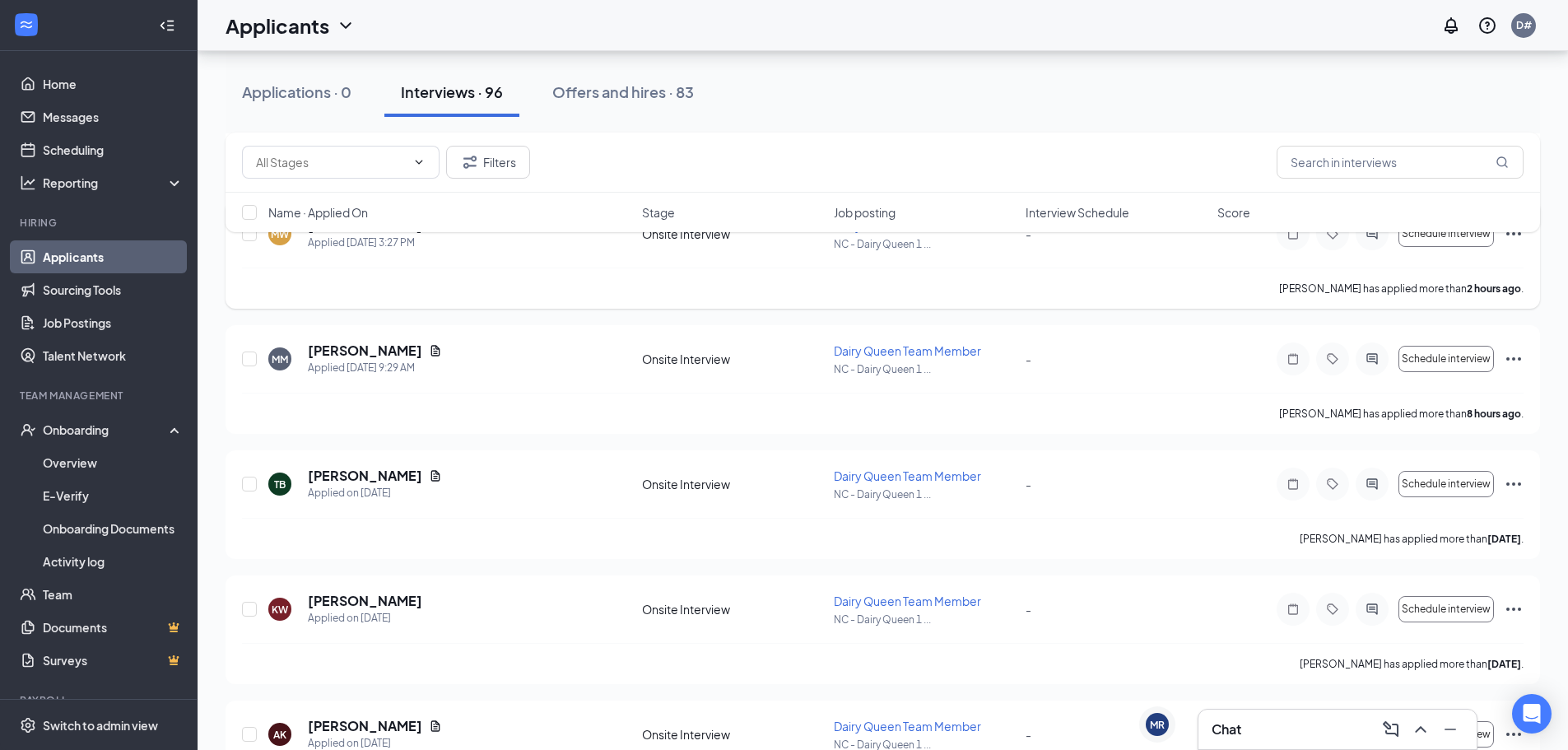
scroll to position [329, 0]
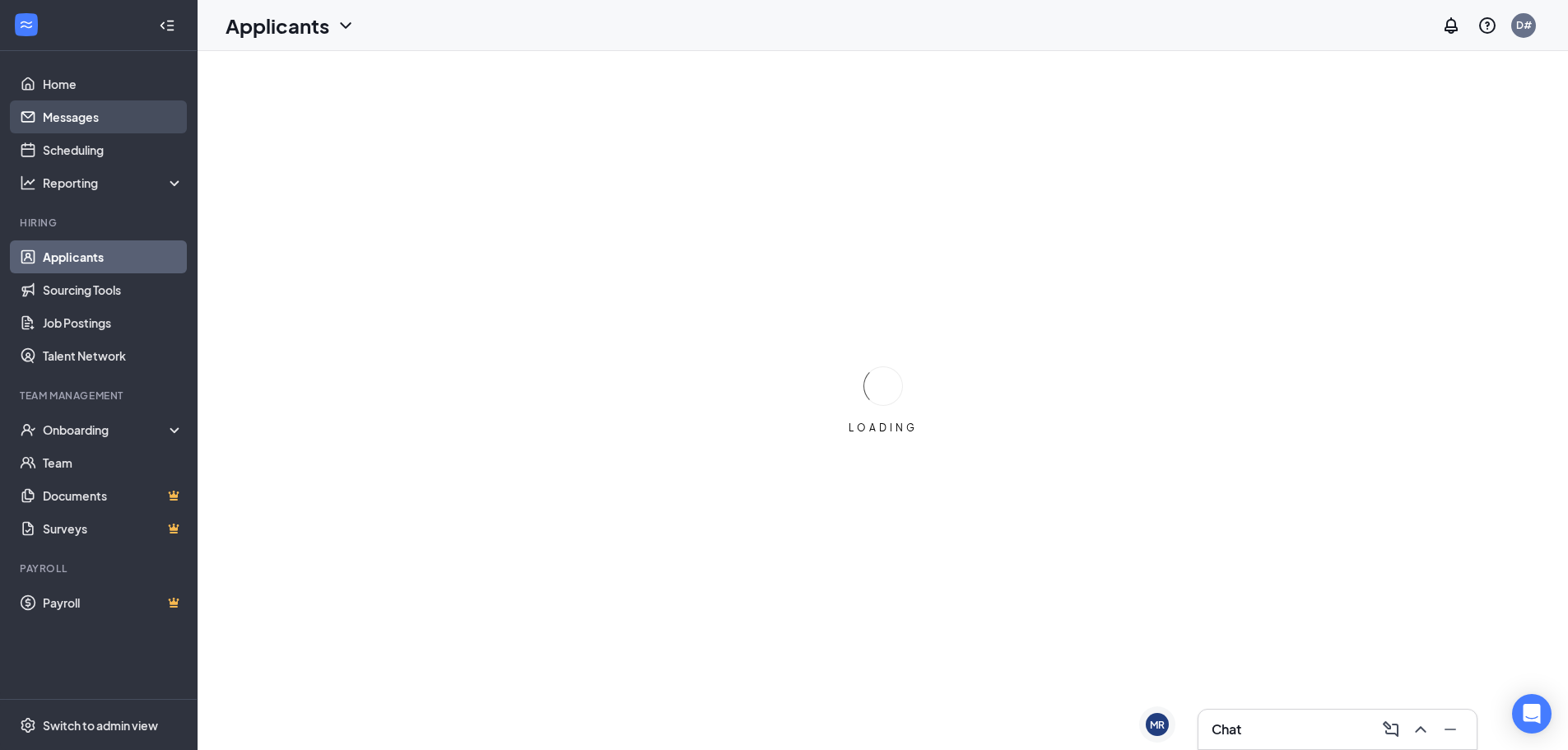
click at [92, 123] on link "Messages" at bounding box center [112, 117] width 141 height 33
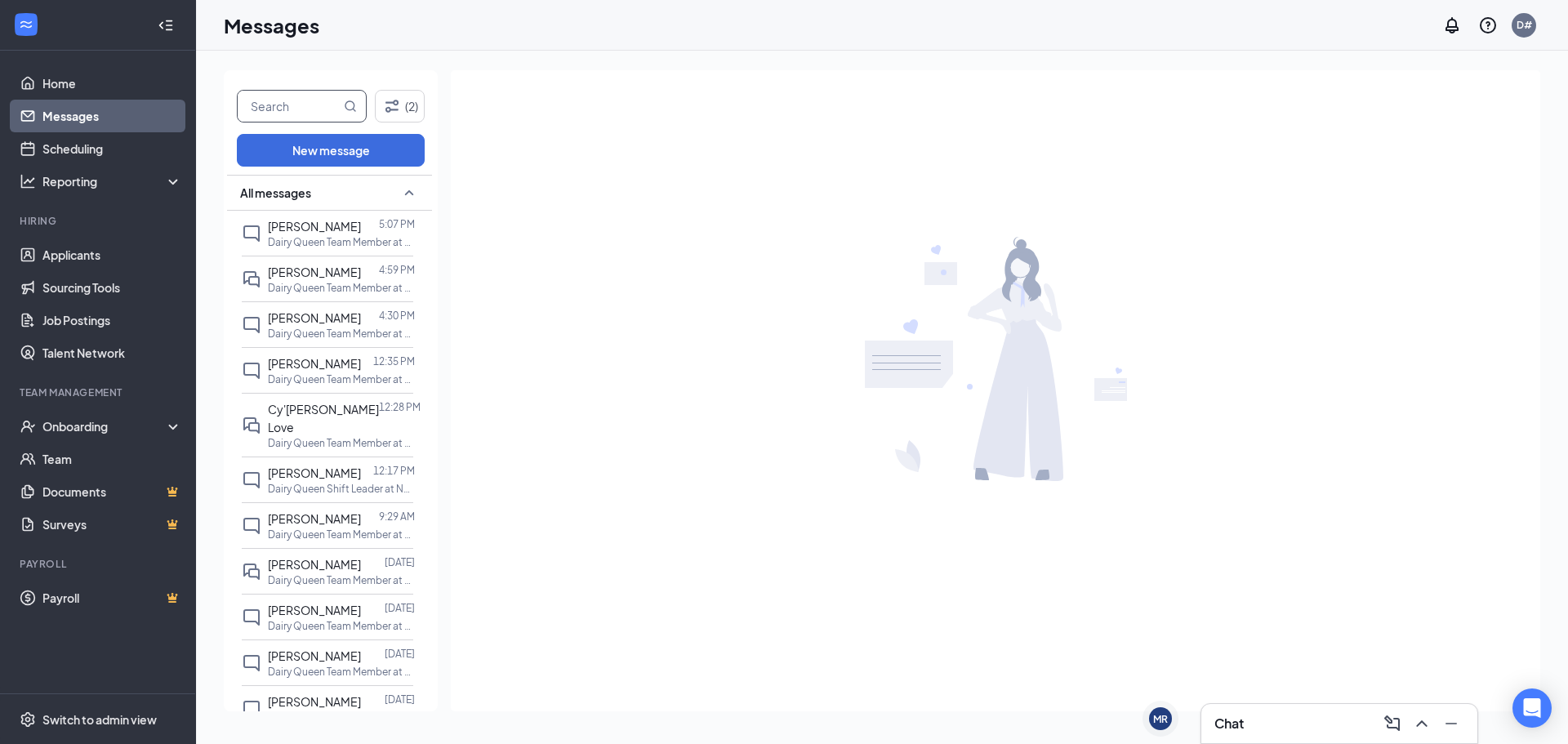
click at [314, 117] on input "text" at bounding box center [289, 106] width 103 height 31
type input "jenn"
drag, startPoint x: 307, startPoint y: 111, endPoint x: 178, endPoint y: 109, distance: 129.0
click at [181, 110] on div "Home Messages Scheduling Reporting Hiring Applicants Sourcing Tools Job Posting…" at bounding box center [784, 372] width 1568 height 744
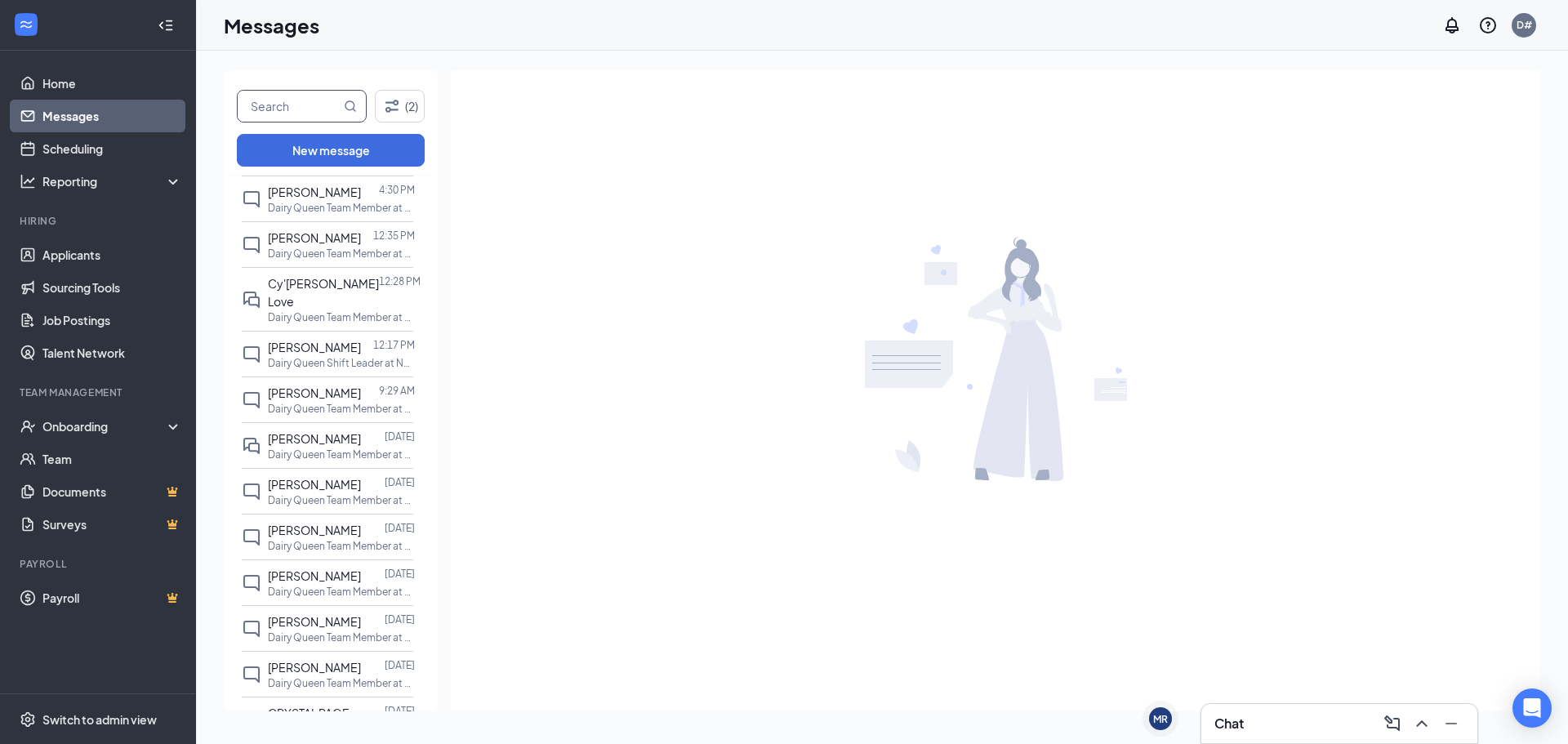
scroll to position [163, 0]
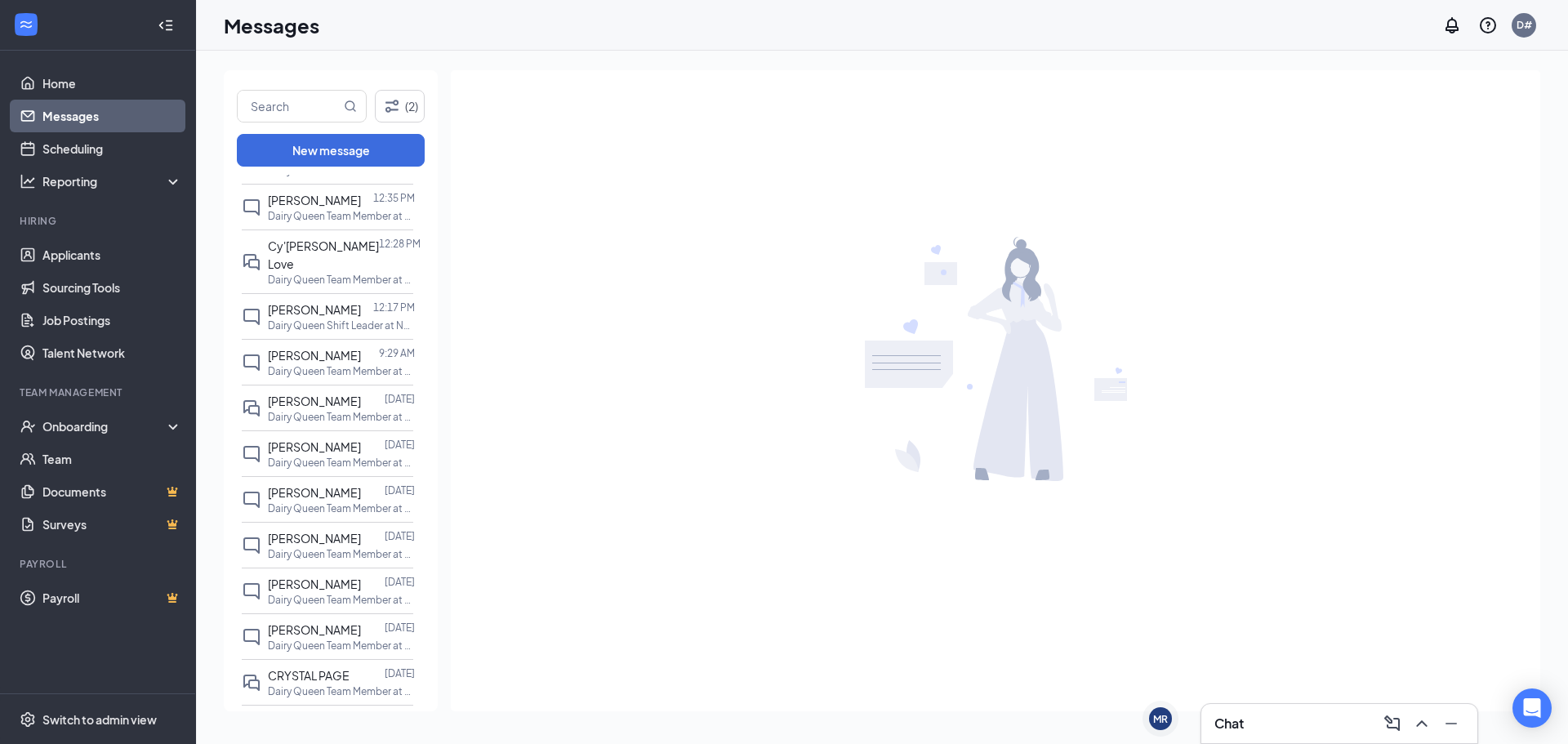
click at [1292, 705] on div "Chat" at bounding box center [1339, 723] width 276 height 39
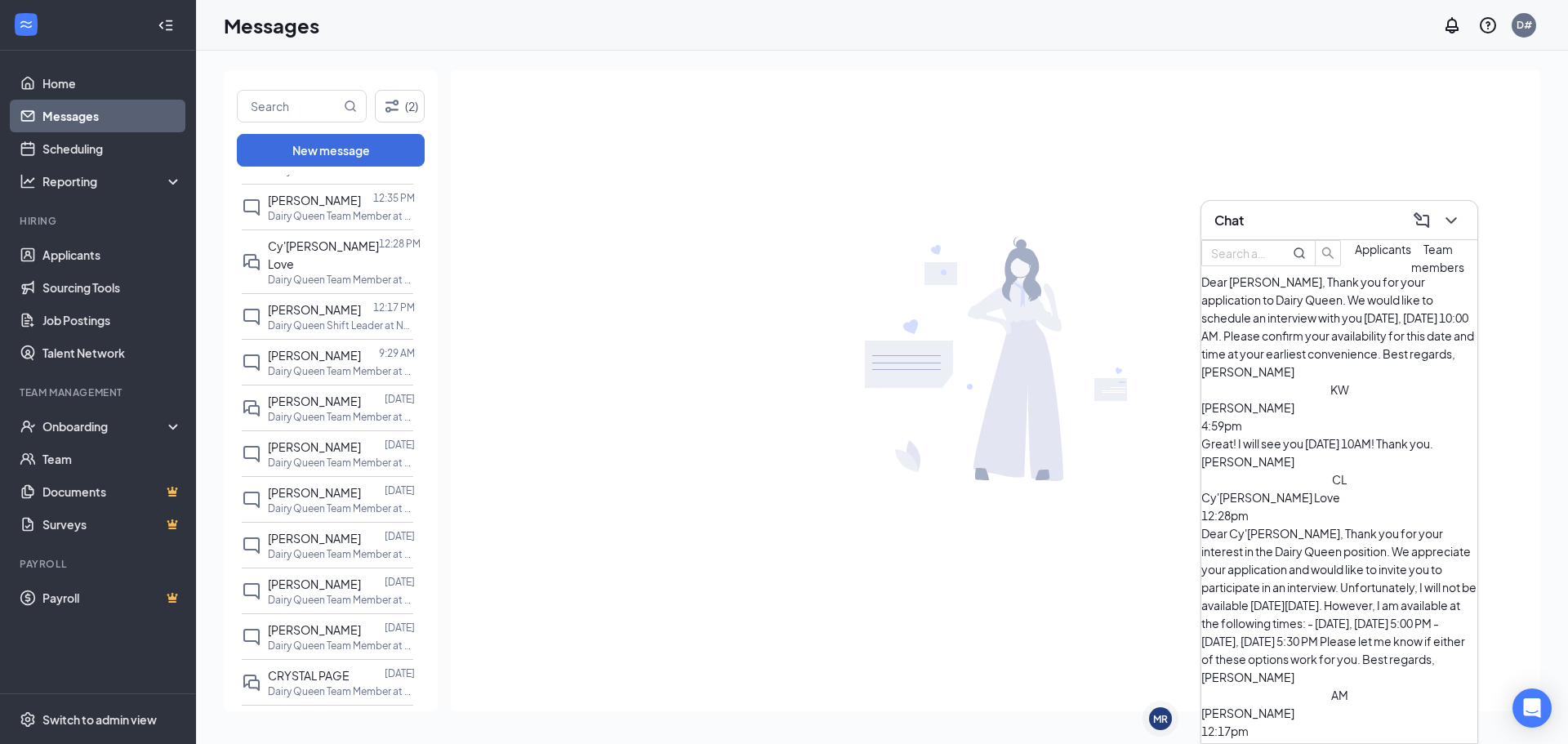
scroll to position [48, 0]
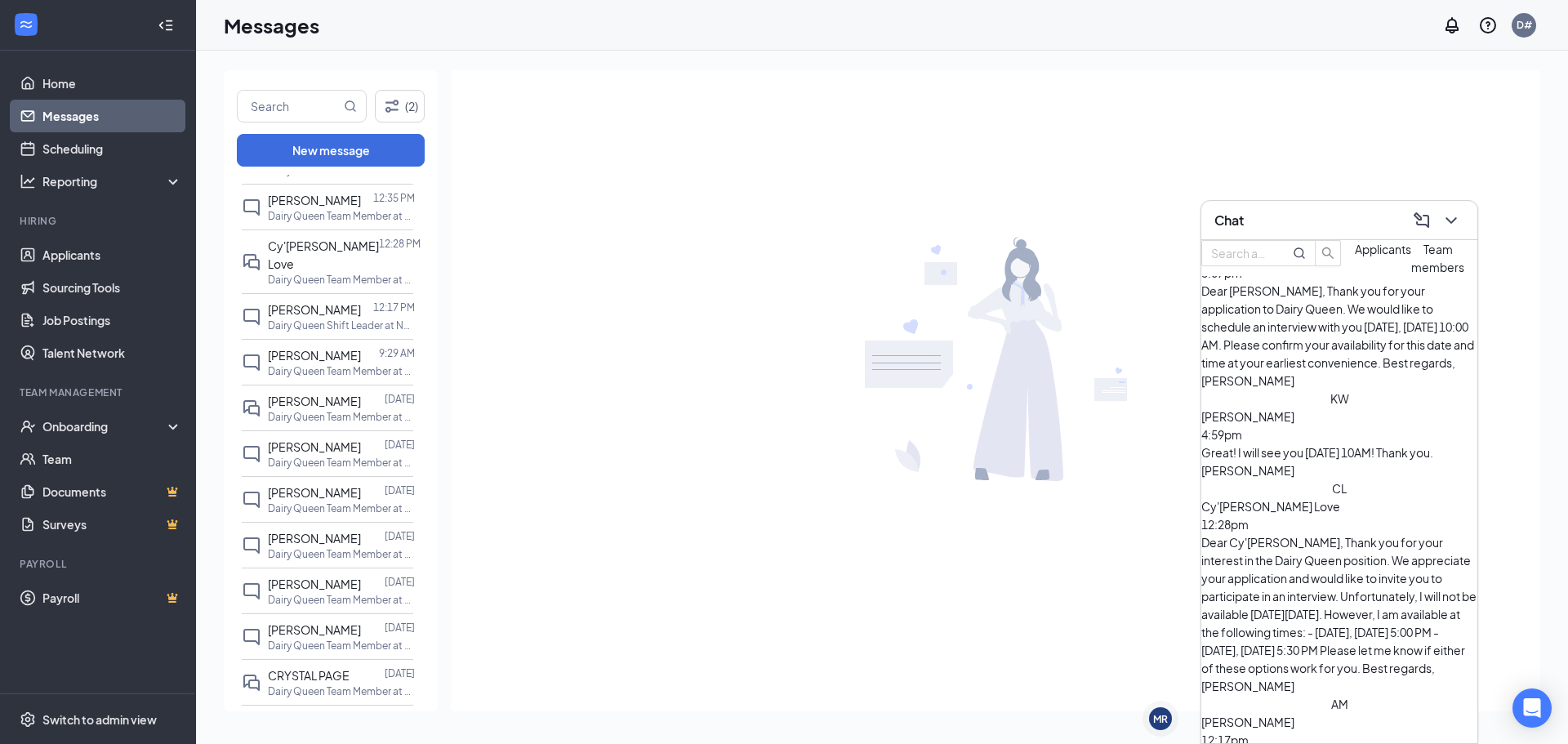
click at [1411, 274] on span "Team members" at bounding box center [1437, 258] width 53 height 33
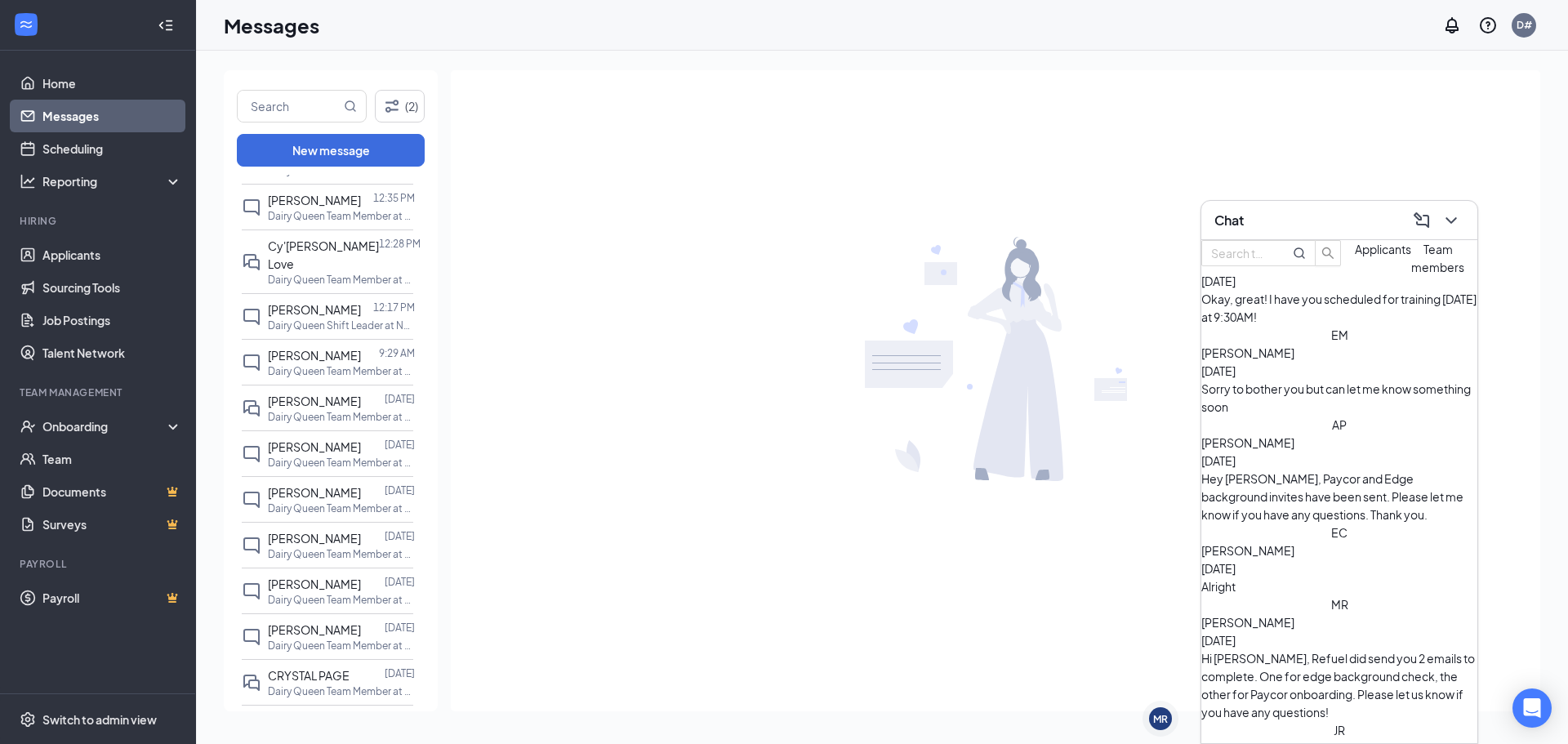
scroll to position [587, 0]
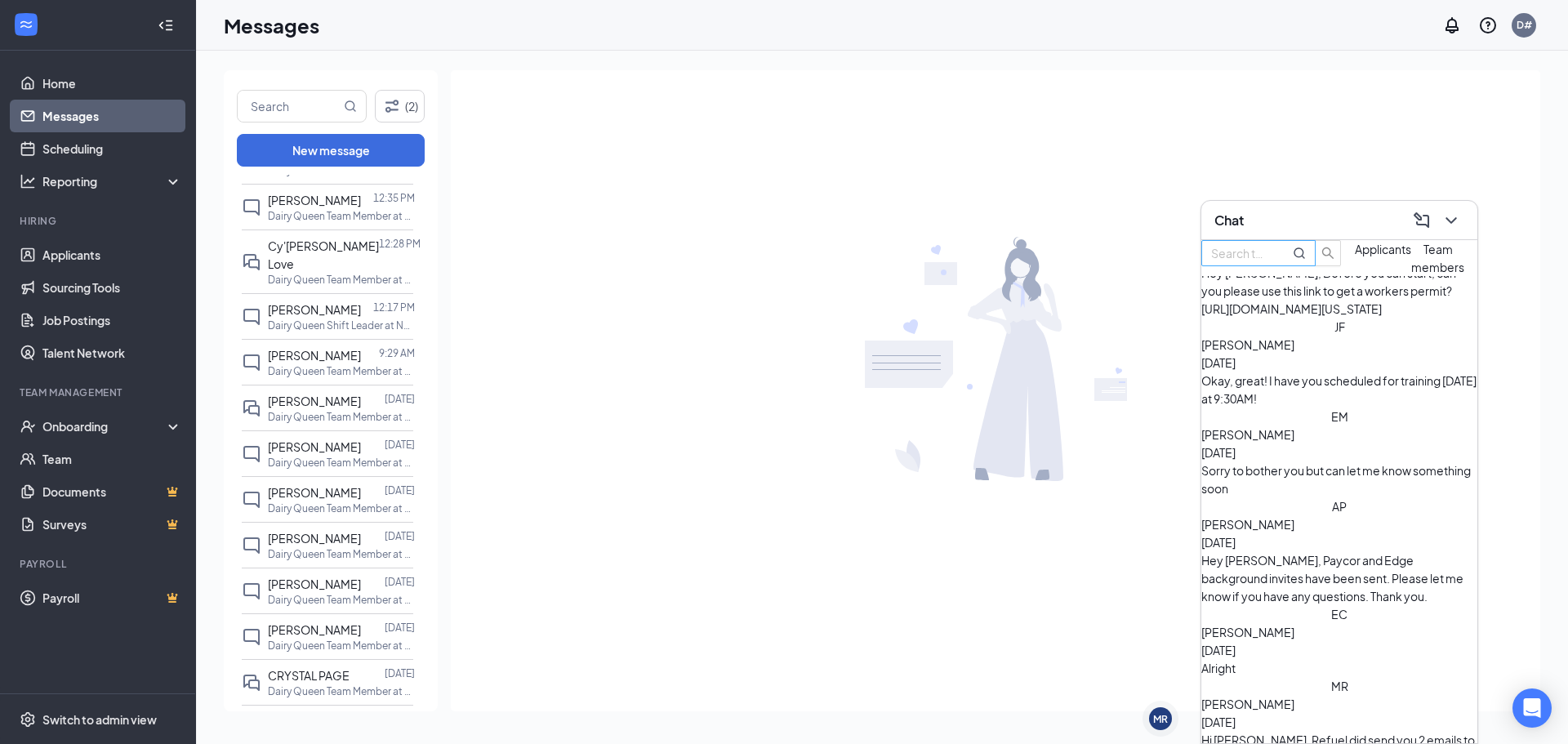
click at [1269, 262] on input "text" at bounding box center [1240, 253] width 58 height 18
type input "k"
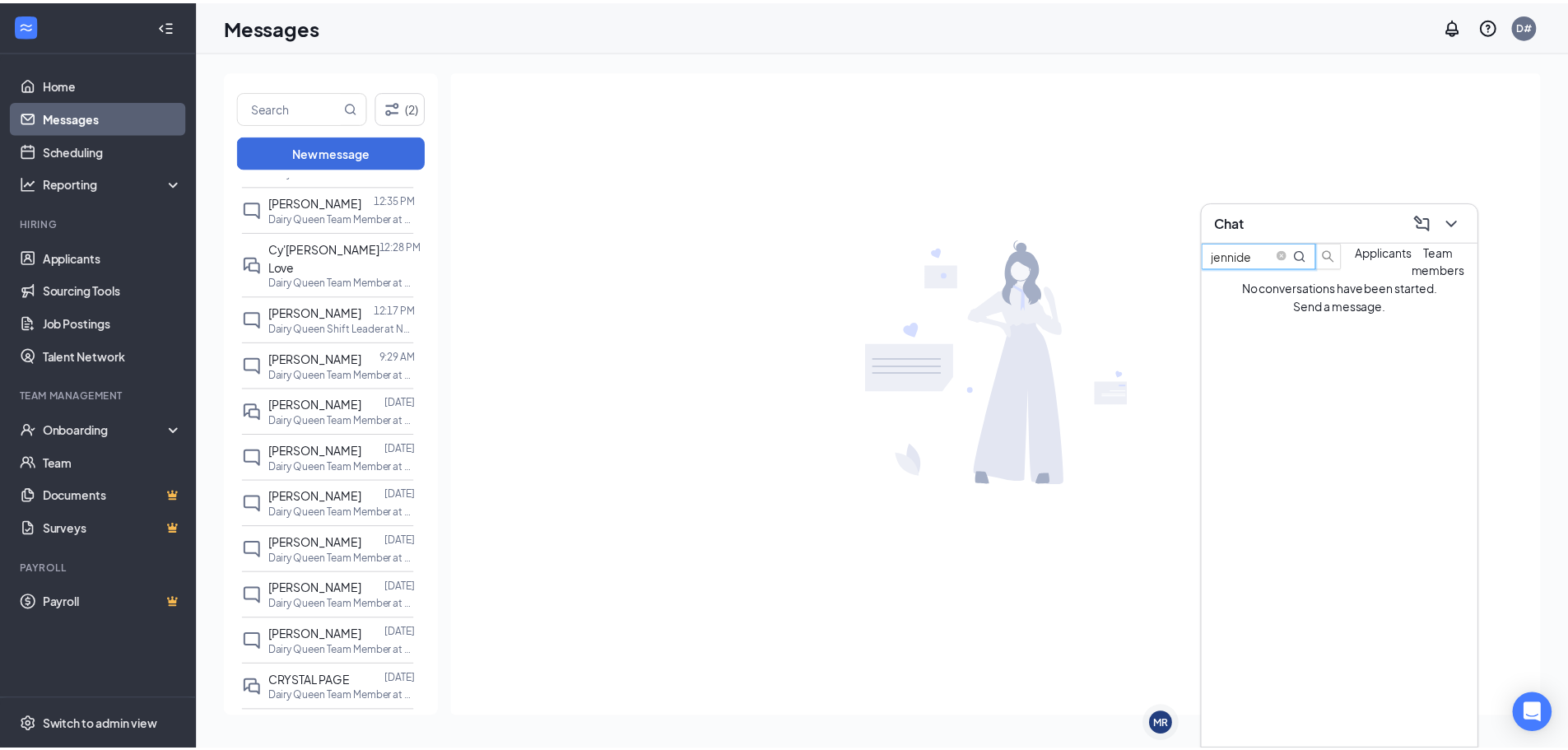
scroll to position [0, 0]
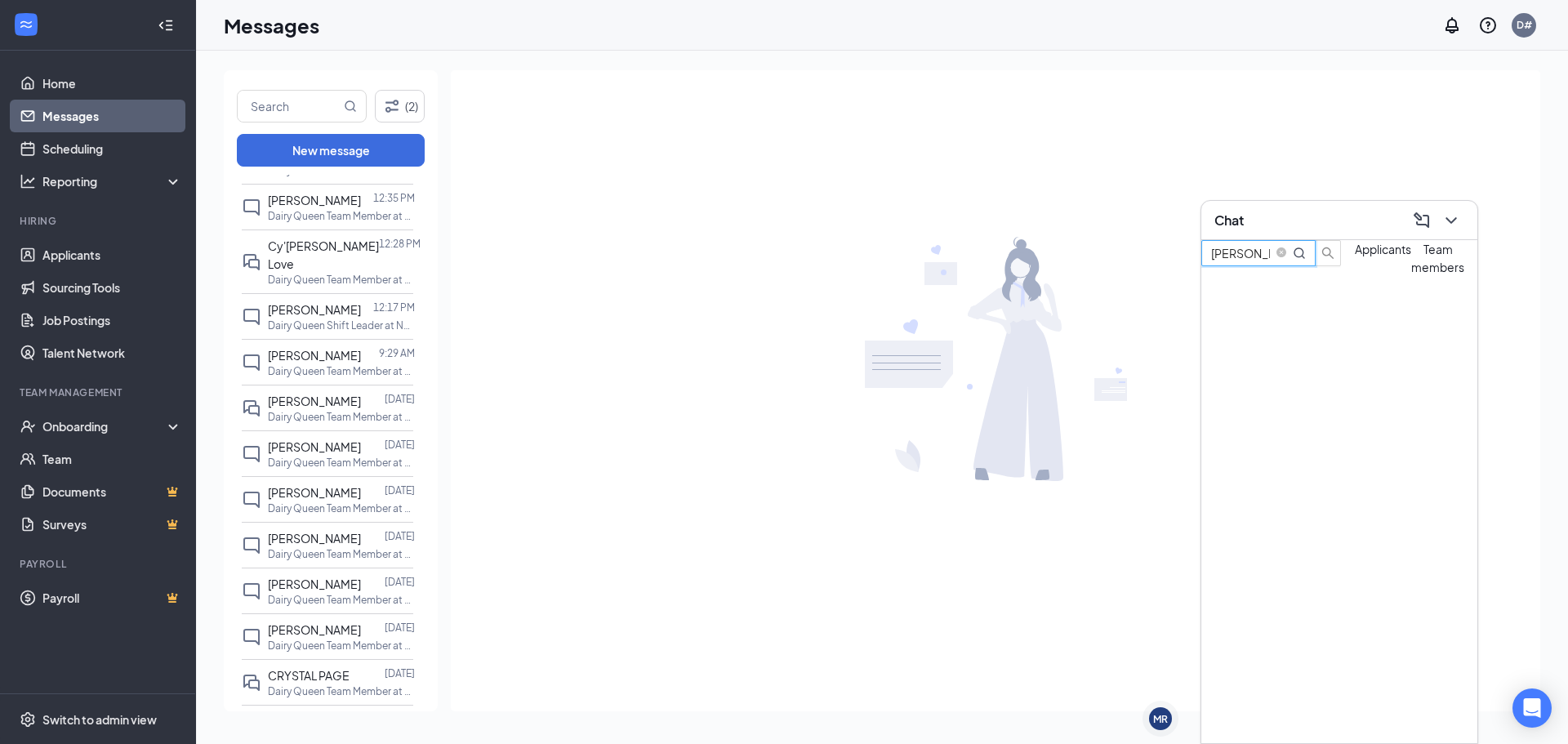
type input "jennife"
drag, startPoint x: 1338, startPoint y: 258, endPoint x: 1130, endPoint y: 291, distance: 210.6
click at [1138, 286] on div "MR Madison Rushing MR Chat jennife Applicants Team members No conversations hav…" at bounding box center [882, 396] width 1372 height 693
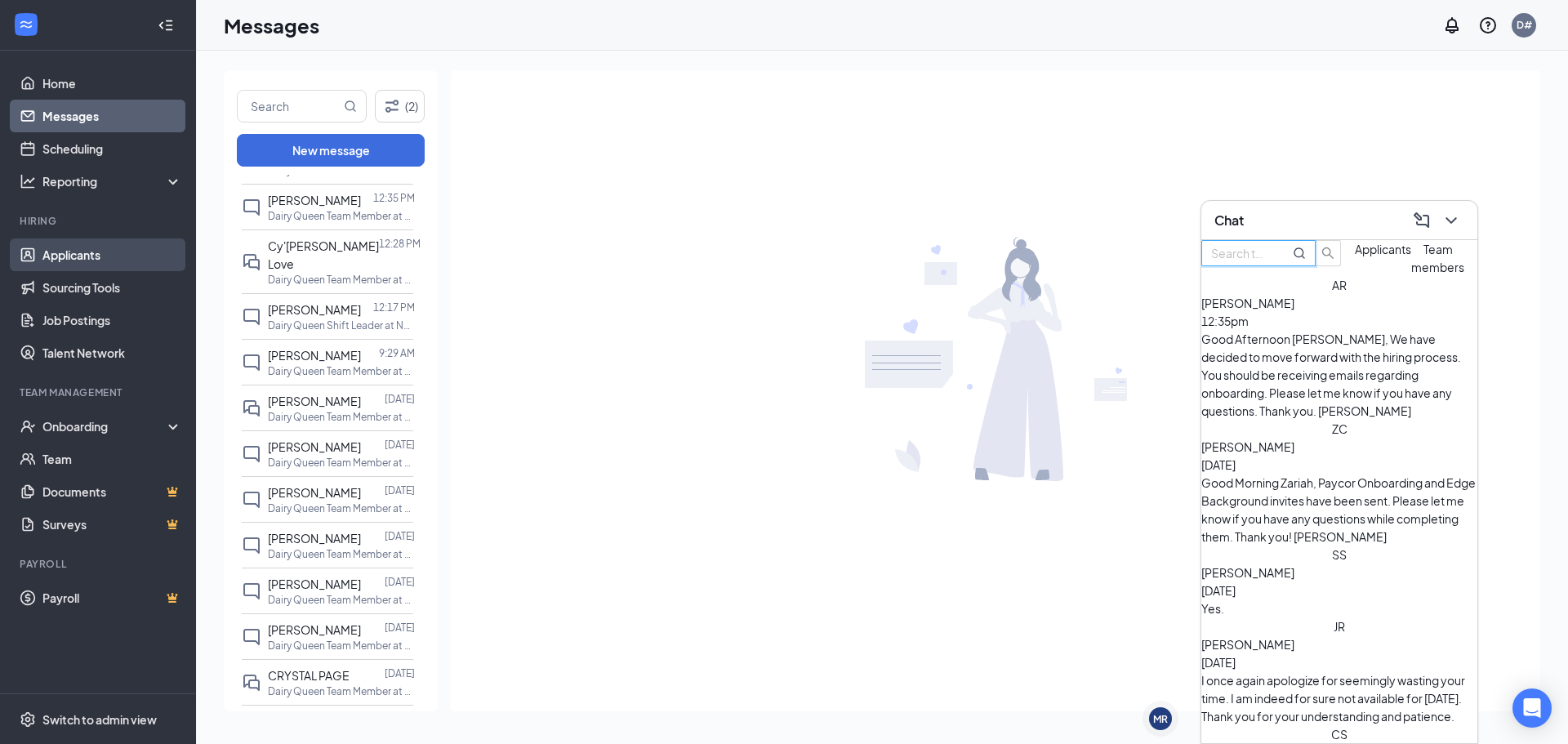
click at [89, 255] on link "Applicants" at bounding box center [111, 255] width 140 height 33
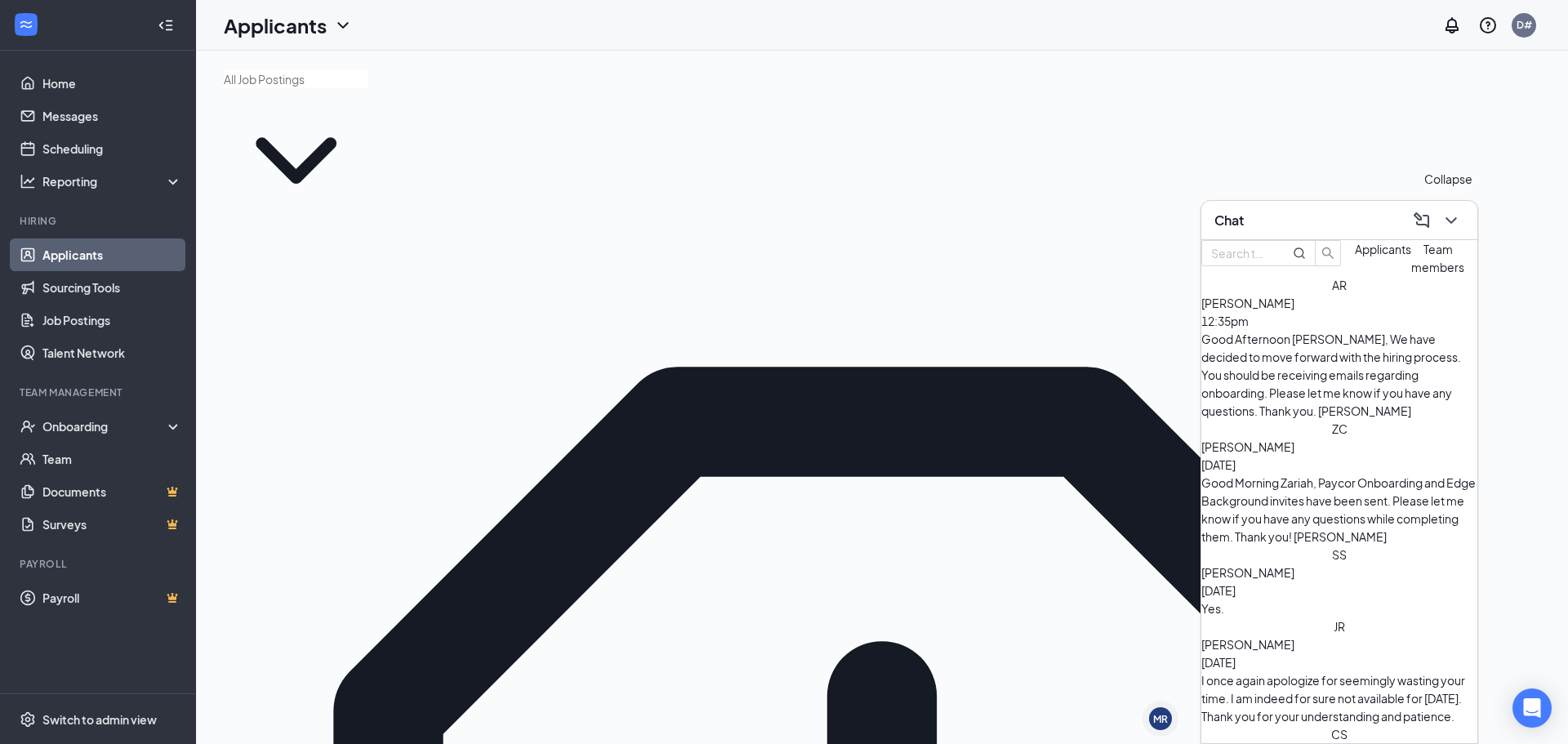
click at [1458, 227] on icon "ChevronDown" at bounding box center [1450, 220] width 19 height 19
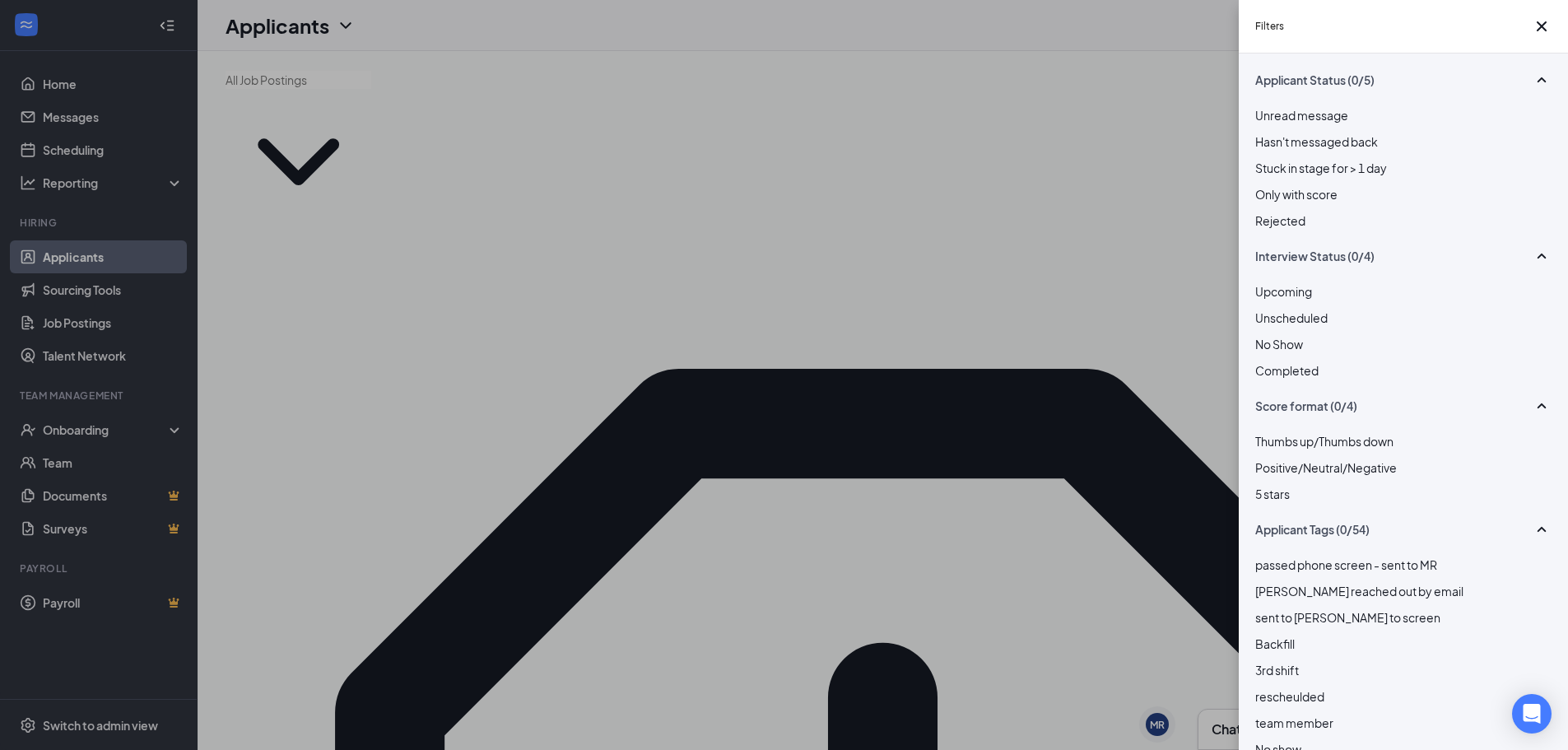
click at [1306, 228] on span "Rejected" at bounding box center [1281, 221] width 51 height 15
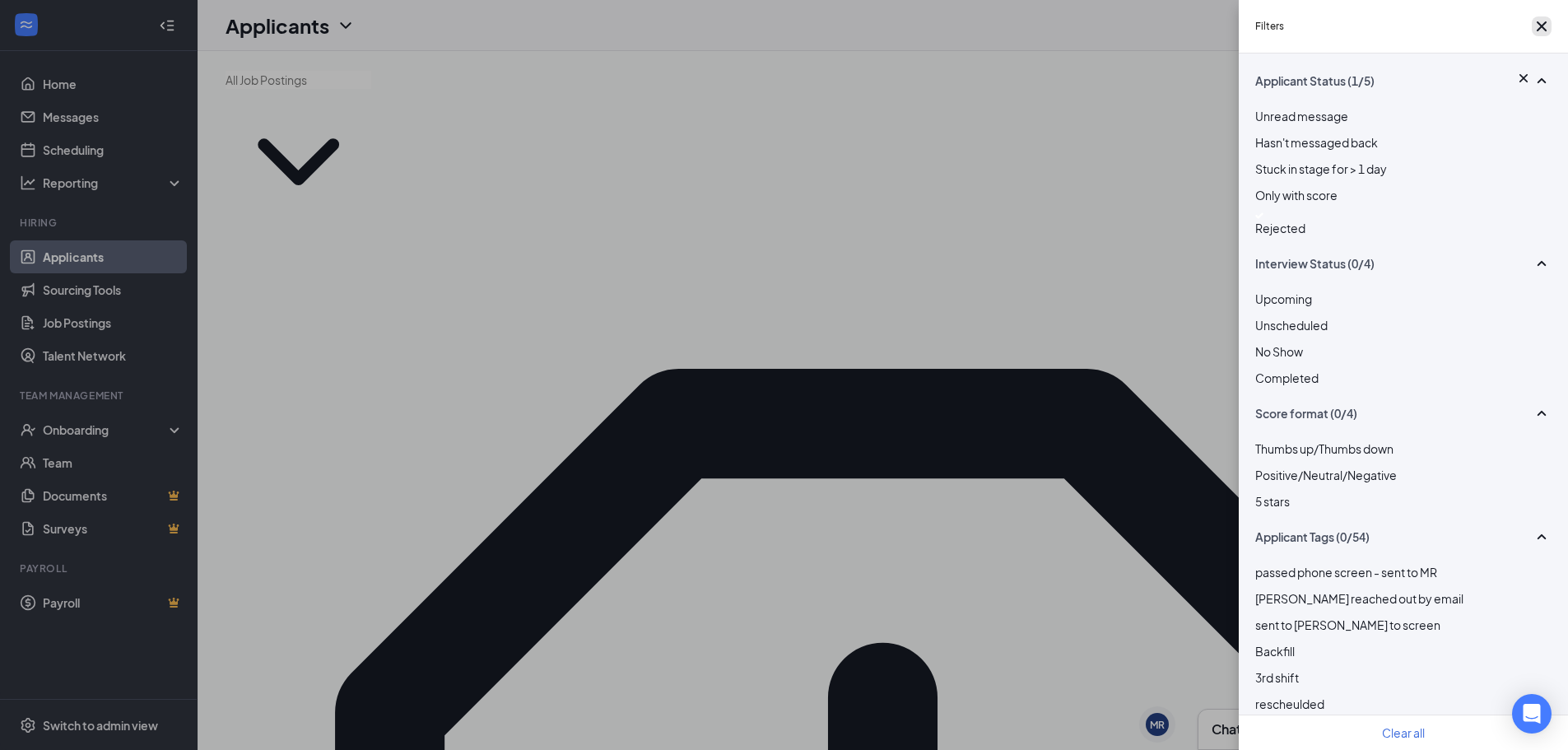
click at [1550, 36] on button "button" at bounding box center [1541, 26] width 19 height 19
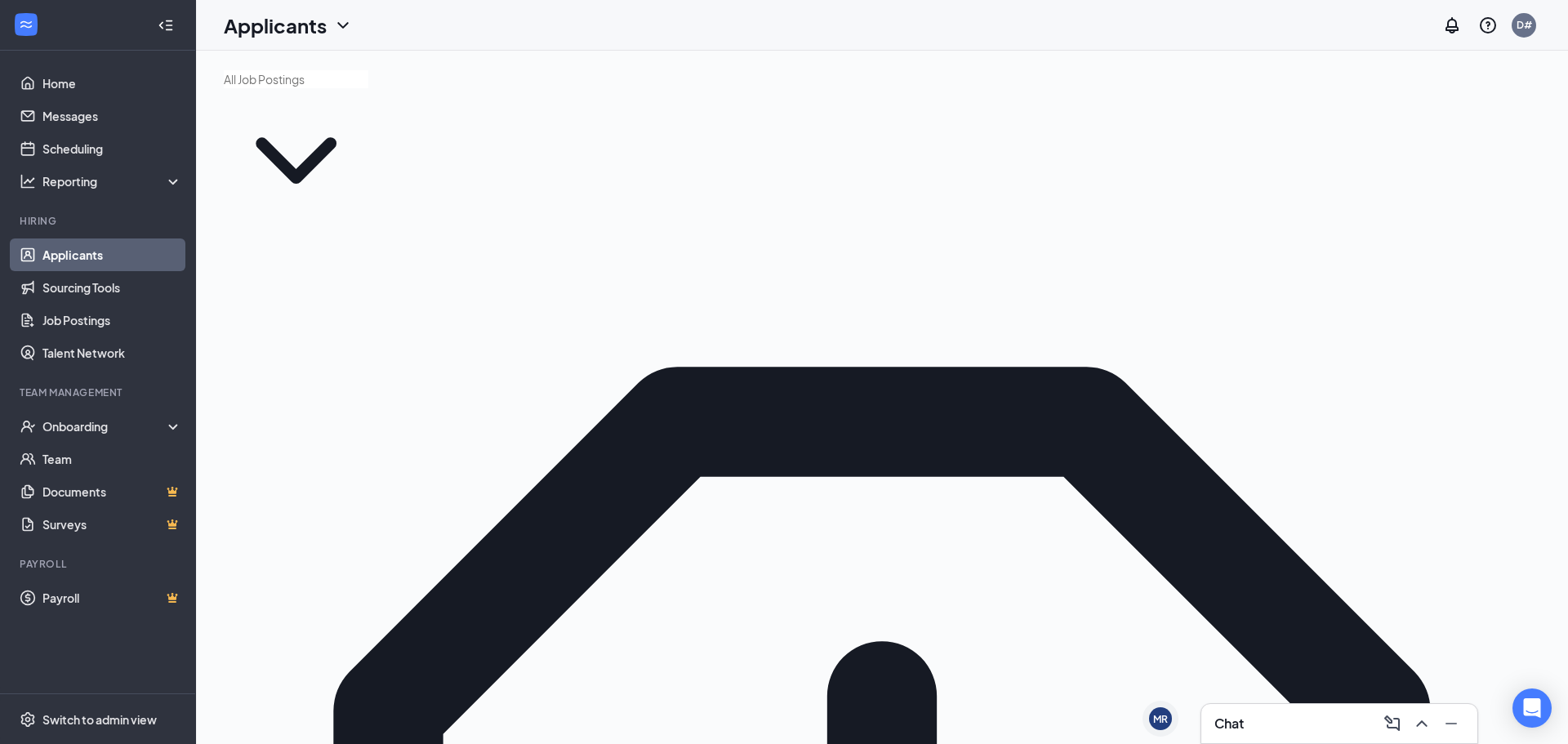
type input "jenn"
drag, startPoint x: 1348, startPoint y: 317, endPoint x: 1198, endPoint y: 341, distance: 151.9
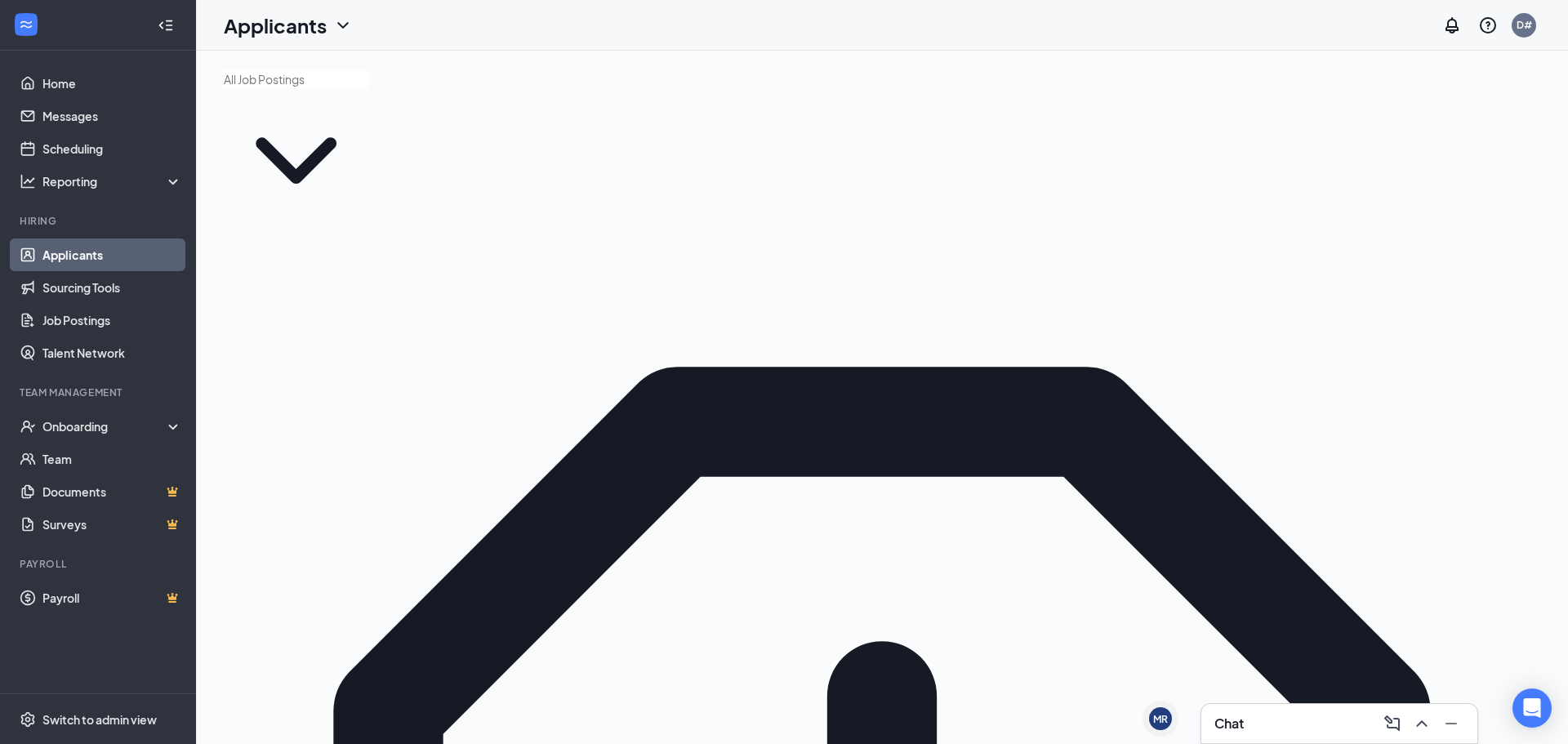
type input "jenni"
drag, startPoint x: 1358, startPoint y: 301, endPoint x: 1080, endPoint y: 341, distance: 280.9
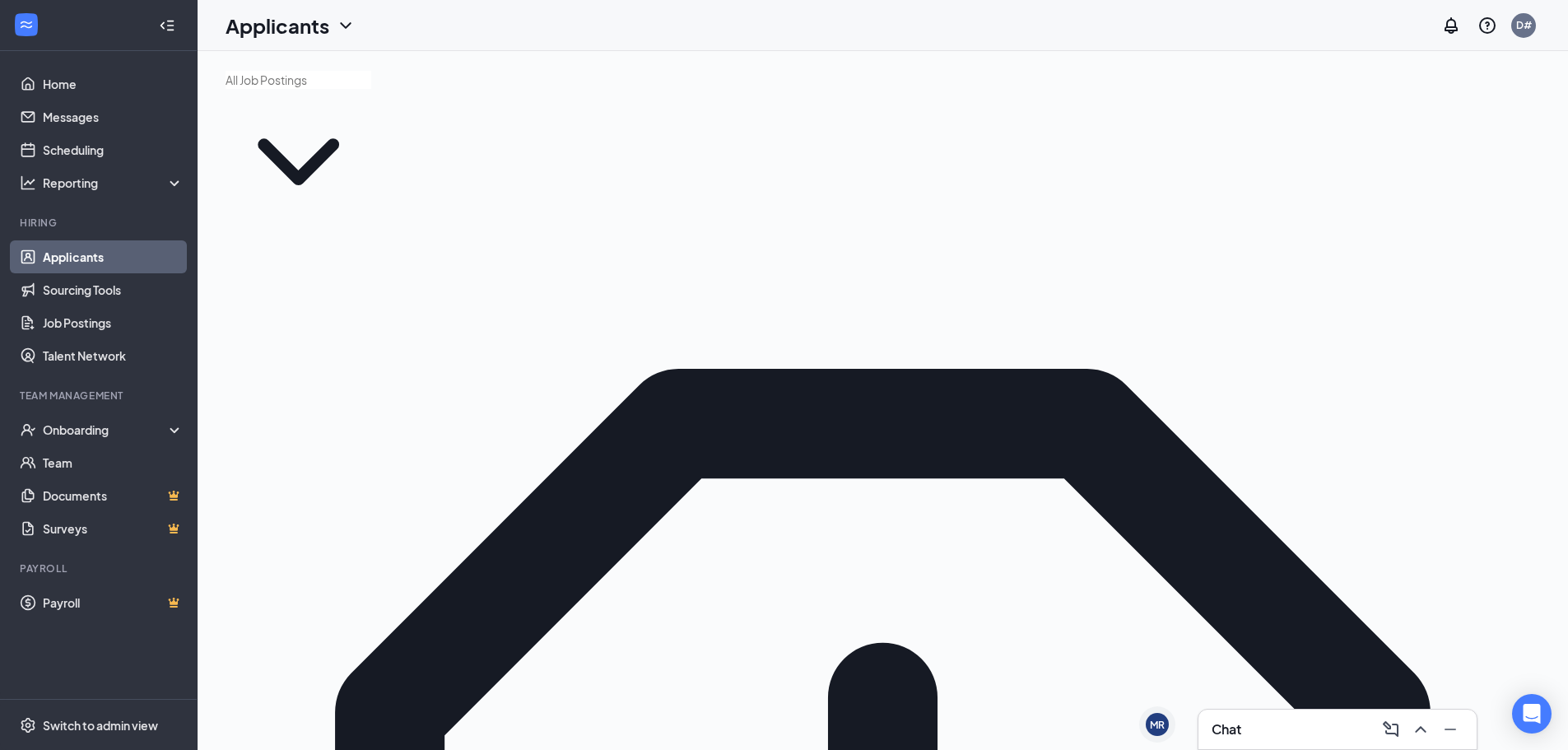
click at [1261, 739] on div "Chat" at bounding box center [1338, 729] width 252 height 27
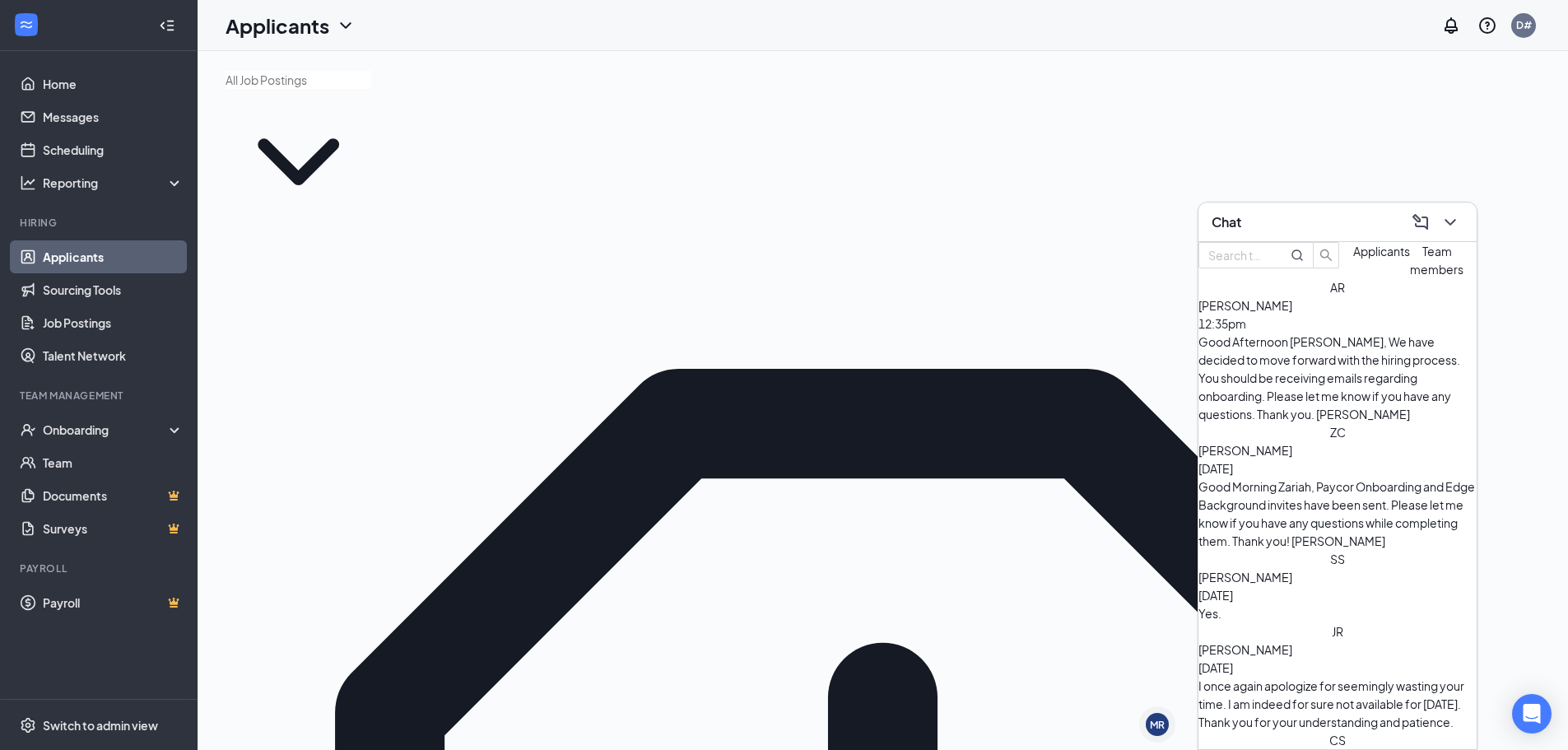
click at [1353, 259] on span "Applicants" at bounding box center [1382, 251] width 57 height 15
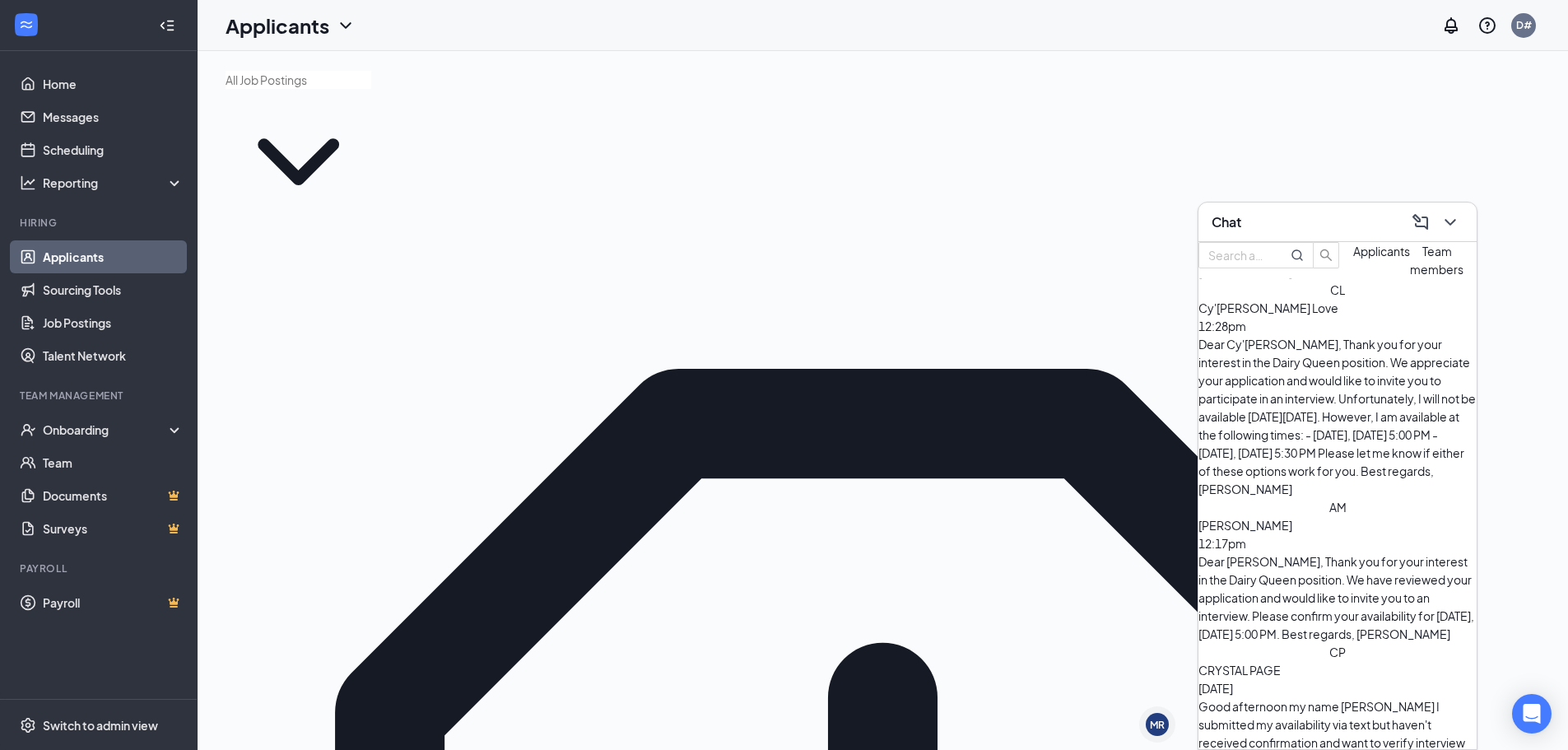
scroll to position [131, 0]
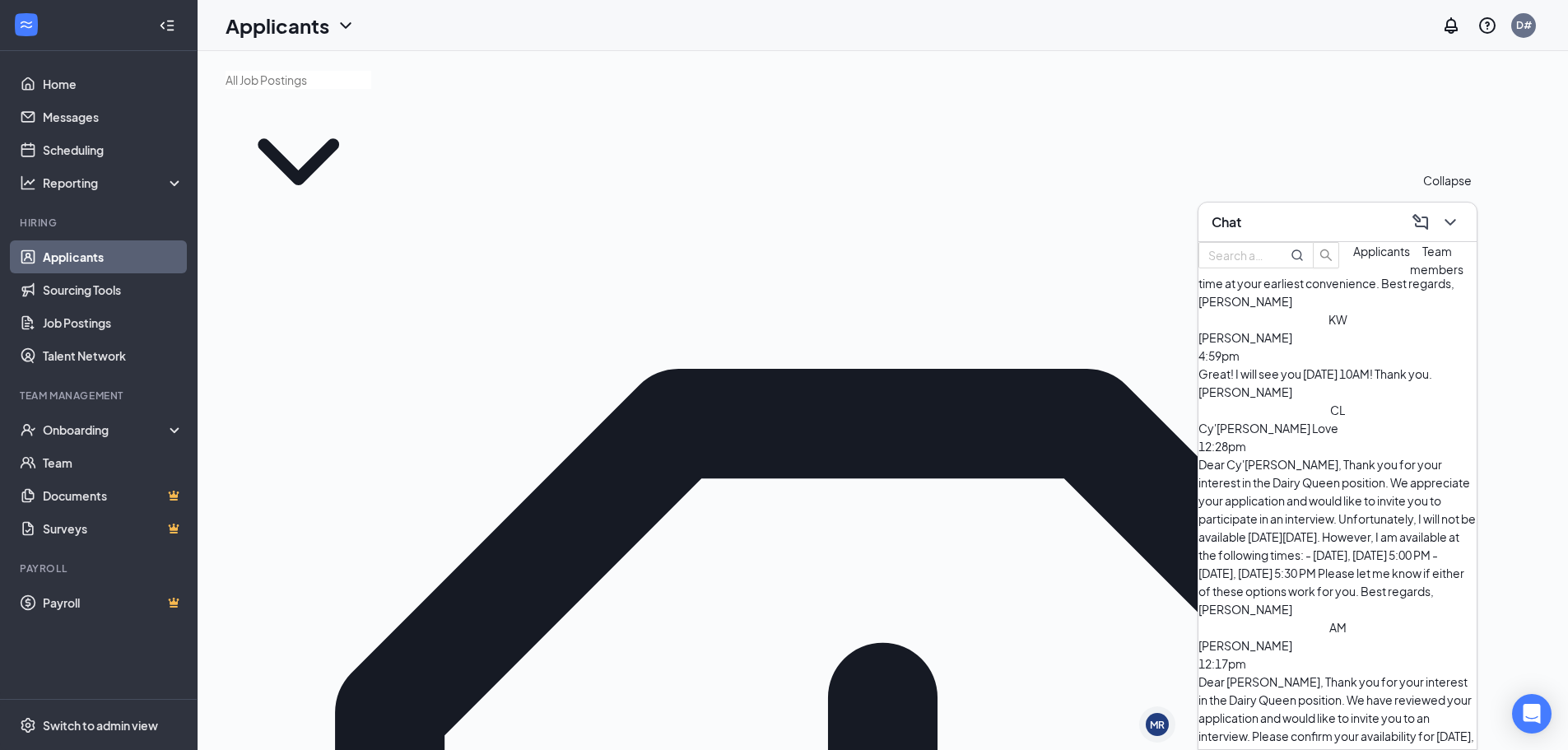
click at [1455, 228] on icon "ChevronDown" at bounding box center [1450, 222] width 19 height 19
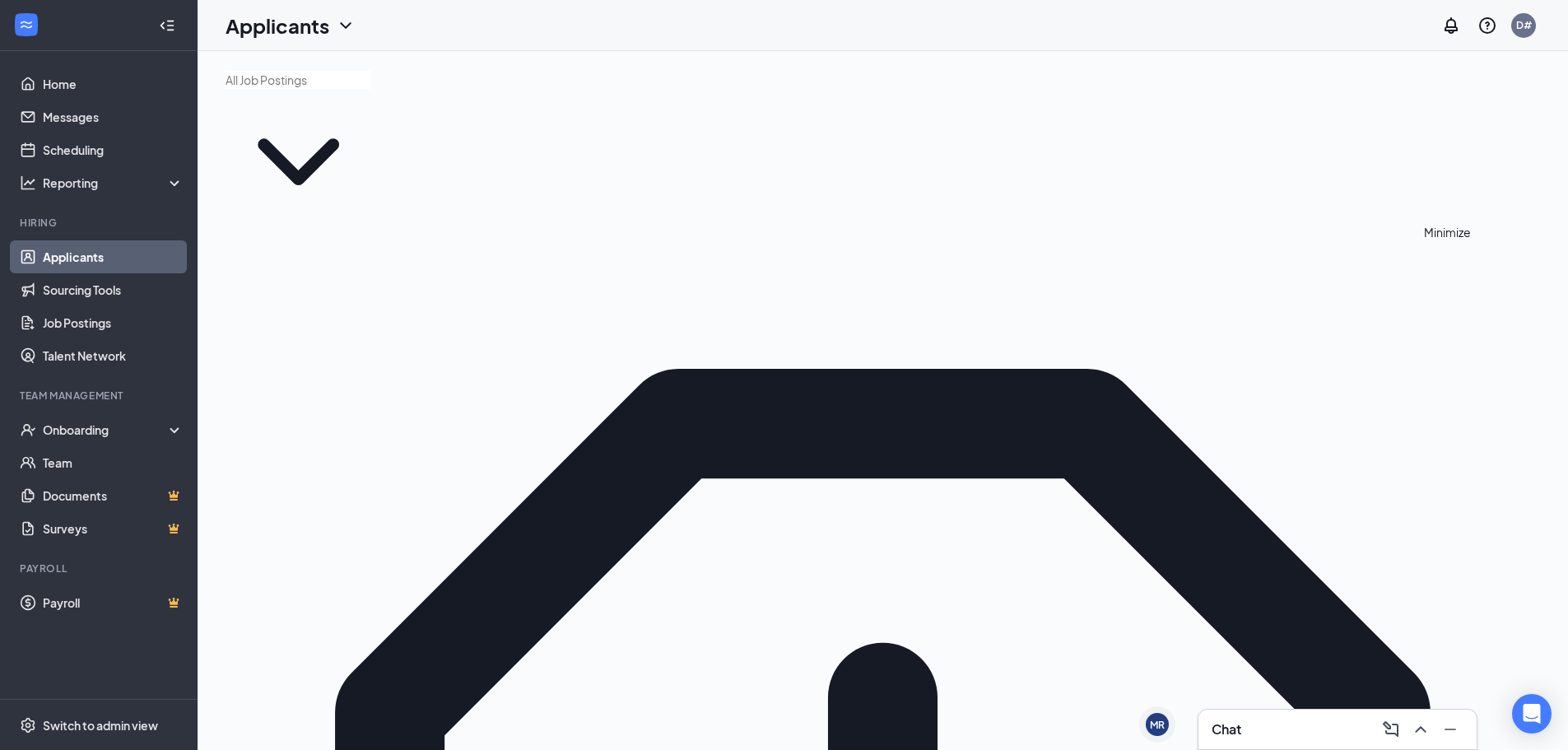
scroll to position [0, 0]
